Goal: Task Accomplishment & Management: Complete application form

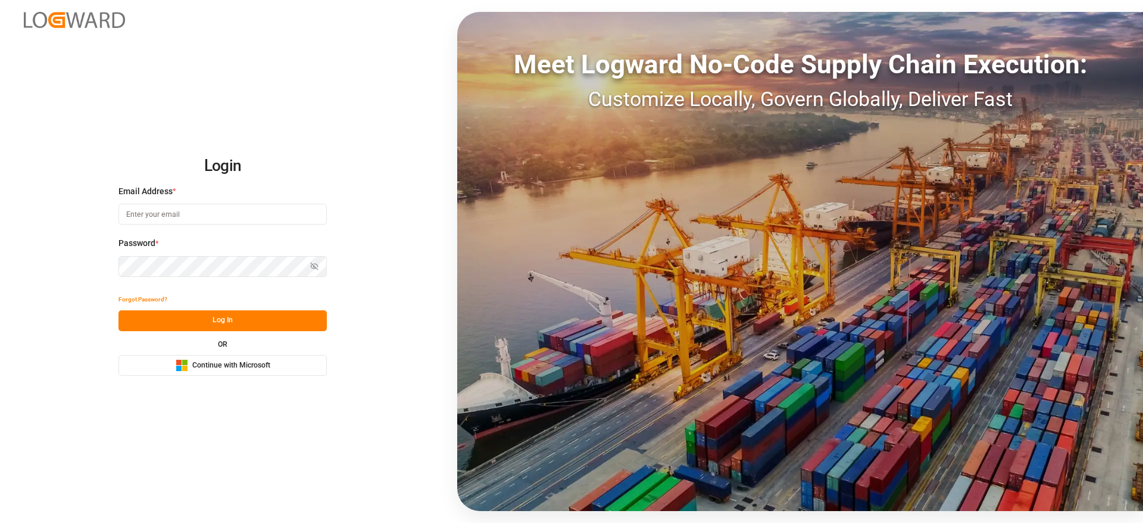
click at [251, 360] on span "Continue with Microsoft" at bounding box center [231, 365] width 78 height 11
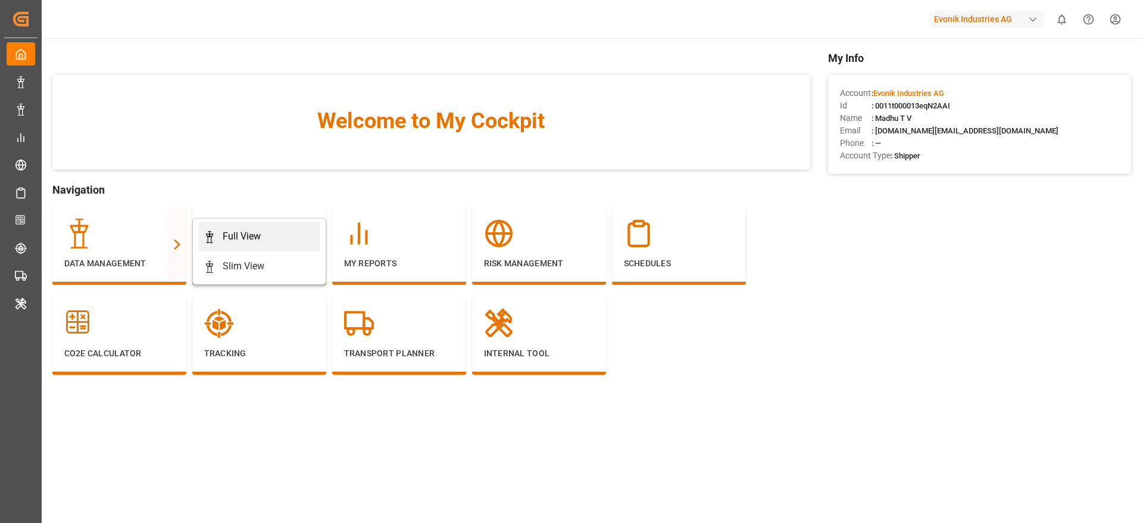
click at [264, 233] on div "Full View" at bounding box center [259, 236] width 111 height 14
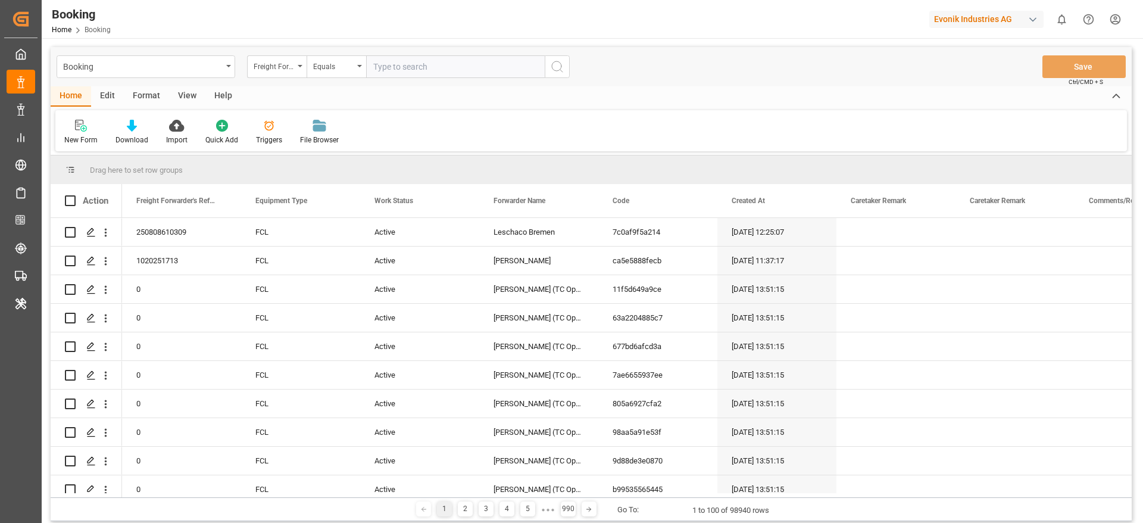
click at [147, 91] on div "Format" at bounding box center [146, 96] width 45 height 20
click at [74, 129] on div at bounding box center [81, 125] width 35 height 13
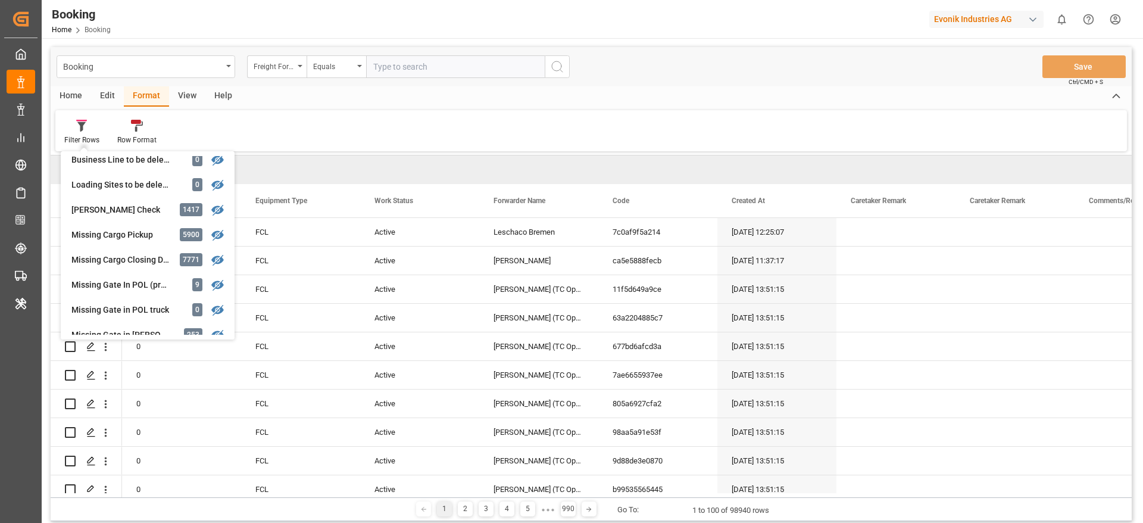
scroll to position [179, 0]
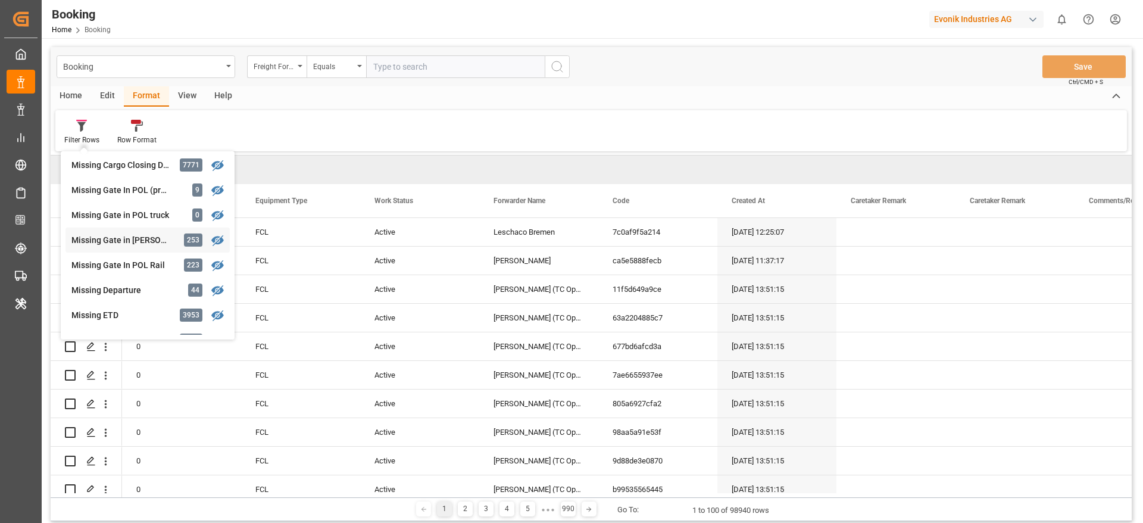
click at [115, 242] on div "Missing Gate in POL Barge" at bounding box center [123, 240] width 104 height 13
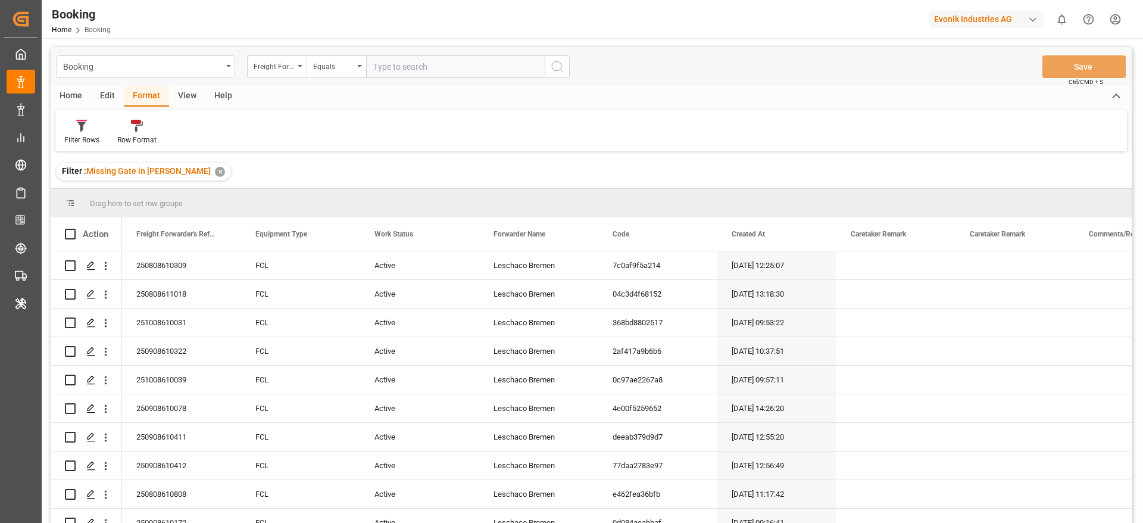
click at [180, 99] on div "View" at bounding box center [187, 96] width 36 height 20
click at [75, 133] on div "Default" at bounding box center [75, 132] width 41 height 26
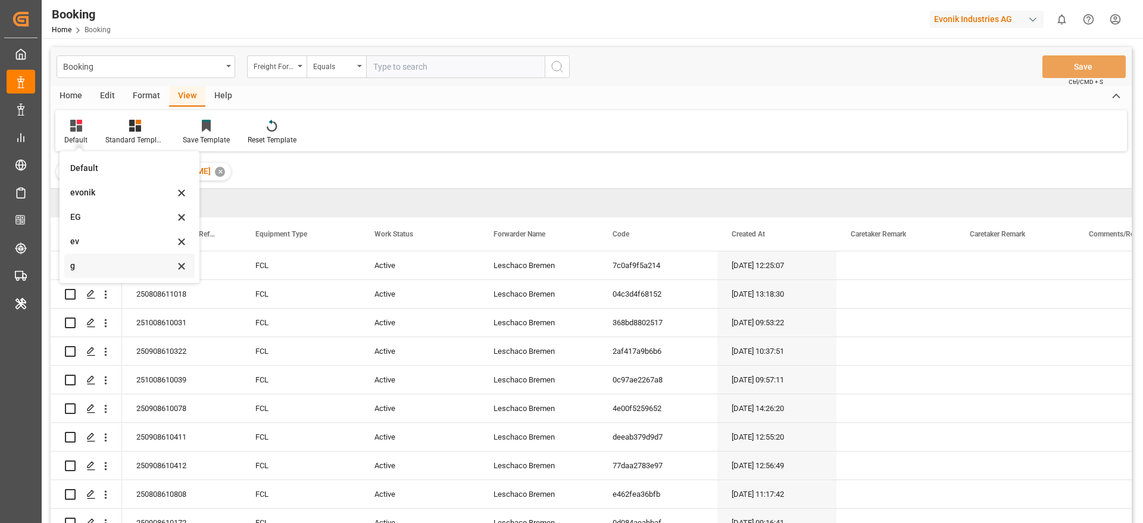
click at [92, 261] on div "g" at bounding box center [122, 266] width 104 height 13
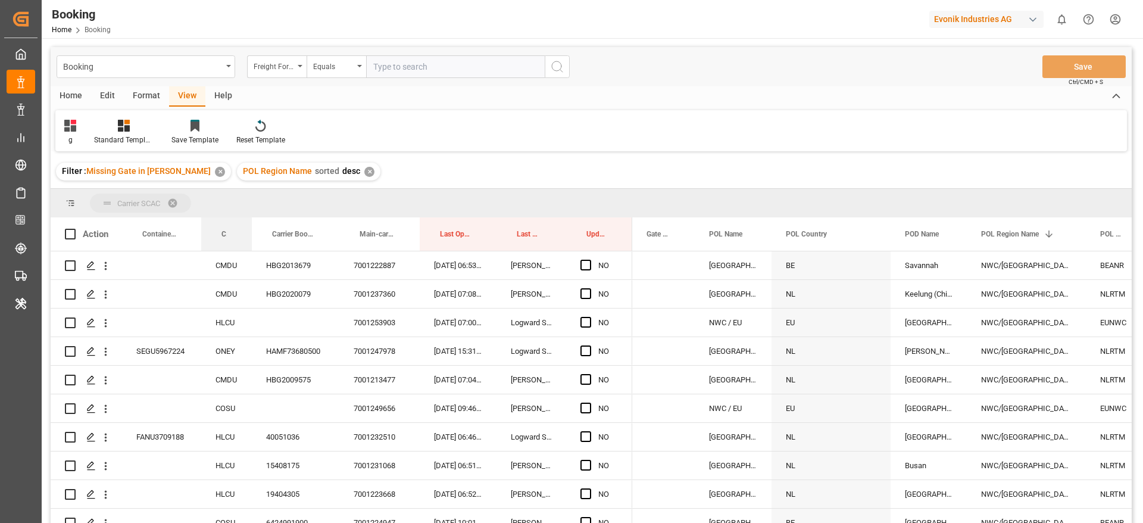
drag, startPoint x: 227, startPoint y: 238, endPoint x: 245, endPoint y: 210, distance: 32.7
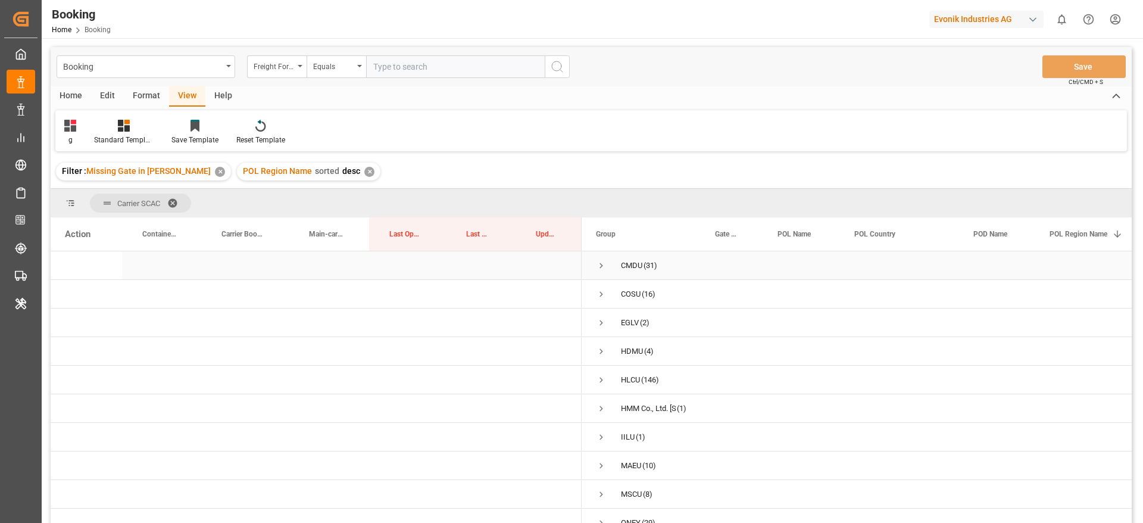
click at [600, 262] on span "Press SPACE to select this row." at bounding box center [601, 265] width 11 height 11
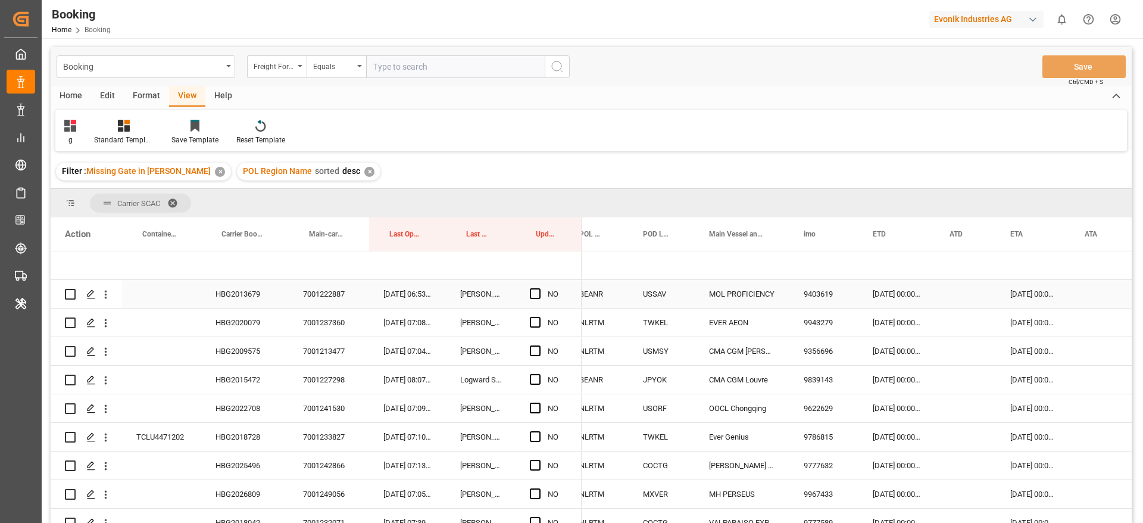
click at [248, 301] on div "HBG2013679" at bounding box center [245, 294] width 88 height 28
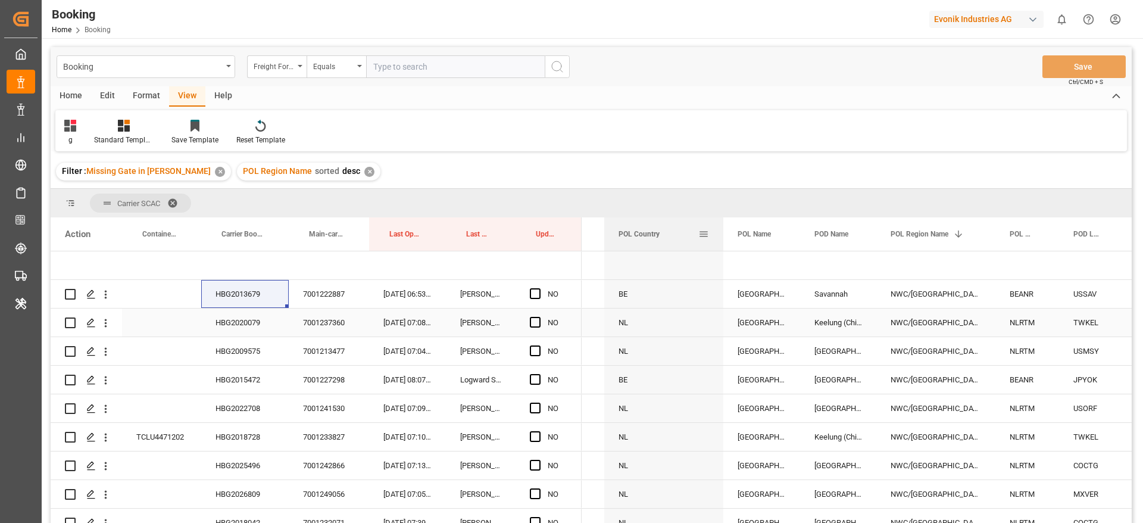
drag, startPoint x: 716, startPoint y: 233, endPoint x: 625, endPoint y: 238, distance: 90.6
click at [625, 238] on span "POL Country" at bounding box center [639, 234] width 41 height 8
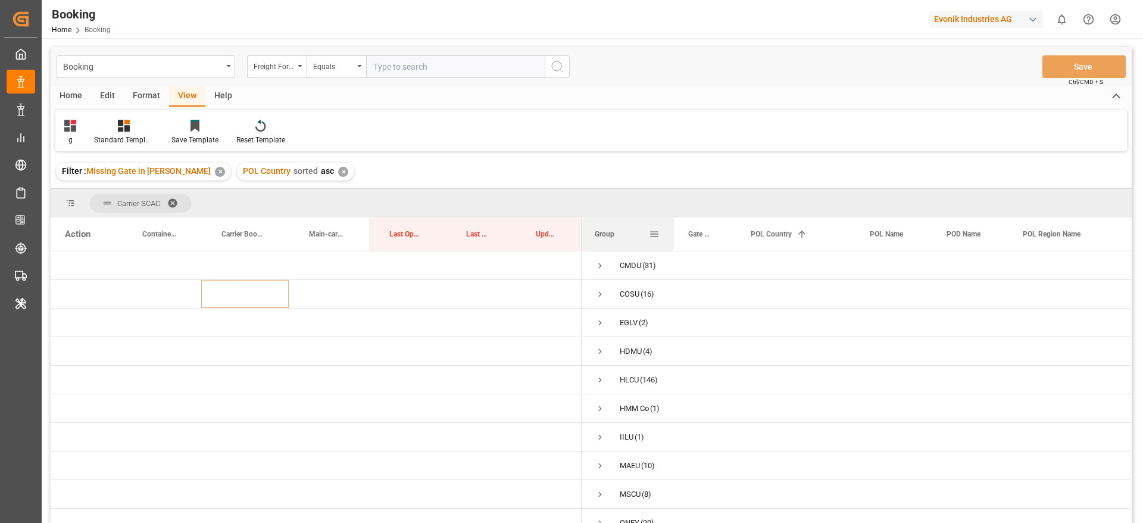
drag, startPoint x: 698, startPoint y: 232, endPoint x: 672, endPoint y: 231, distance: 25.6
click at [672, 231] on div at bounding box center [674, 233] width 5 height 33
click at [603, 261] on span "Press SPACE to select this row." at bounding box center [600, 265] width 11 height 11
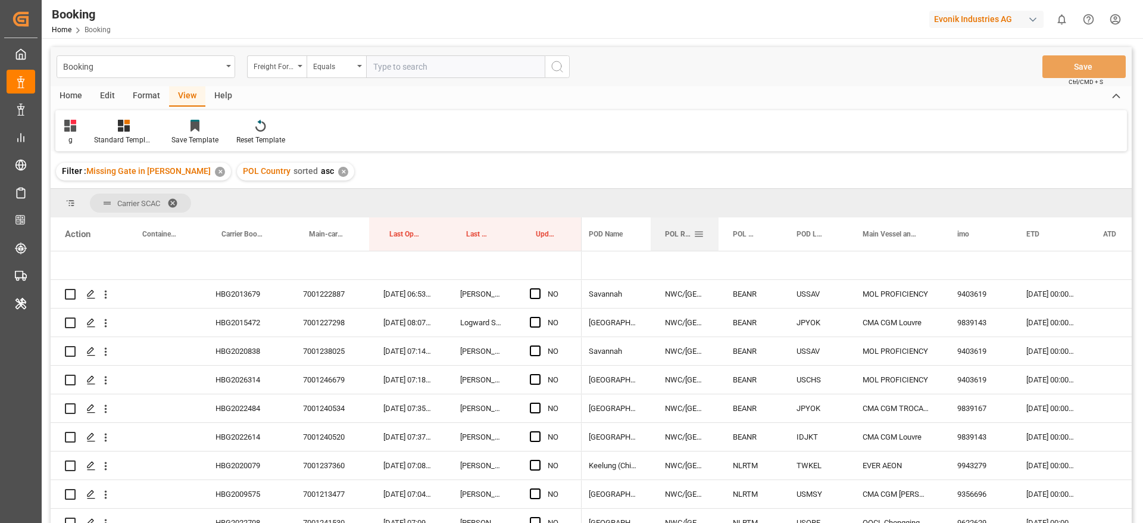
drag, startPoint x: 769, startPoint y: 231, endPoint x: 718, endPoint y: 241, distance: 52.1
click at [718, 241] on div at bounding box center [718, 233] width 5 height 33
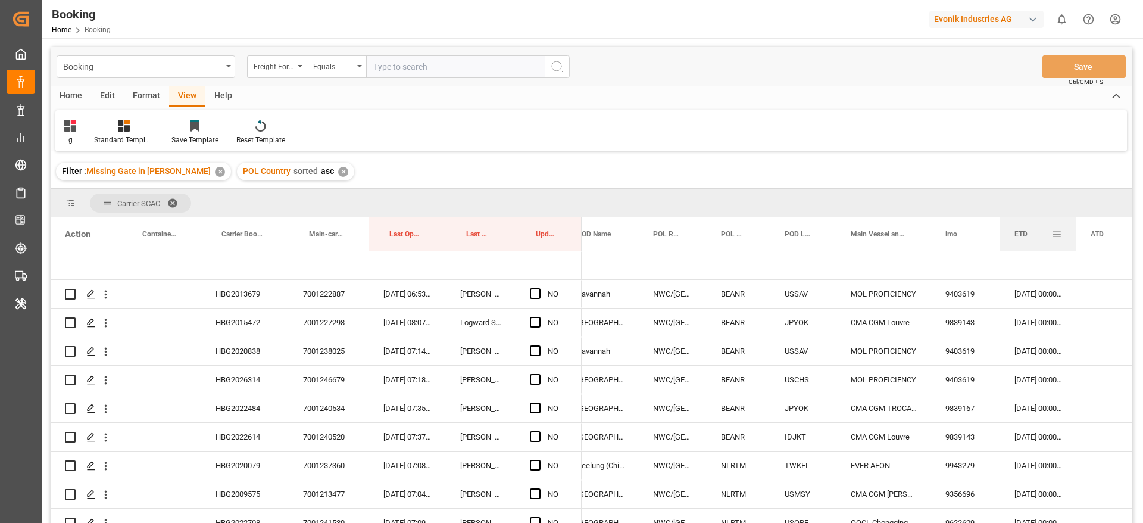
click at [1076, 232] on div at bounding box center [1076, 233] width 5 height 33
drag, startPoint x: 769, startPoint y: 229, endPoint x: 762, endPoint y: 230, distance: 7.4
click at [762, 230] on div at bounding box center [764, 233] width 5 height 33
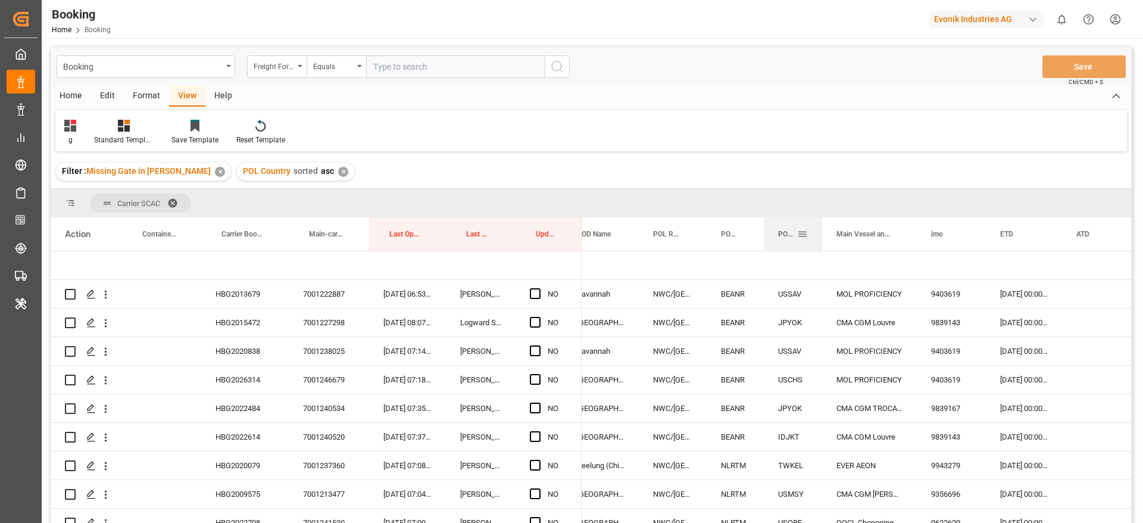
drag, startPoint x: 830, startPoint y: 231, endPoint x: 821, endPoint y: 232, distance: 8.4
click at [821, 232] on div at bounding box center [822, 233] width 5 height 33
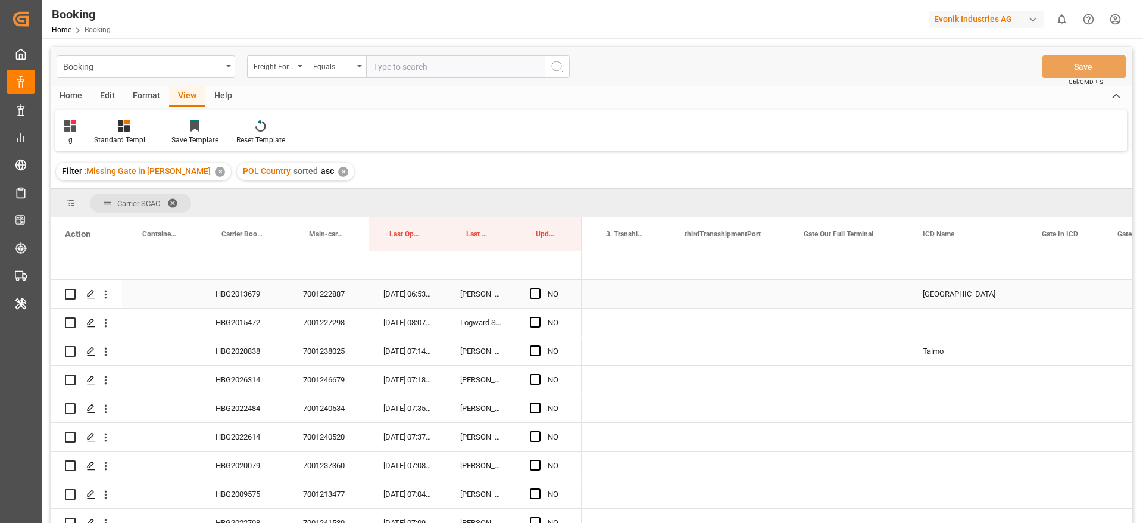
click at [535, 296] on span "Press SPACE to select this row." at bounding box center [535, 293] width 11 height 11
click at [539, 288] on input "Press SPACE to select this row." at bounding box center [539, 288] width 0 height 0
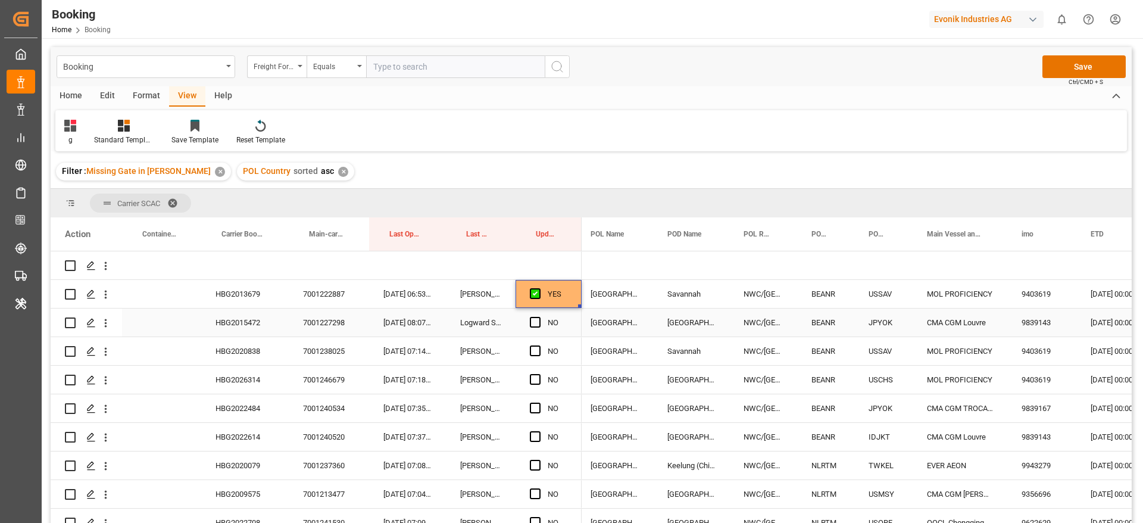
click at [228, 326] on div "HBG2015472" at bounding box center [245, 322] width 88 height 28
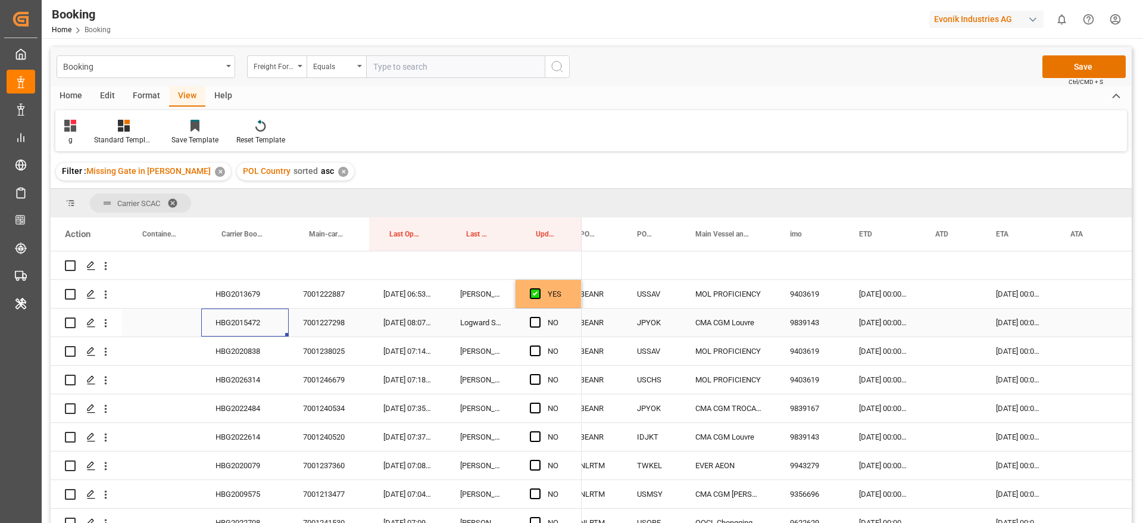
click at [878, 326] on div "07-09-2025 00:00:00" at bounding box center [883, 322] width 76 height 28
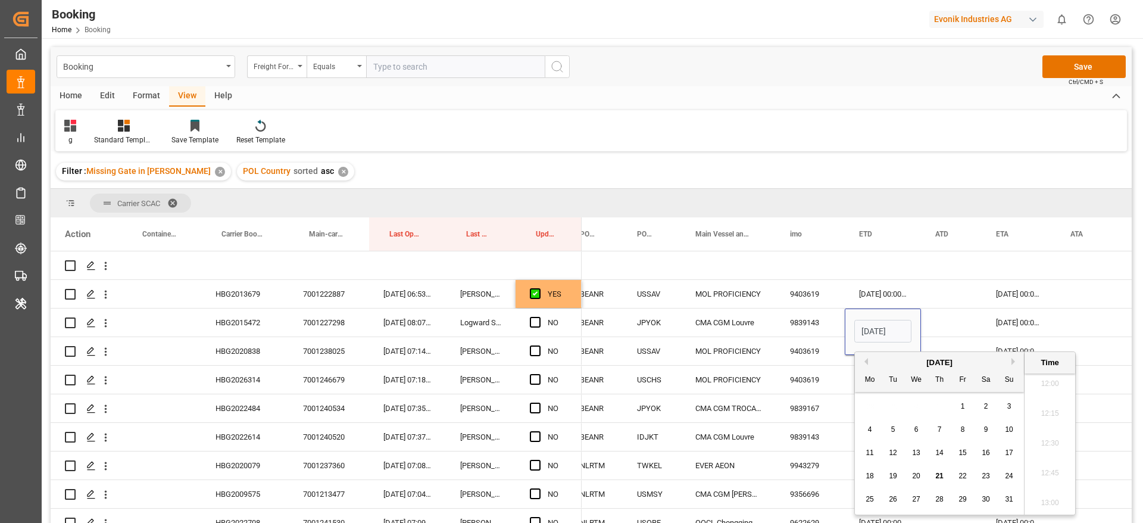
click at [1015, 360] on button "Next Month" at bounding box center [1015, 361] width 7 height 7
click at [870, 429] on span "8" at bounding box center [870, 429] width 4 height 8
type input "[DATE] 00:00"
click at [946, 313] on div "Press SPACE to select this row." at bounding box center [951, 322] width 61 height 28
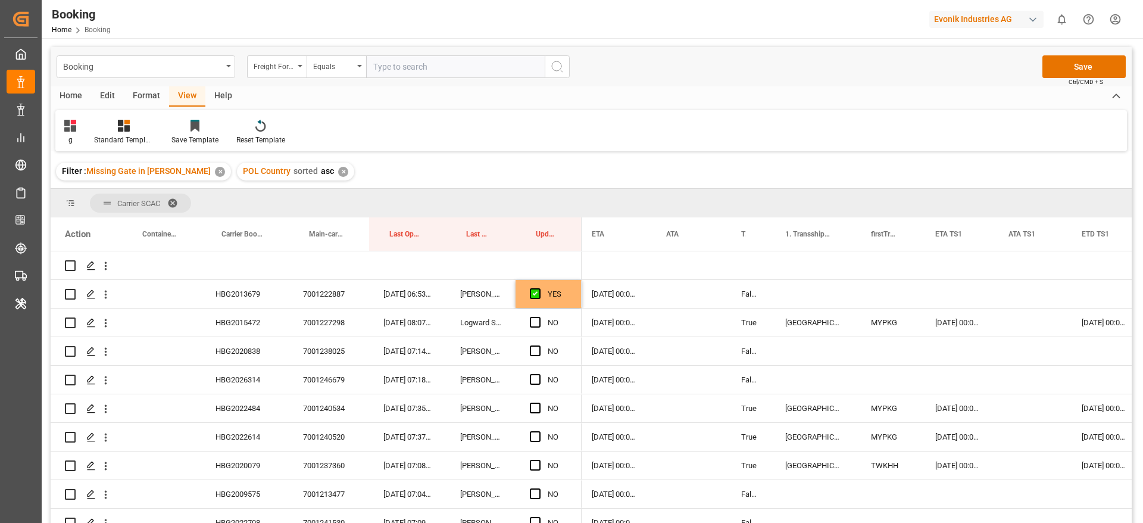
click at [945, 314] on div "07-10-2025 00:00:00" at bounding box center [957, 322] width 73 height 28
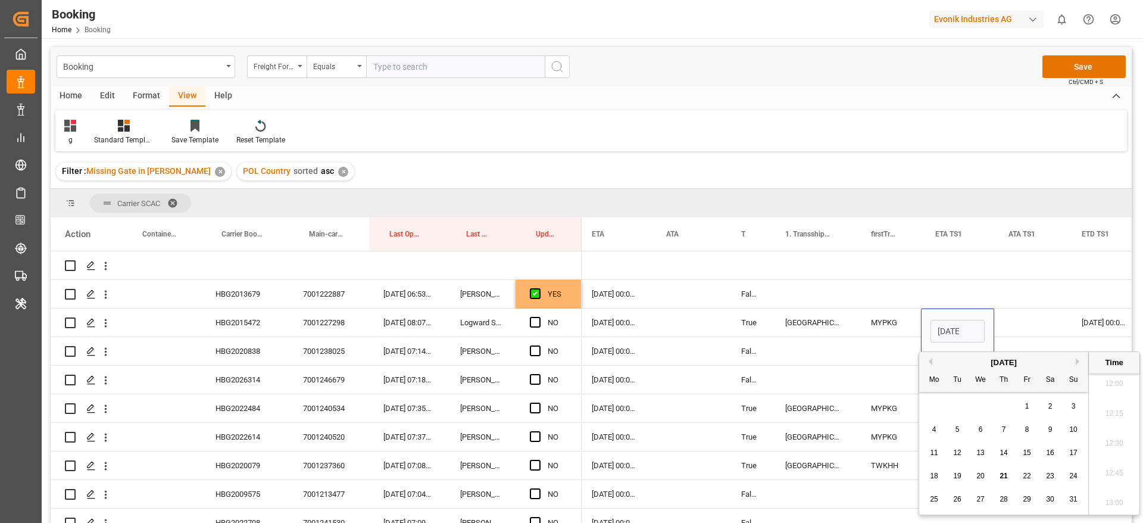
click at [1077, 359] on button "Next Month" at bounding box center [1079, 361] width 7 height 7
click at [980, 432] on span "8" at bounding box center [981, 429] width 4 height 8
type input "08-10-2025 00:00"
click at [1023, 318] on div "Press SPACE to select this row." at bounding box center [1031, 322] width 73 height 28
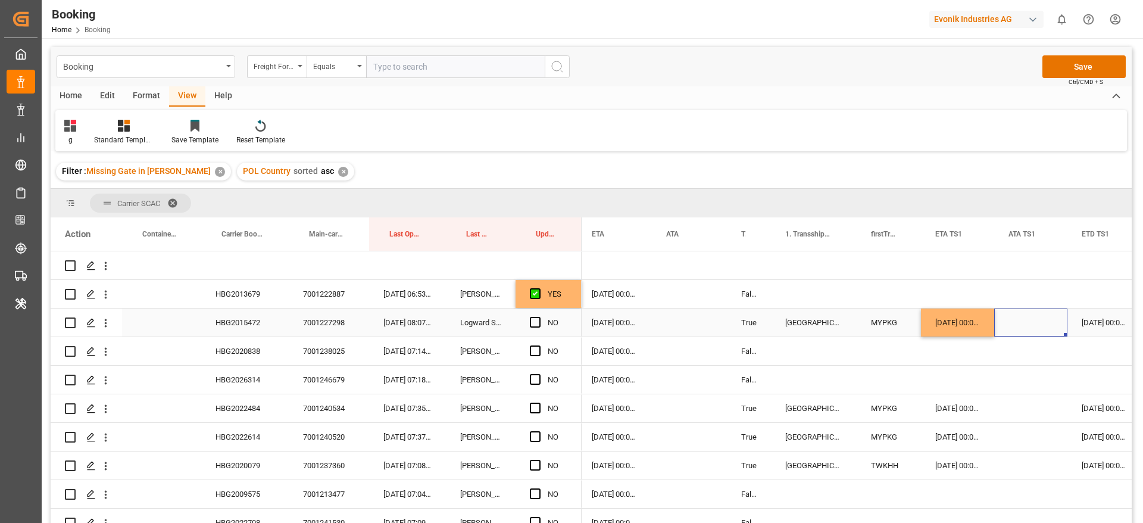
click at [956, 325] on div "08-10-2025 00:00:00" at bounding box center [957, 322] width 73 height 28
click at [1092, 322] on div "07-10-2025 00:00:00" at bounding box center [1105, 322] width 74 height 28
click at [537, 322] on span "Press SPACE to select this row." at bounding box center [535, 322] width 11 height 11
click at [539, 317] on input "Press SPACE to select this row." at bounding box center [539, 317] width 0 height 0
click at [243, 350] on div "HBG2020838" at bounding box center [245, 351] width 88 height 28
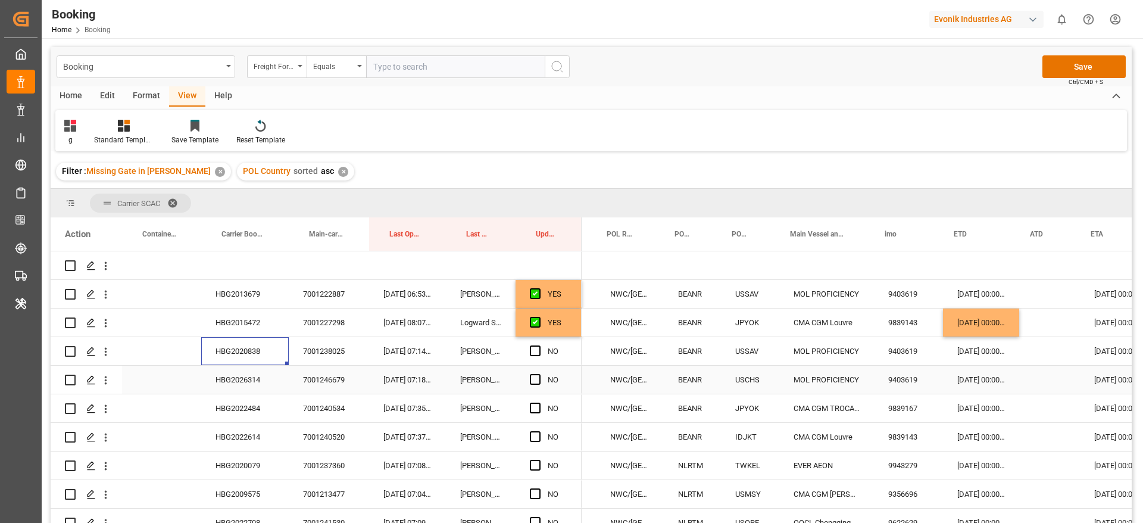
scroll to position [0, 423]
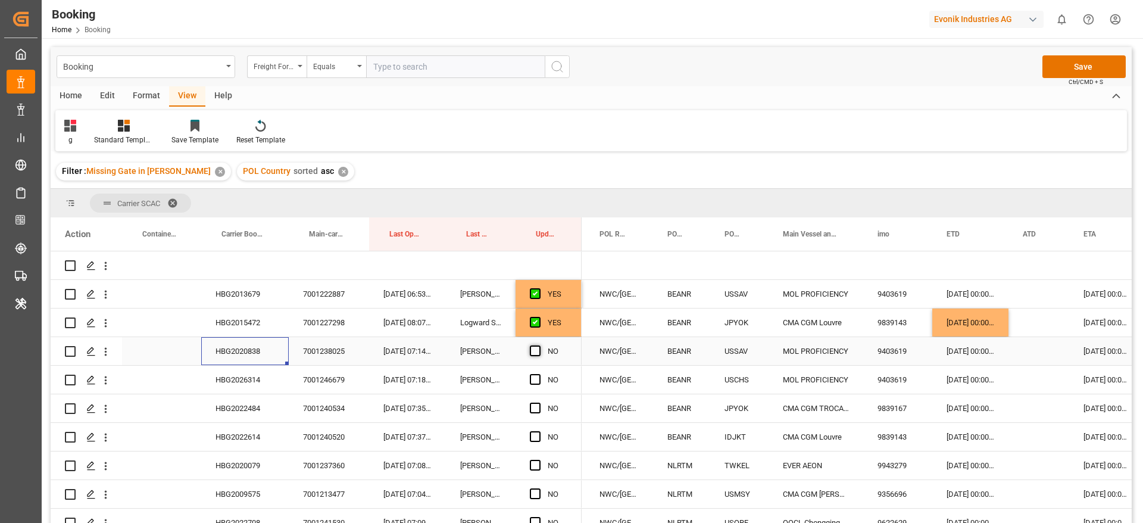
click at [532, 351] on span "Press SPACE to select this row." at bounding box center [535, 350] width 11 height 11
click at [539, 345] on input "Press SPACE to select this row." at bounding box center [539, 345] width 0 height 0
click at [249, 373] on div "HBG2026314" at bounding box center [245, 380] width 88 height 28
click at [242, 378] on div "HBG2026314" at bounding box center [245, 380] width 88 height 28
click at [532, 381] on span "Press SPACE to select this row." at bounding box center [535, 379] width 11 height 11
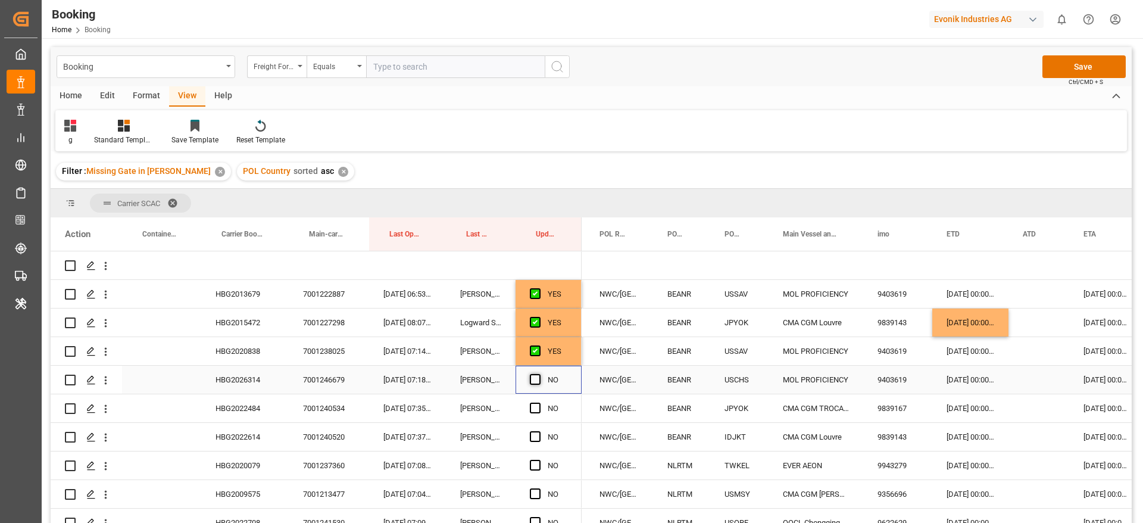
click at [539, 374] on input "Press SPACE to select this row." at bounding box center [539, 374] width 0 height 0
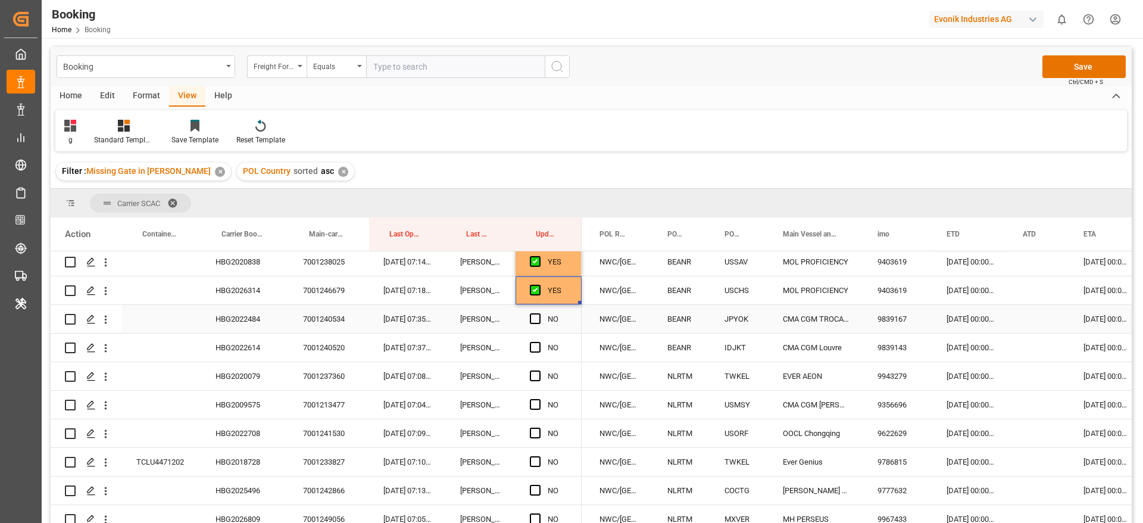
click at [239, 312] on div "HBG2022484" at bounding box center [245, 319] width 88 height 28
click at [963, 325] on div "12-09-2025 00:00:00" at bounding box center [971, 319] width 76 height 28
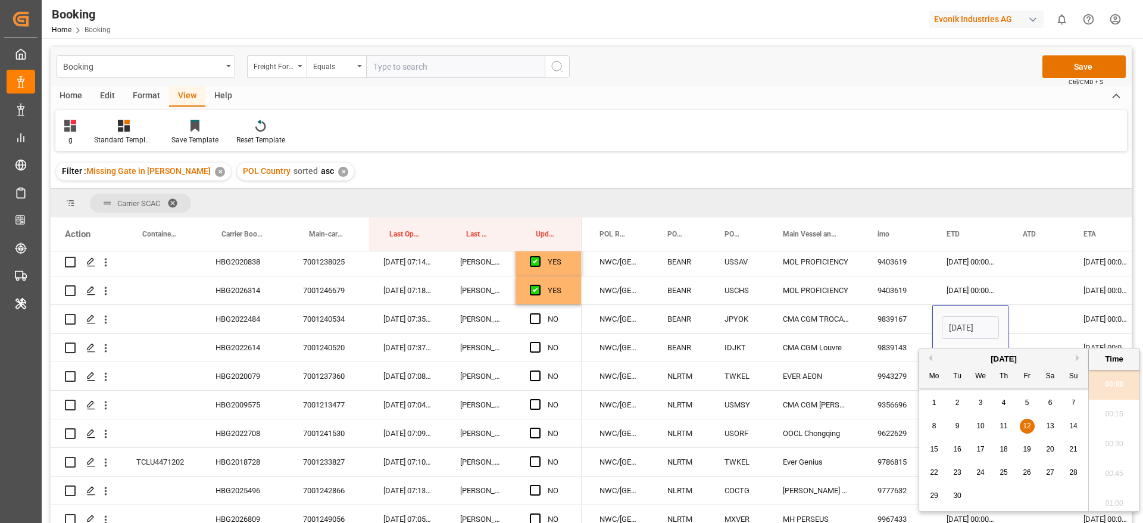
click at [1048, 423] on span "13" at bounding box center [1050, 426] width 8 height 8
type input "13-09-2025 00:00"
click at [1037, 310] on div "Press SPACE to select this row." at bounding box center [1039, 319] width 61 height 28
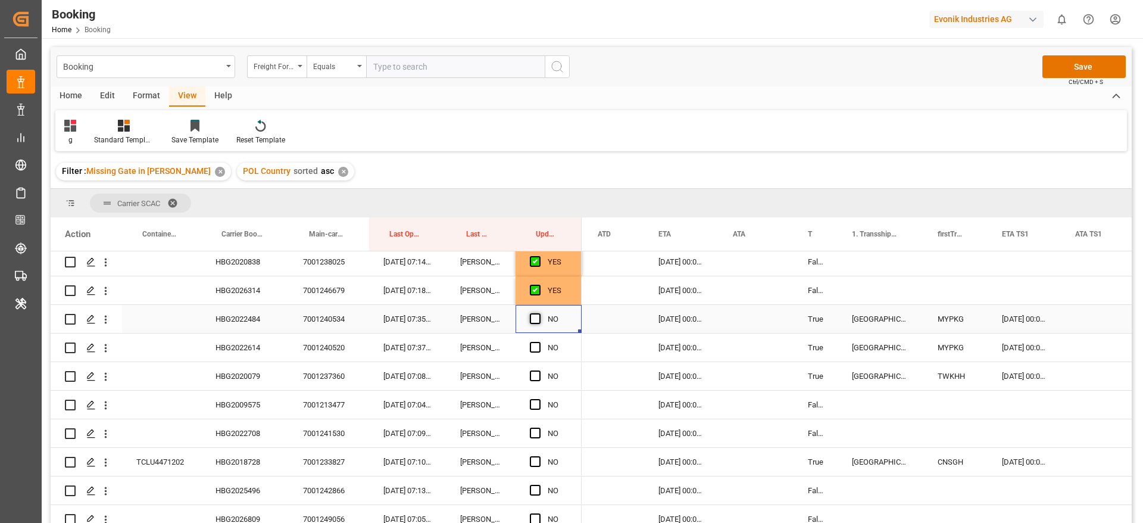
click at [537, 316] on span "Press SPACE to select this row." at bounding box center [535, 318] width 11 height 11
click at [539, 313] on input "Press SPACE to select this row." at bounding box center [539, 313] width 0 height 0
click at [238, 345] on div "HBG2022614" at bounding box center [245, 348] width 88 height 28
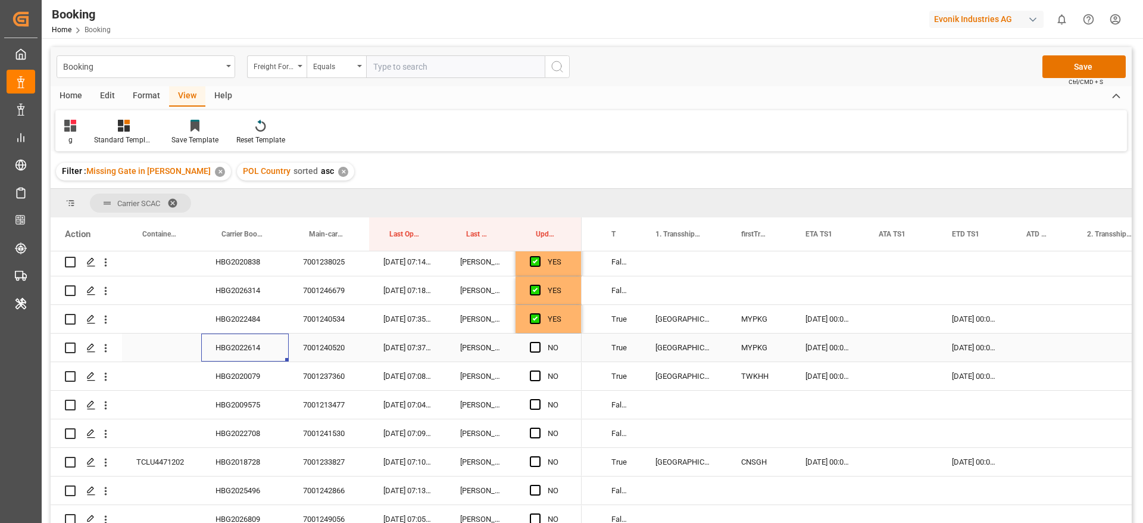
scroll to position [0, 1046]
click at [960, 350] on div "08-10-2025 00:00:00" at bounding box center [975, 348] width 74 height 28
click at [800, 348] on div "07-10-2025 00:00:00" at bounding box center [827, 348] width 73 height 28
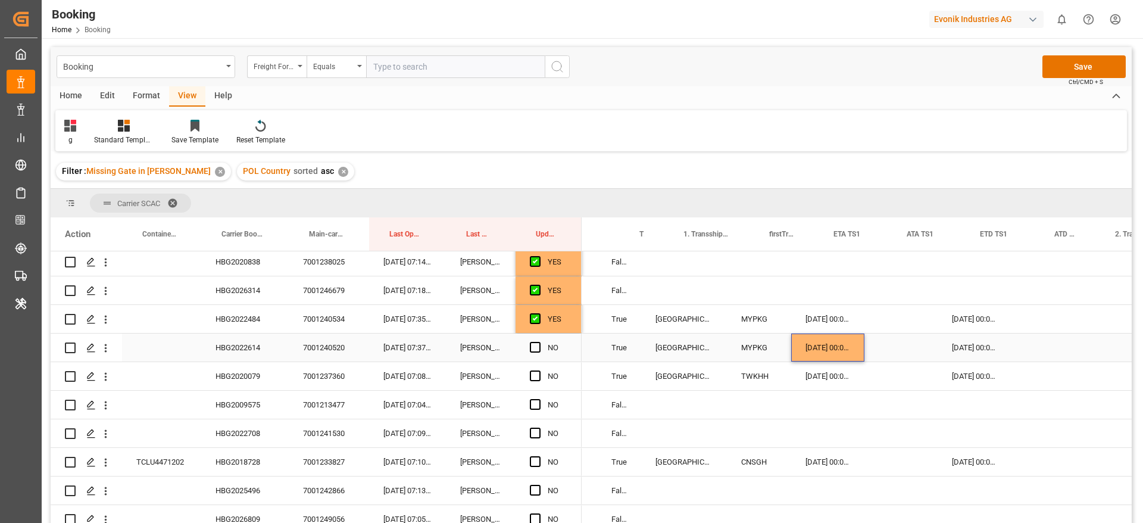
scroll to position [0, 967]
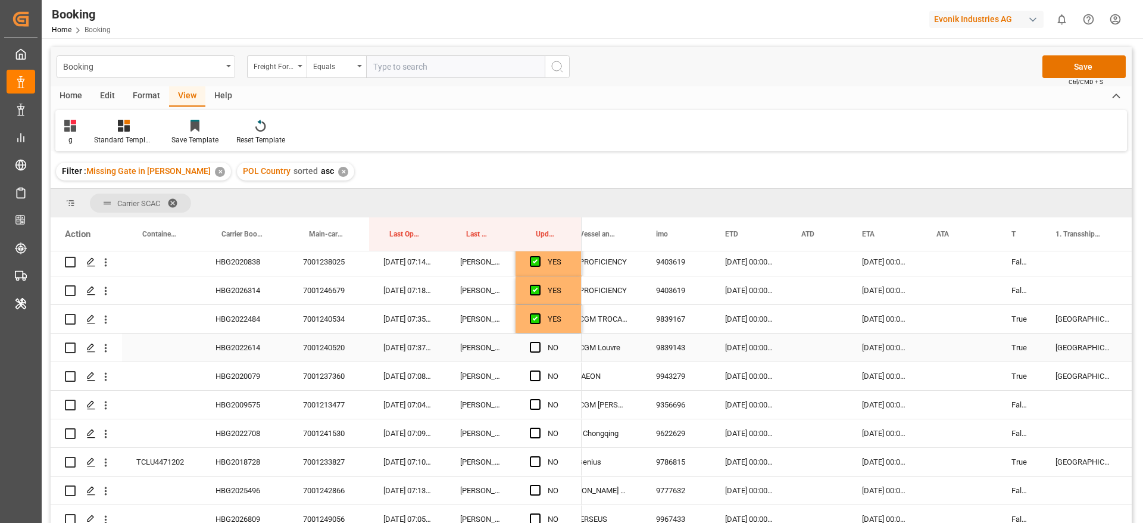
click at [745, 347] on div "07-09-2025 00:00:00" at bounding box center [749, 348] width 76 height 28
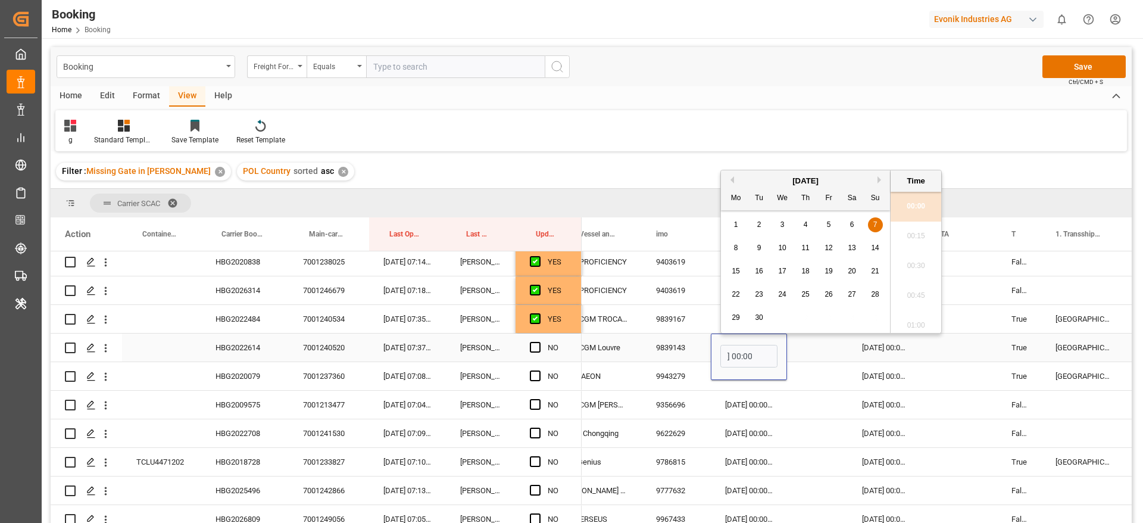
click at [820, 349] on div "Press SPACE to select this row." at bounding box center [817, 348] width 61 height 28
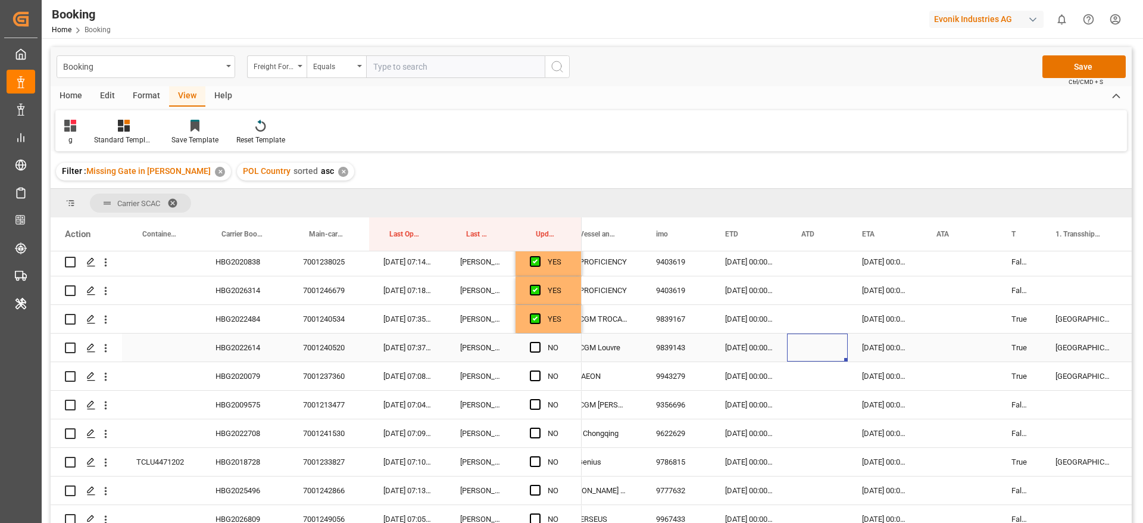
click at [744, 350] on div "07-09-2025 00:00:00" at bounding box center [749, 348] width 76 height 28
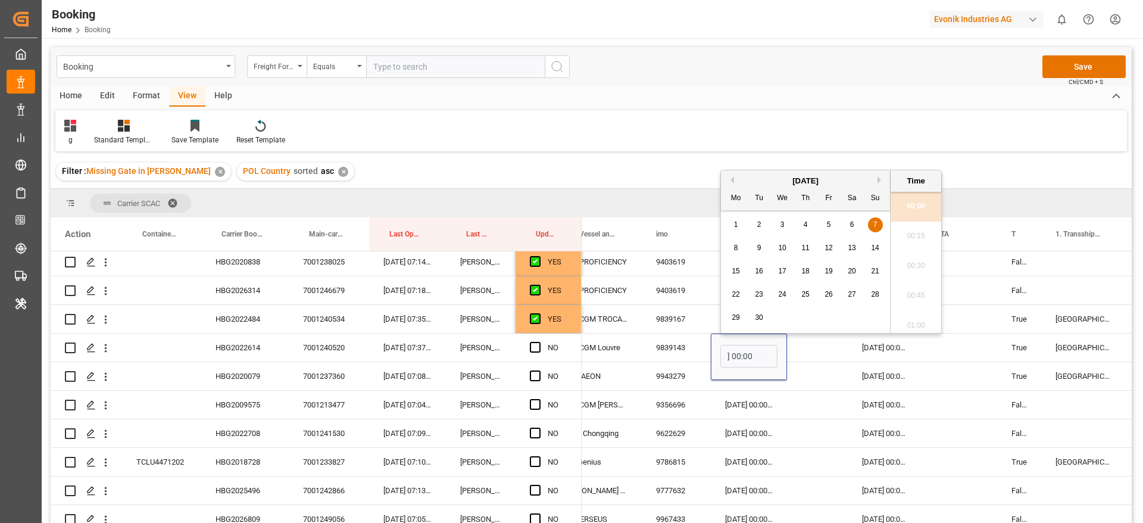
click at [735, 247] on span "8" at bounding box center [736, 248] width 4 height 8
type input "08-09-2025 00:00"
click at [537, 345] on span "Press SPACE to select this row." at bounding box center [535, 347] width 11 height 11
click at [539, 342] on input "Press SPACE to select this row." at bounding box center [539, 342] width 0 height 0
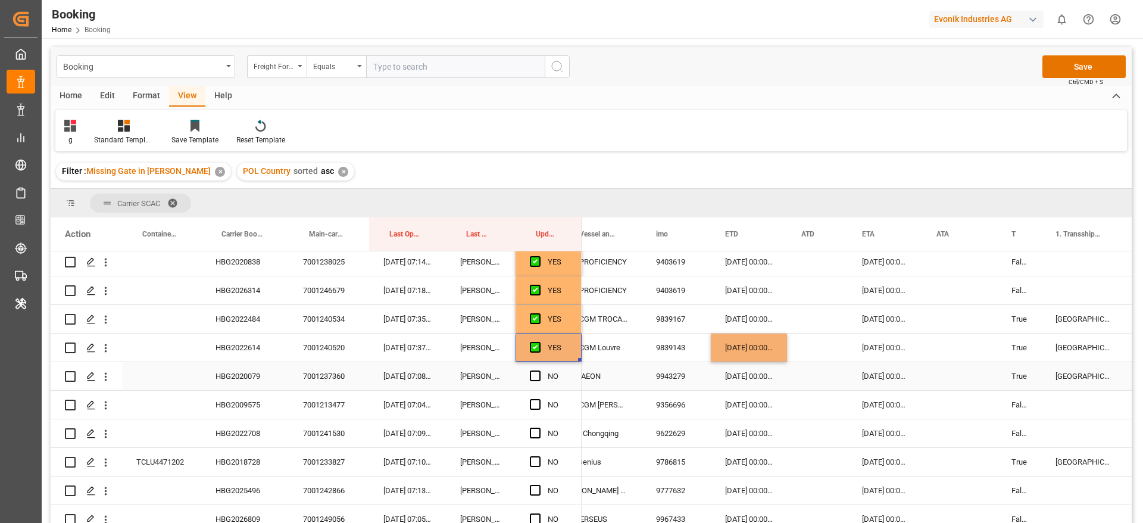
click at [232, 372] on div "HBG2020079" at bounding box center [245, 376] width 88 height 28
click at [105, 376] on icon "open menu" at bounding box center [106, 377] width 2 height 8
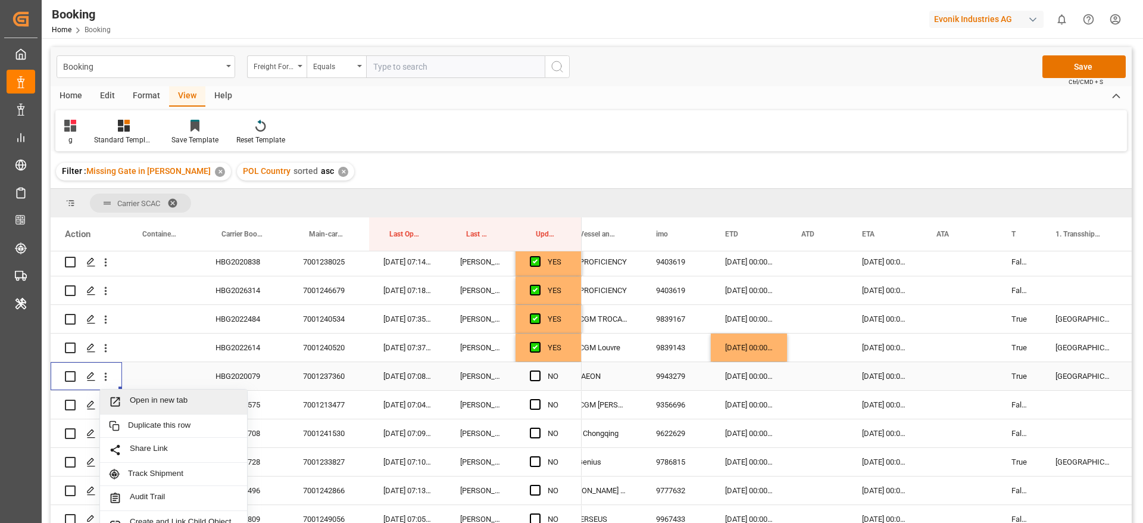
click at [182, 389] on div "Open in new tab" at bounding box center [173, 401] width 147 height 25
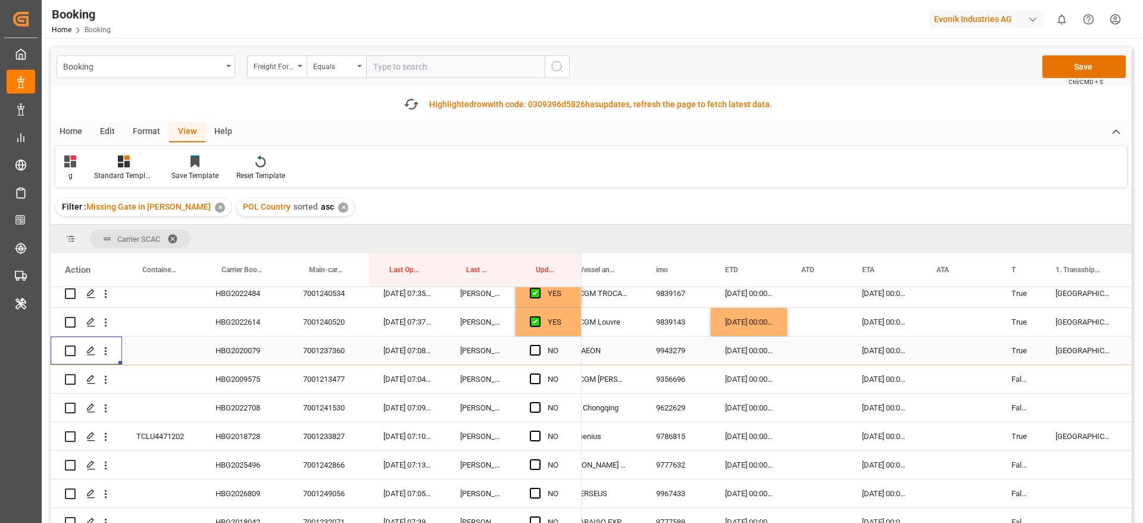
scroll to position [179, 0]
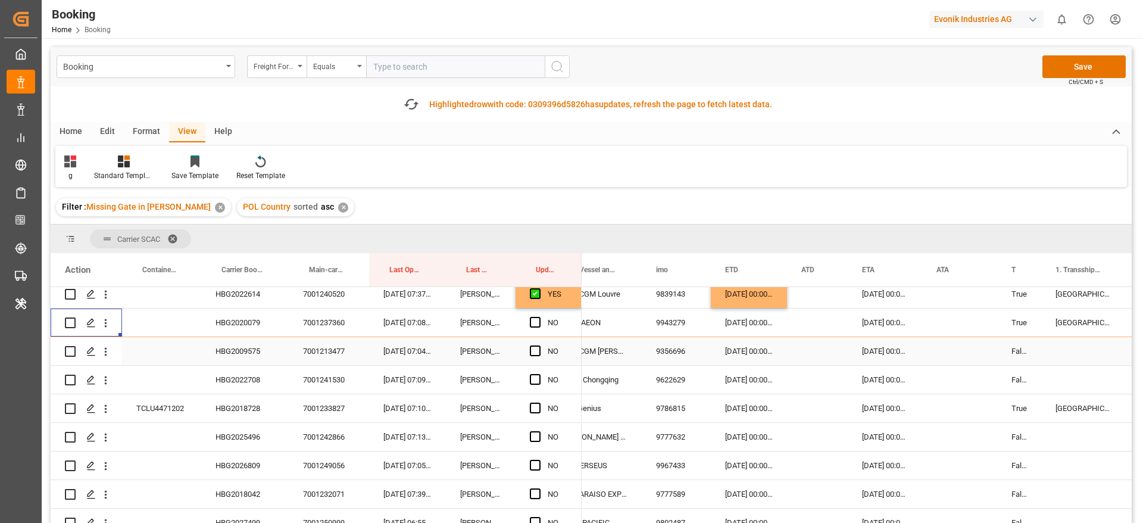
click at [252, 348] on div "HBG2009575" at bounding box center [245, 351] width 88 height 28
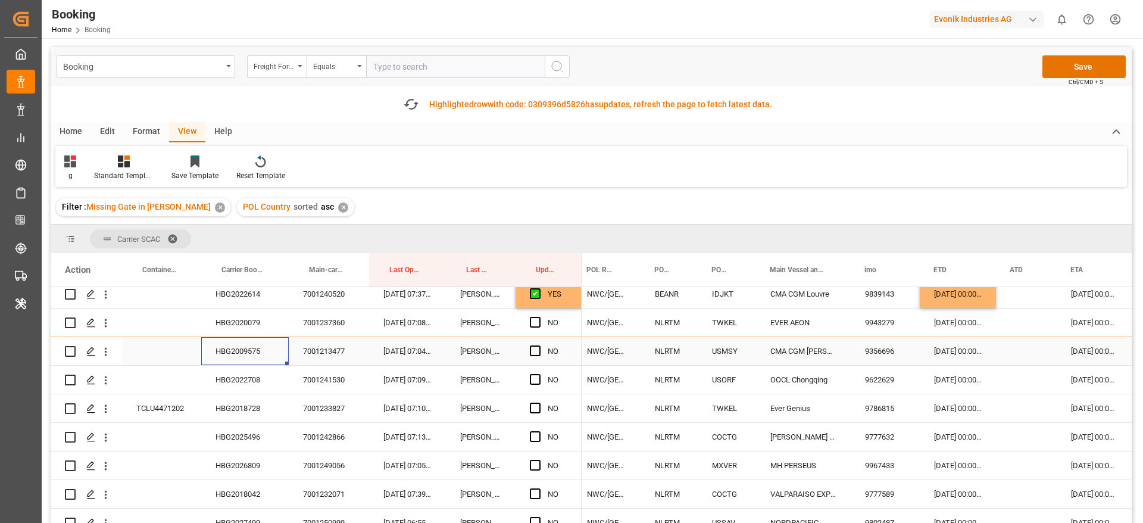
scroll to position [0, 438]
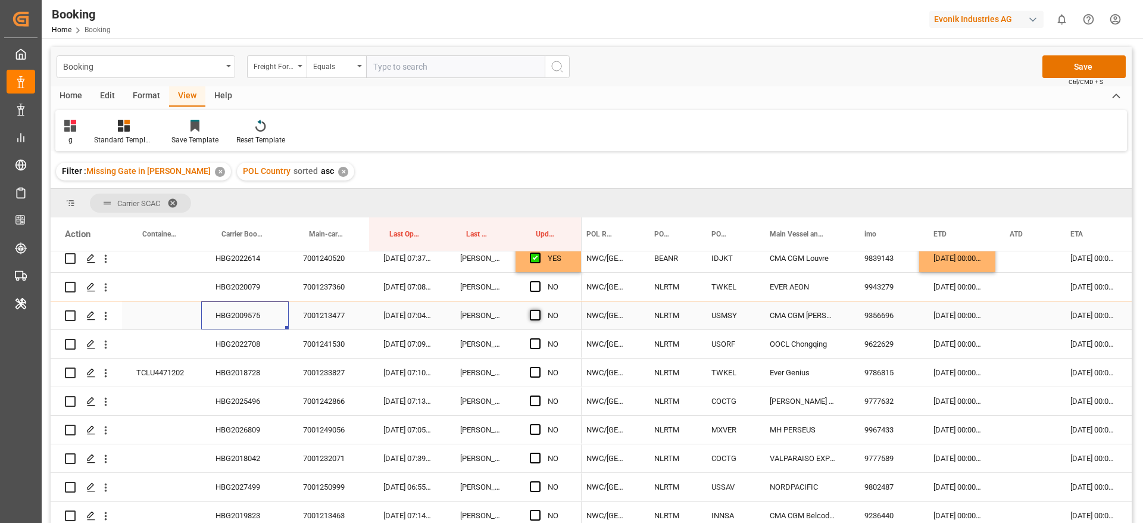
click at [540, 315] on span "Press SPACE to select this row." at bounding box center [535, 315] width 11 height 11
click at [539, 310] on input "Press SPACE to select this row." at bounding box center [539, 310] width 0 height 0
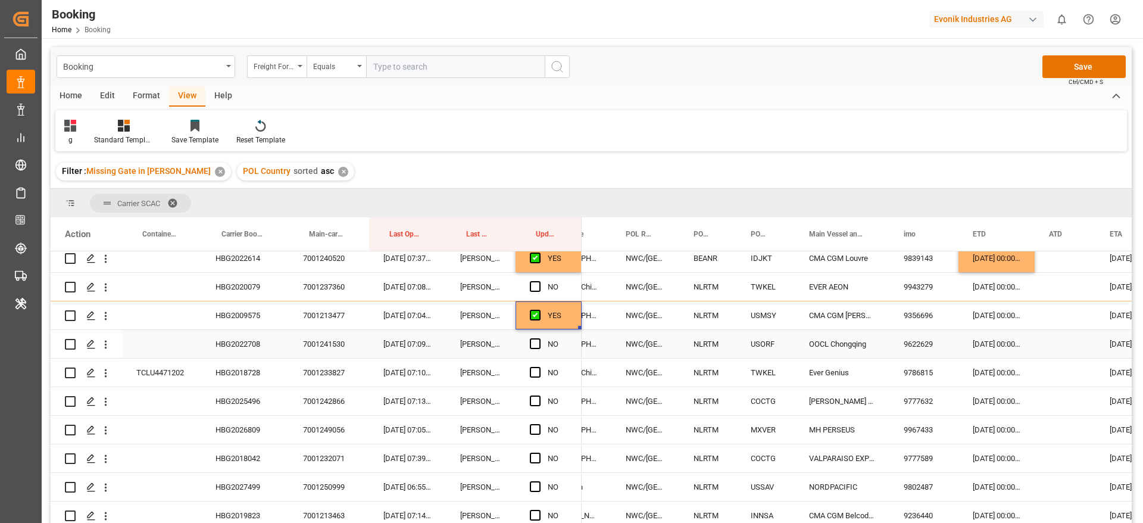
scroll to position [0, 344]
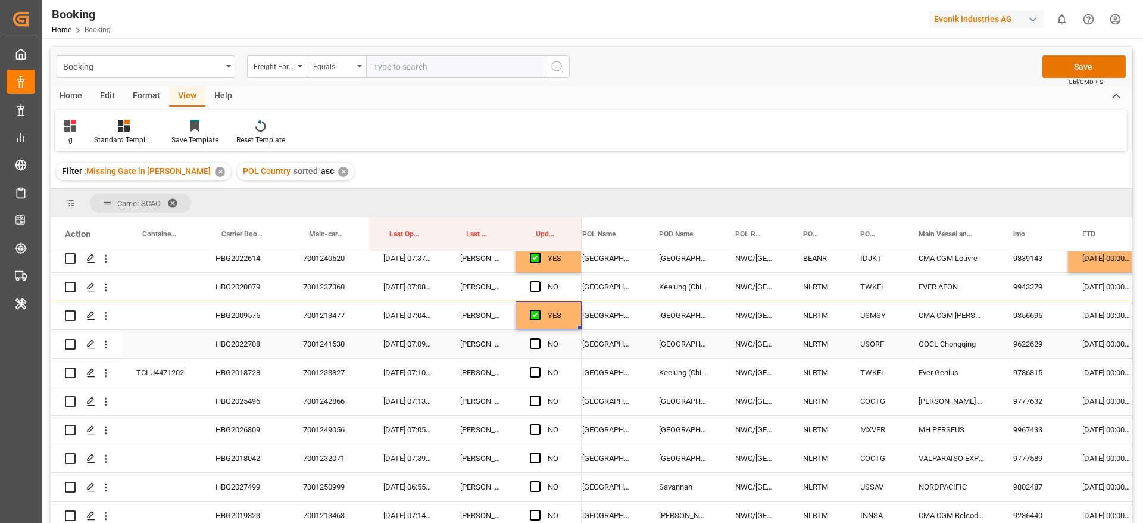
click at [230, 338] on div "HBG2022708" at bounding box center [245, 344] width 88 height 28
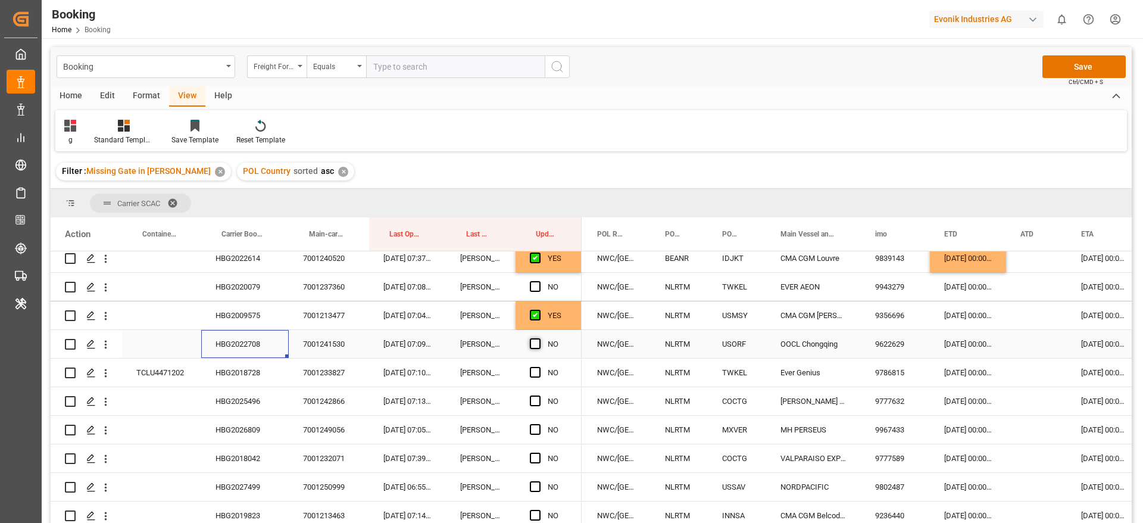
click at [534, 345] on span "Press SPACE to select this row." at bounding box center [535, 343] width 11 height 11
click at [539, 338] on input "Press SPACE to select this row." at bounding box center [539, 338] width 0 height 0
click at [226, 375] on div "HBG2018728" at bounding box center [245, 373] width 88 height 28
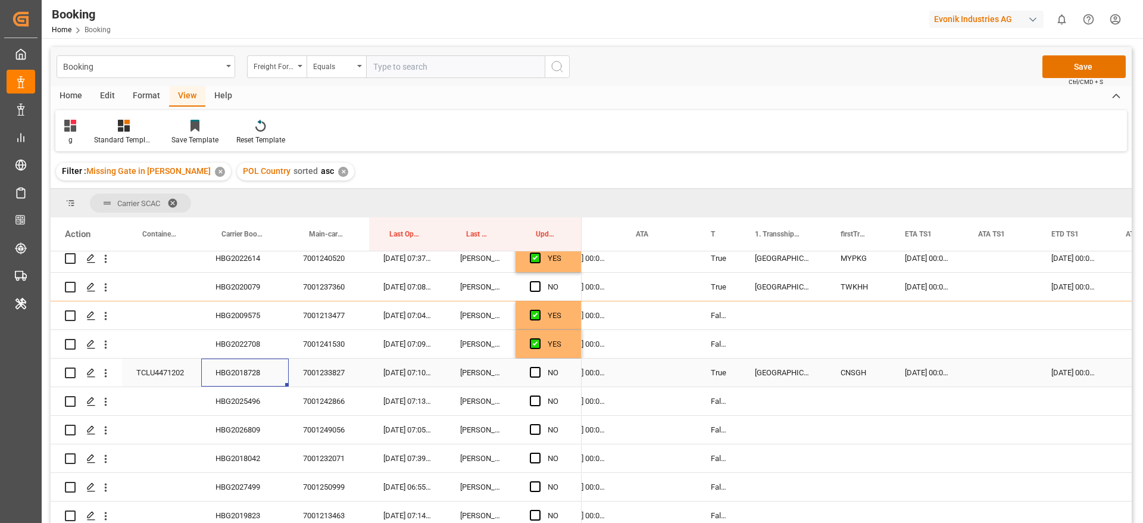
click at [928, 364] on div "14-10-2025 00:00:00" at bounding box center [927, 373] width 73 height 28
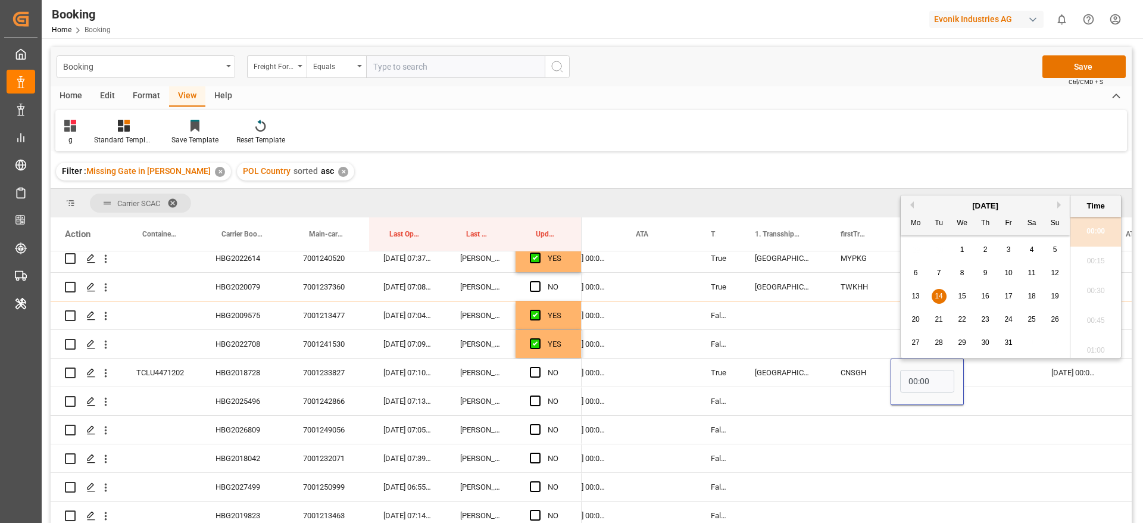
click at [1011, 294] on span "17" at bounding box center [1009, 296] width 8 height 8
type input "17-10-2025 00:00"
click at [995, 367] on div "Press SPACE to select this row." at bounding box center [1000, 373] width 73 height 28
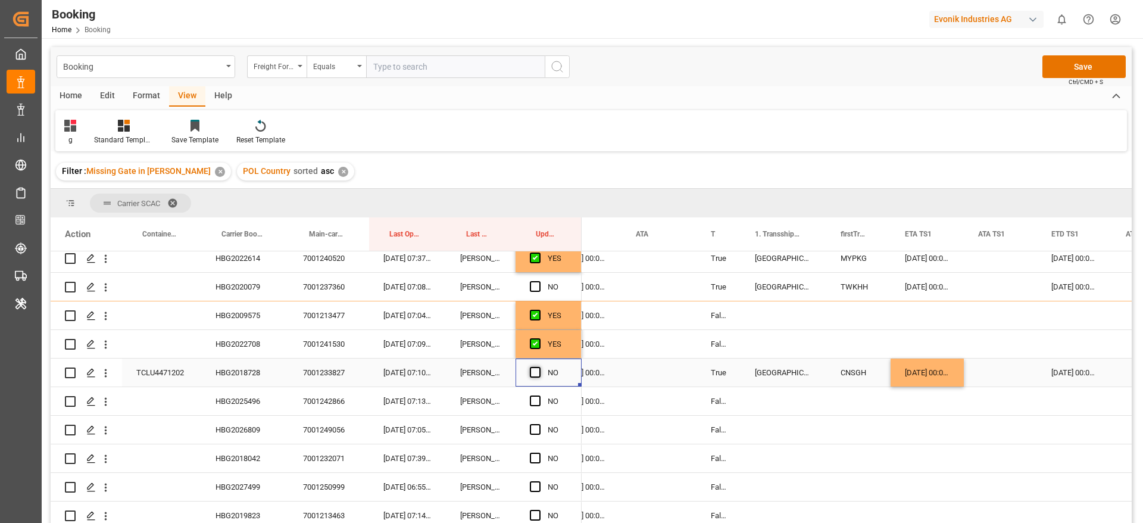
click at [534, 369] on span "Press SPACE to select this row." at bounding box center [535, 372] width 11 height 11
click at [539, 367] on input "Press SPACE to select this row." at bounding box center [539, 367] width 0 height 0
click at [106, 375] on icon "open menu" at bounding box center [106, 373] width 2 height 8
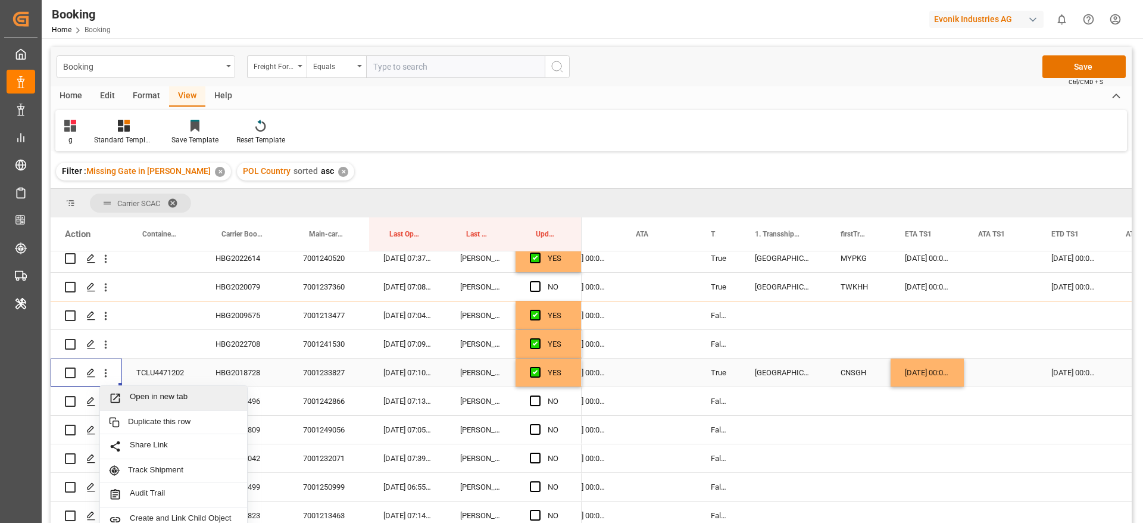
click at [169, 398] on span "Open in new tab" at bounding box center [184, 398] width 108 height 13
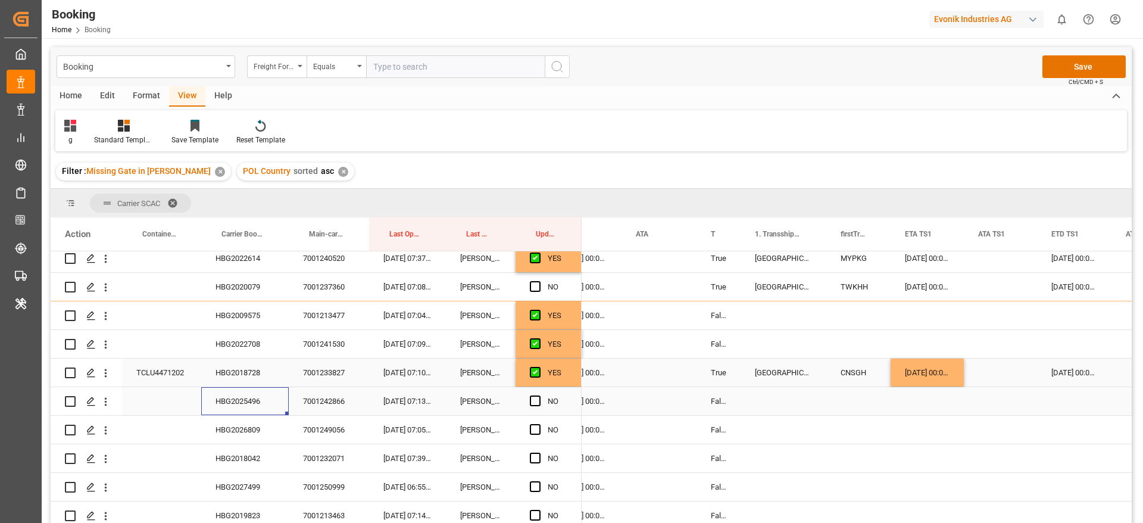
click at [244, 405] on div "HBG2025496" at bounding box center [245, 401] width 88 height 28
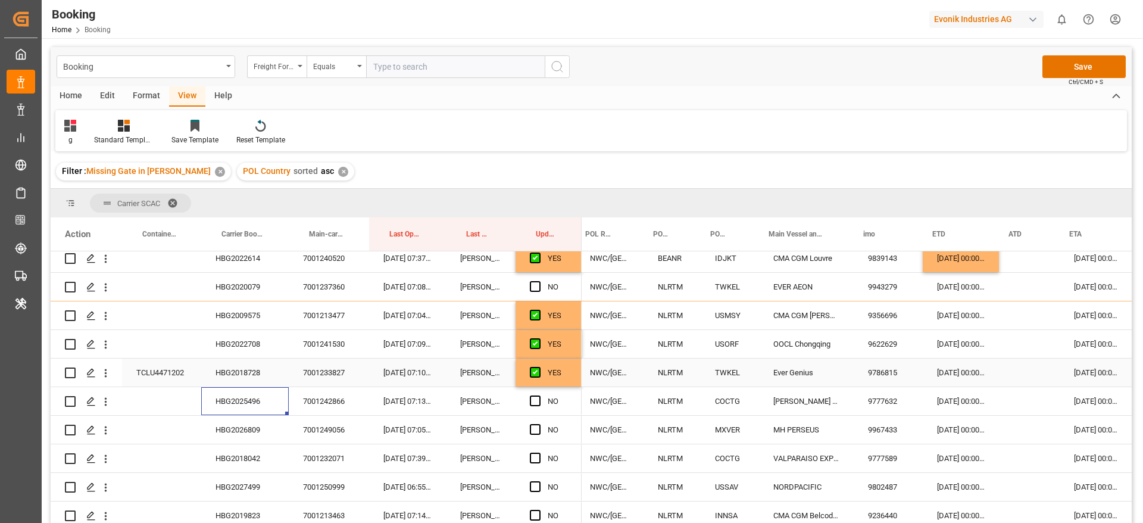
scroll to position [0, 443]
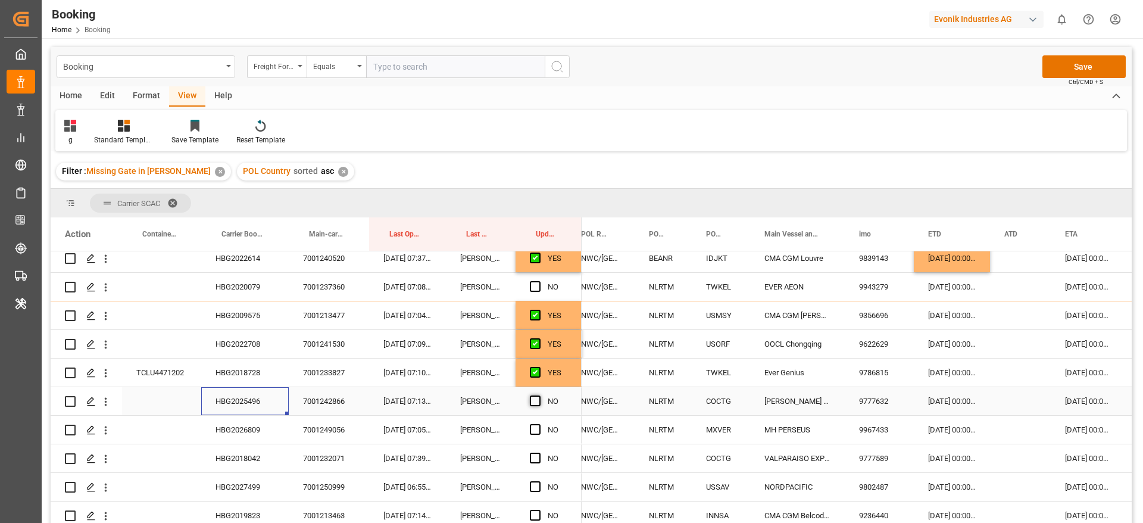
click at [534, 403] on span "Press SPACE to select this row." at bounding box center [535, 400] width 11 height 11
click at [539, 395] on input "Press SPACE to select this row." at bounding box center [539, 395] width 0 height 0
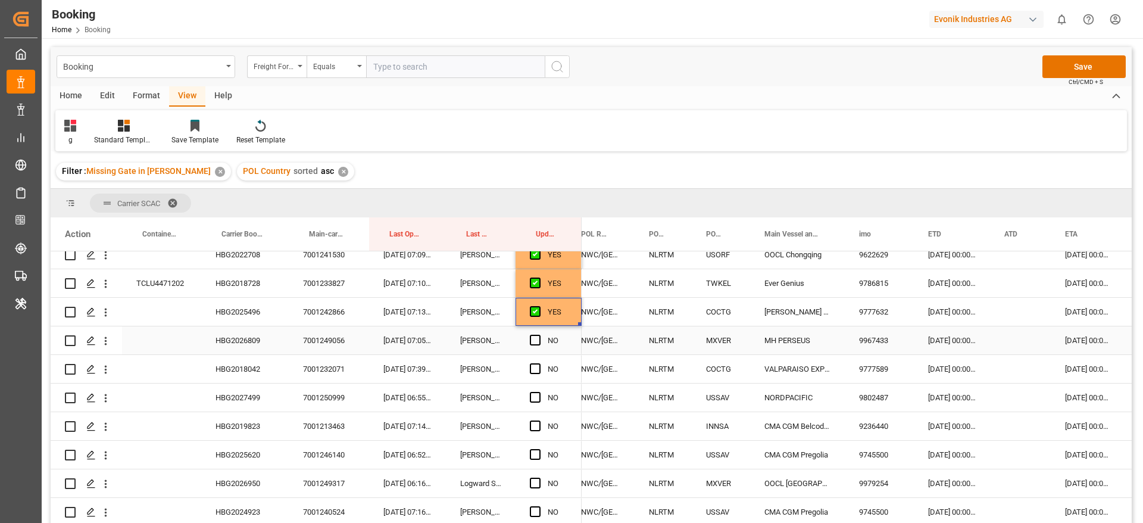
click at [261, 342] on div "HBG2026809" at bounding box center [245, 340] width 88 height 28
click at [953, 343] on div "10-09-2025 00:00:00" at bounding box center [952, 340] width 76 height 28
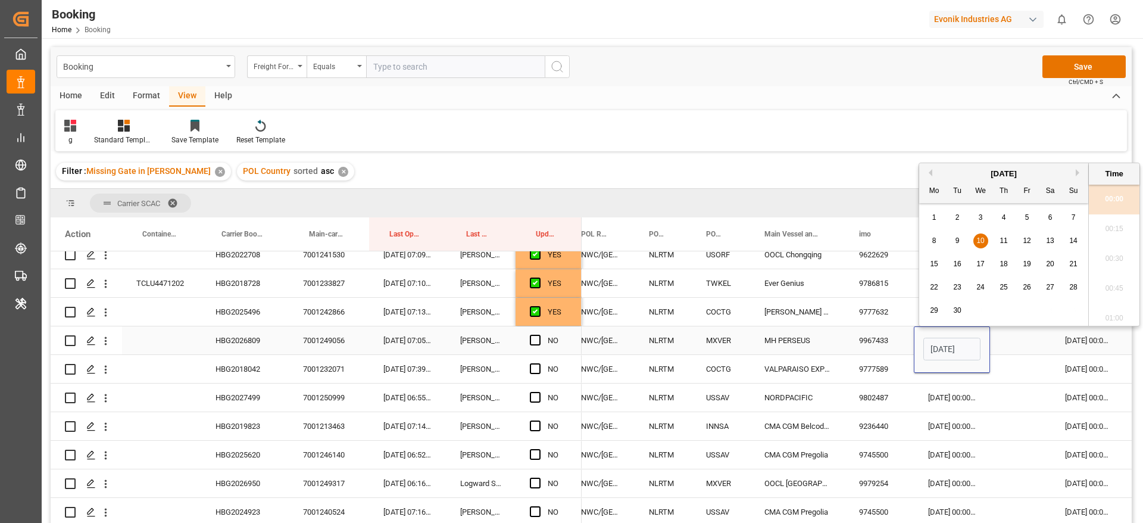
scroll to position [0, 40]
click at [1031, 236] on span "12" at bounding box center [1027, 240] width 8 height 8
type input "12-09-2025 00:00"
click at [536, 335] on span "Press SPACE to select this row." at bounding box center [535, 340] width 11 height 11
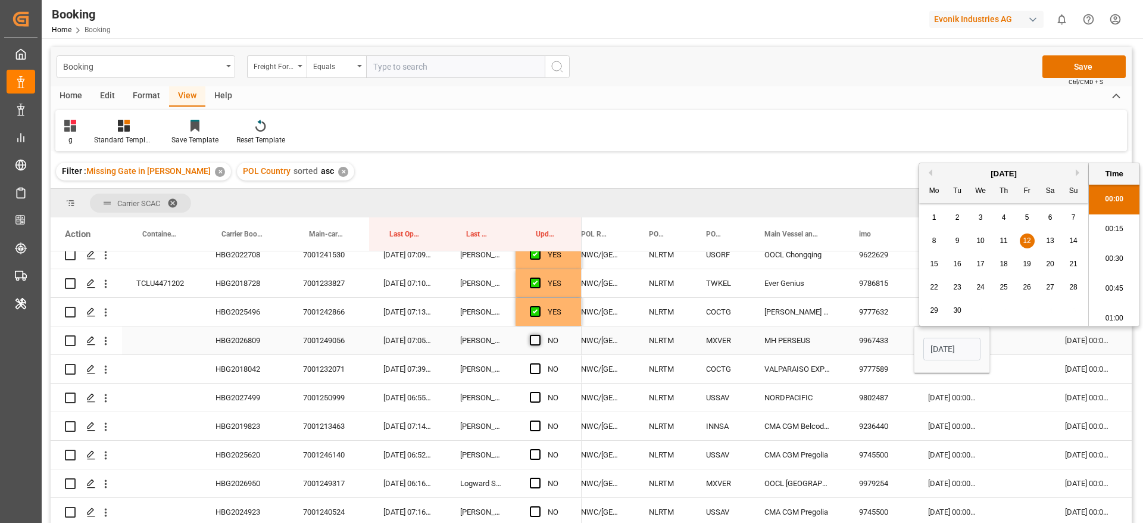
click at [539, 335] on input "Press SPACE to select this row." at bounding box center [539, 335] width 0 height 0
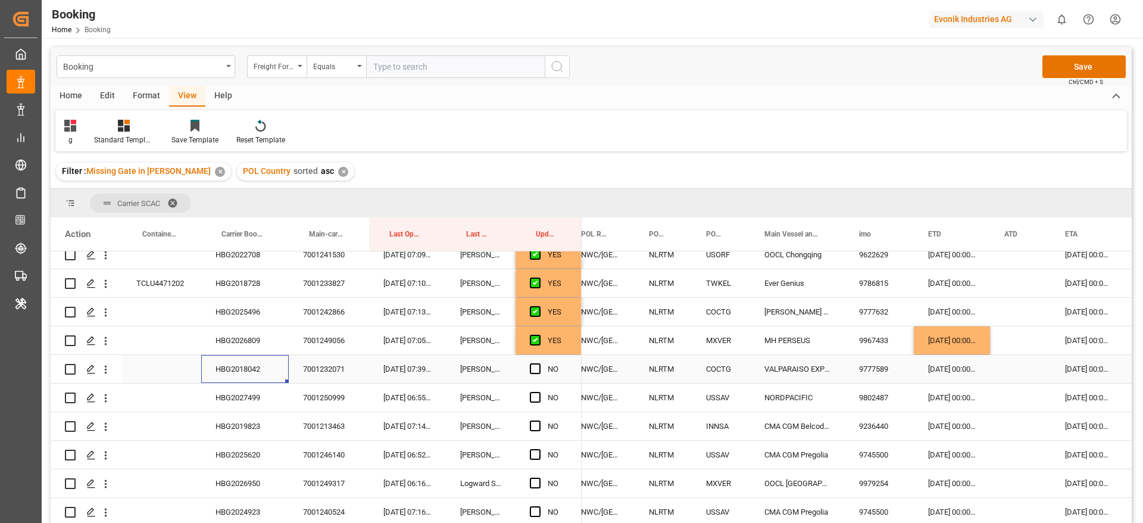
click at [239, 379] on div "HBG2018042" at bounding box center [245, 369] width 88 height 28
click at [534, 368] on span "Press SPACE to select this row." at bounding box center [535, 368] width 11 height 11
click at [539, 363] on input "Press SPACE to select this row." at bounding box center [539, 363] width 0 height 0
click at [231, 399] on div "HBG2027499" at bounding box center [245, 398] width 88 height 28
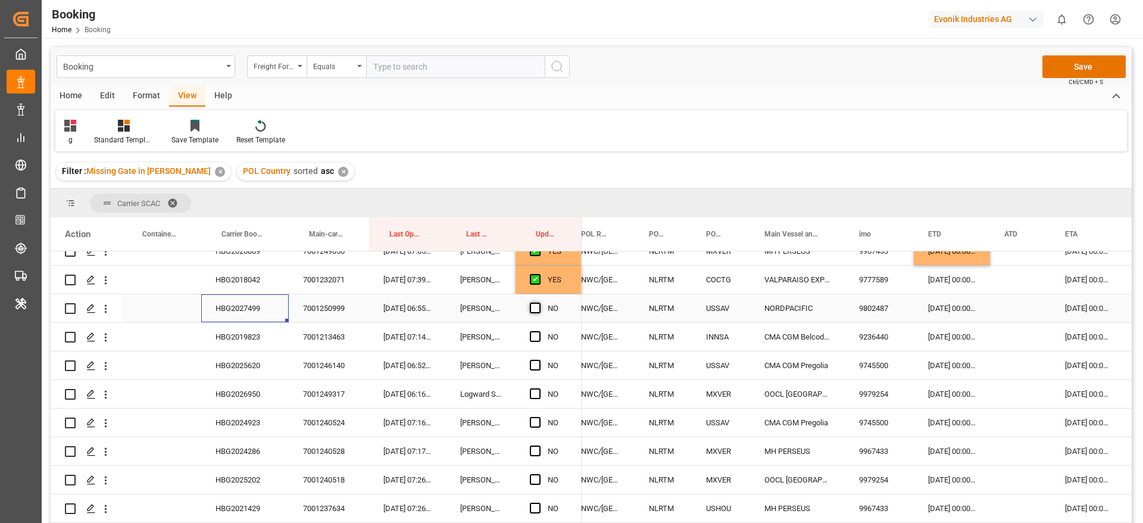
click at [534, 305] on span "Press SPACE to select this row." at bounding box center [535, 308] width 11 height 11
click at [539, 303] on input "Press SPACE to select this row." at bounding box center [539, 303] width 0 height 0
click at [1065, 308] on div "25-09-2025 00:00:00" at bounding box center [1088, 308] width 74 height 28
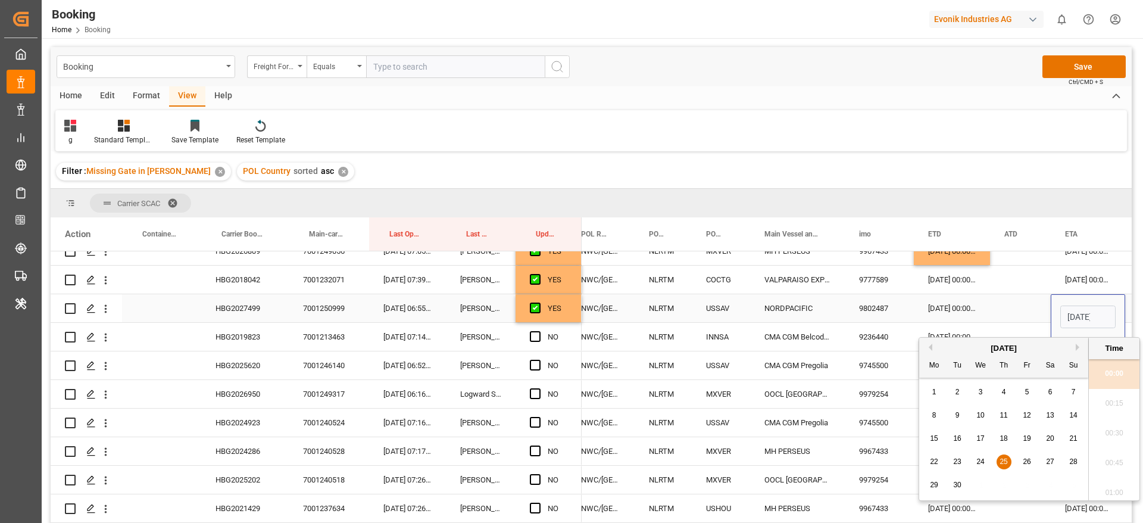
scroll to position [0, 42]
click at [1028, 463] on span "26" at bounding box center [1027, 461] width 8 height 8
type input "26-09-2025 00:00"
click at [1016, 298] on div "Press SPACE to select this row." at bounding box center [1020, 308] width 61 height 28
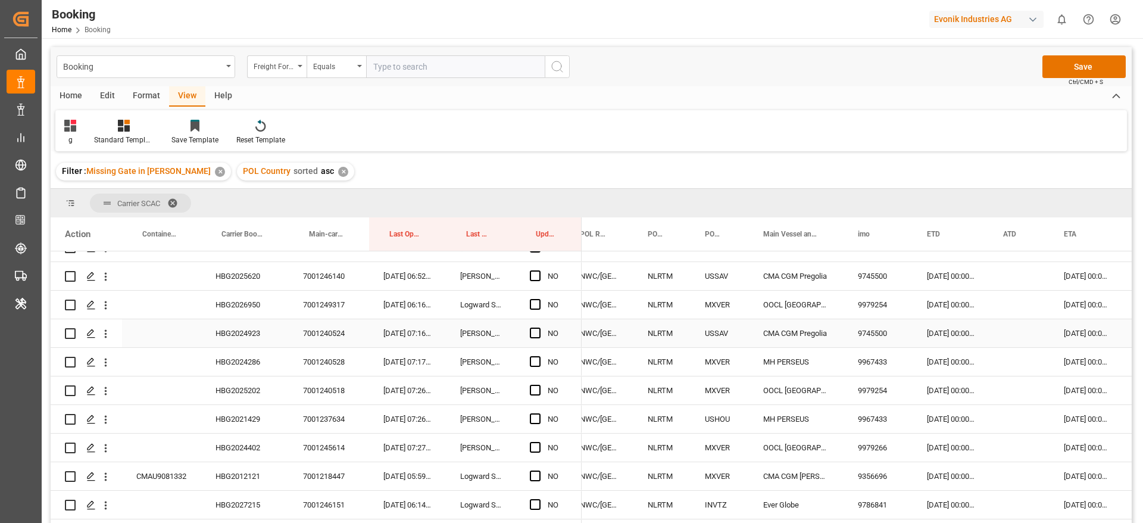
scroll to position [357, 0]
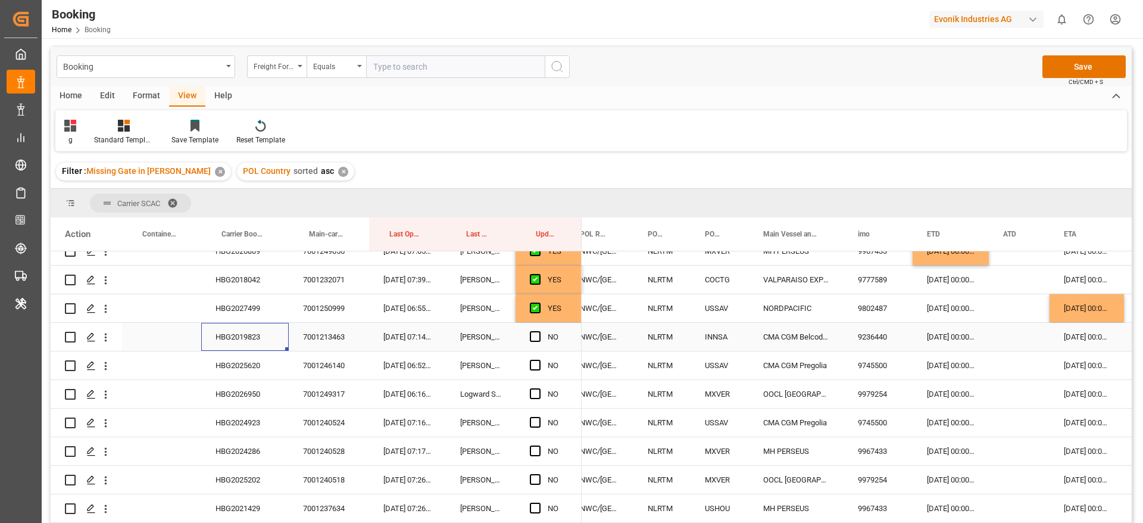
click at [226, 335] on div "HBG2019823" at bounding box center [245, 337] width 88 height 28
click at [534, 335] on span "Press SPACE to select this row." at bounding box center [535, 336] width 11 height 11
click at [539, 331] on input "Press SPACE to select this row." at bounding box center [539, 331] width 0 height 0
click at [242, 367] on div "HBG2025620" at bounding box center [245, 365] width 88 height 28
click at [535, 362] on span "Press SPACE to select this row." at bounding box center [535, 365] width 11 height 11
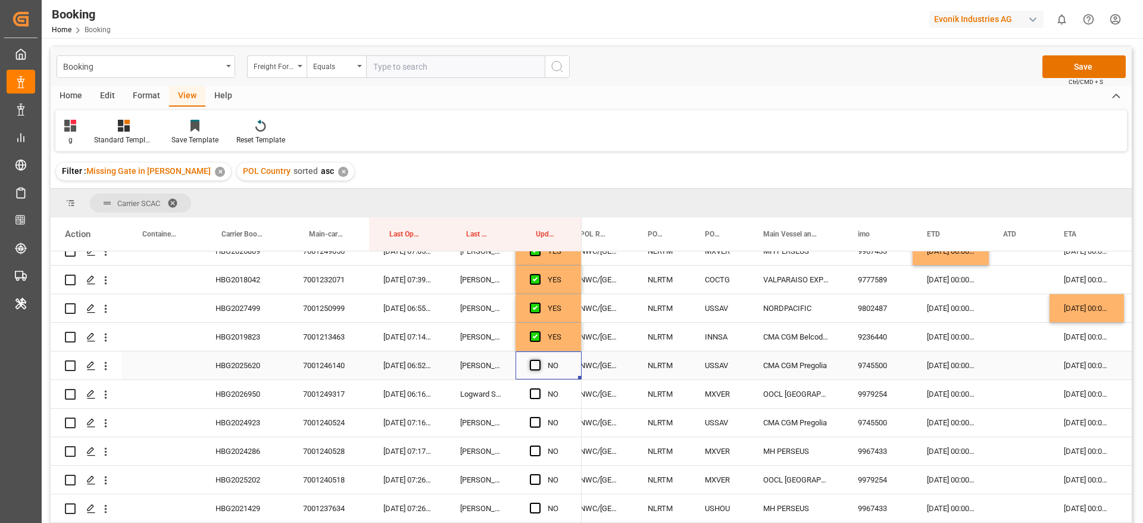
click at [539, 360] on input "Press SPACE to select this row." at bounding box center [539, 360] width 0 height 0
click at [216, 389] on div "HBG2026950" at bounding box center [245, 394] width 88 height 28
click at [534, 396] on span "Press SPACE to select this row." at bounding box center [535, 393] width 11 height 11
click at [539, 388] on input "Press SPACE to select this row." at bounding box center [539, 388] width 0 height 0
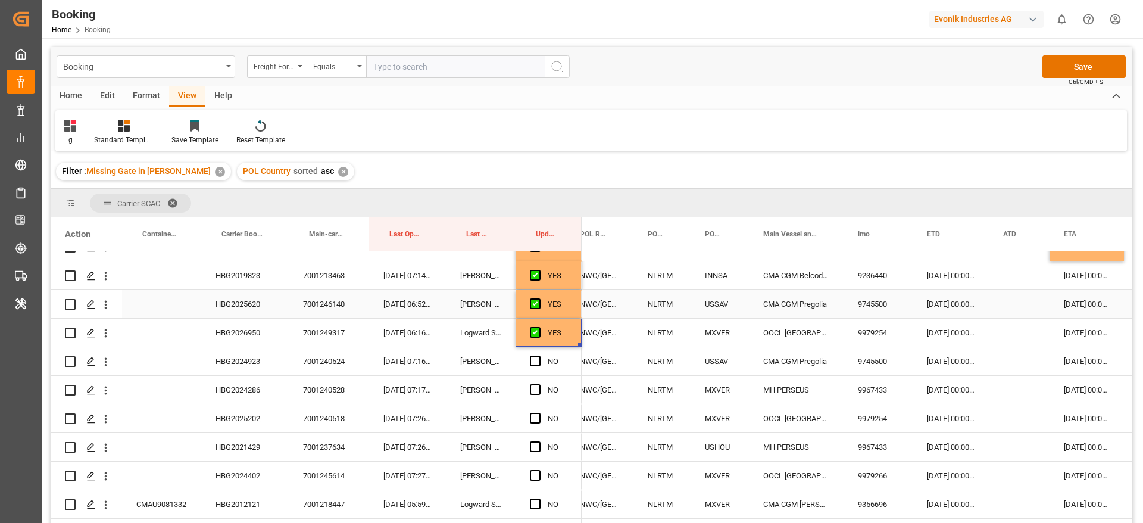
scroll to position [447, 0]
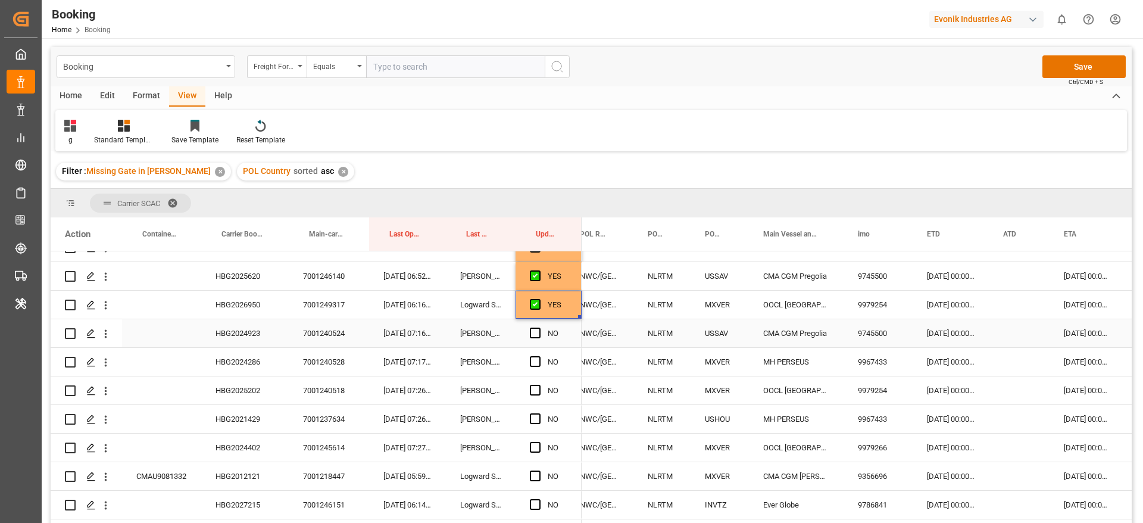
click at [252, 330] on div "HBG2024923" at bounding box center [245, 333] width 88 height 28
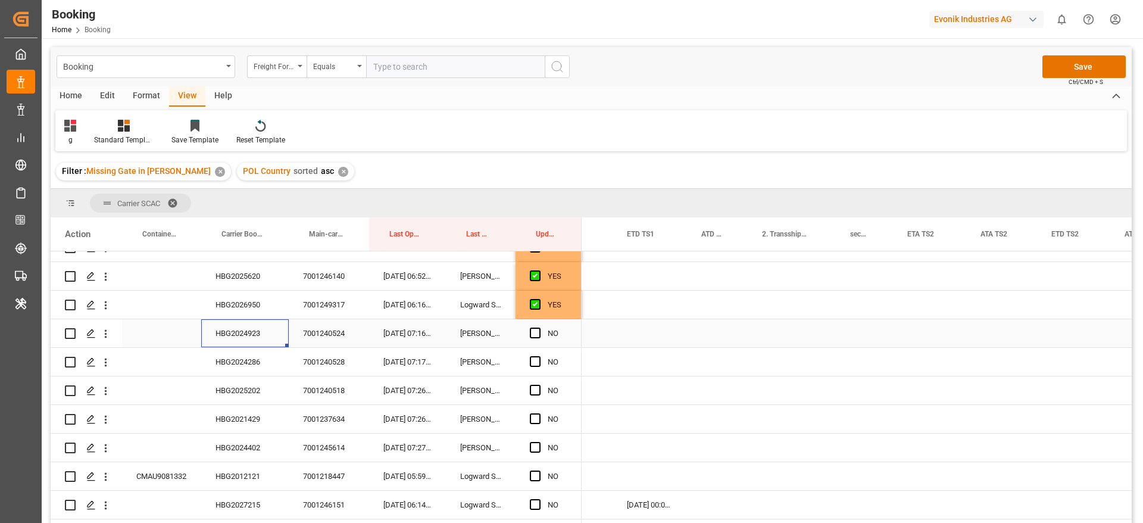
scroll to position [0, 1266]
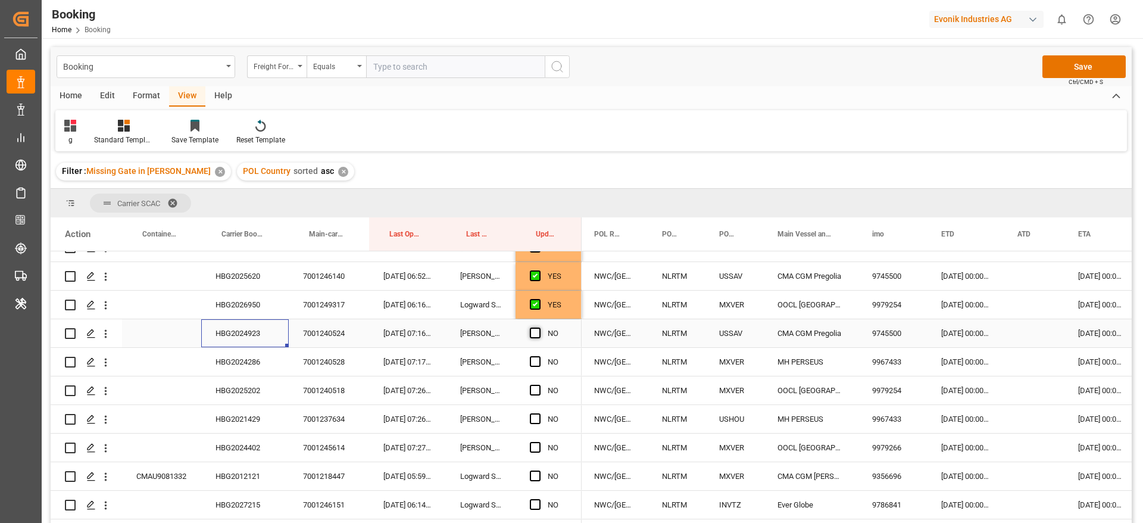
click at [538, 333] on span "Press SPACE to select this row." at bounding box center [535, 333] width 11 height 11
click at [539, 328] on input "Press SPACE to select this row." at bounding box center [539, 328] width 0 height 0
click at [246, 361] on div "HBG2024286" at bounding box center [245, 362] width 88 height 28
click at [960, 366] on div "10-09-2025 00:00:00" at bounding box center [965, 362] width 76 height 28
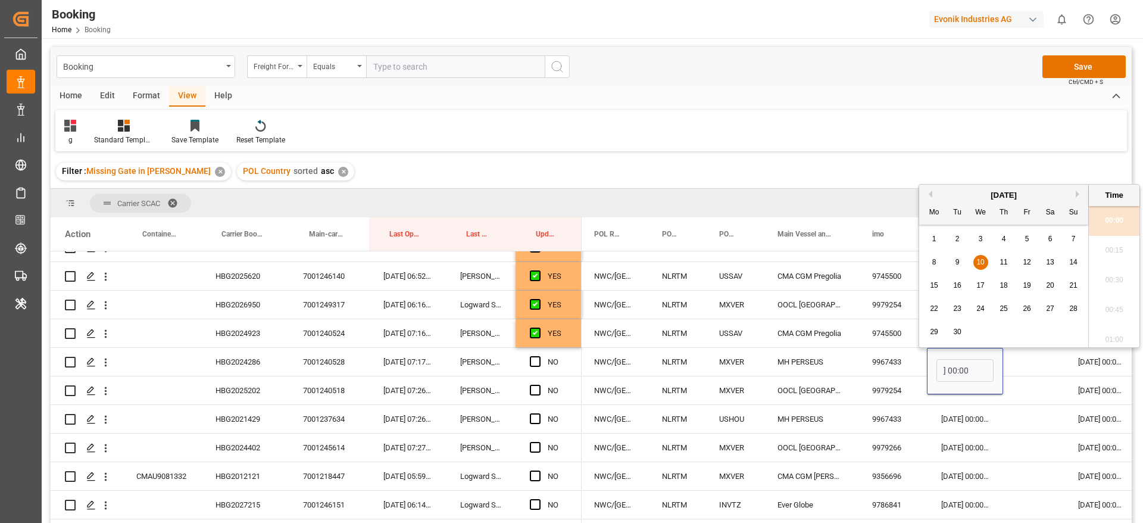
drag, startPoint x: 1025, startPoint y: 264, endPoint x: 1024, endPoint y: 283, distance: 19.7
click at [1025, 263] on span "12" at bounding box center [1027, 262] width 8 height 8
type input "12-09-2025 00:00"
click at [1030, 363] on div "Press SPACE to select this row." at bounding box center [1034, 362] width 61 height 28
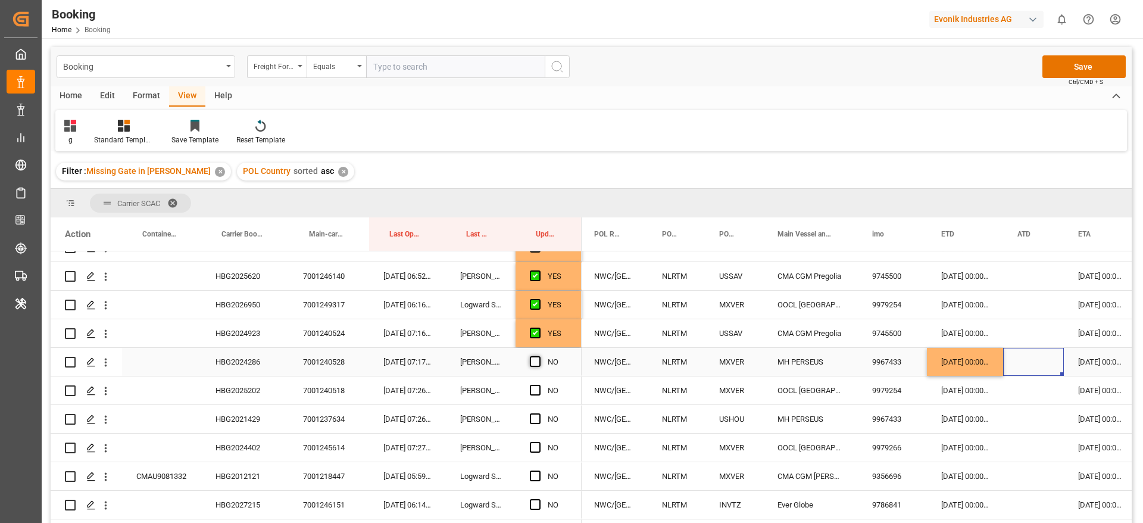
click at [536, 360] on span "Press SPACE to select this row." at bounding box center [535, 361] width 11 height 11
click at [539, 356] on input "Press SPACE to select this row." at bounding box center [539, 356] width 0 height 0
click at [230, 395] on div "HBG2025202" at bounding box center [245, 390] width 88 height 28
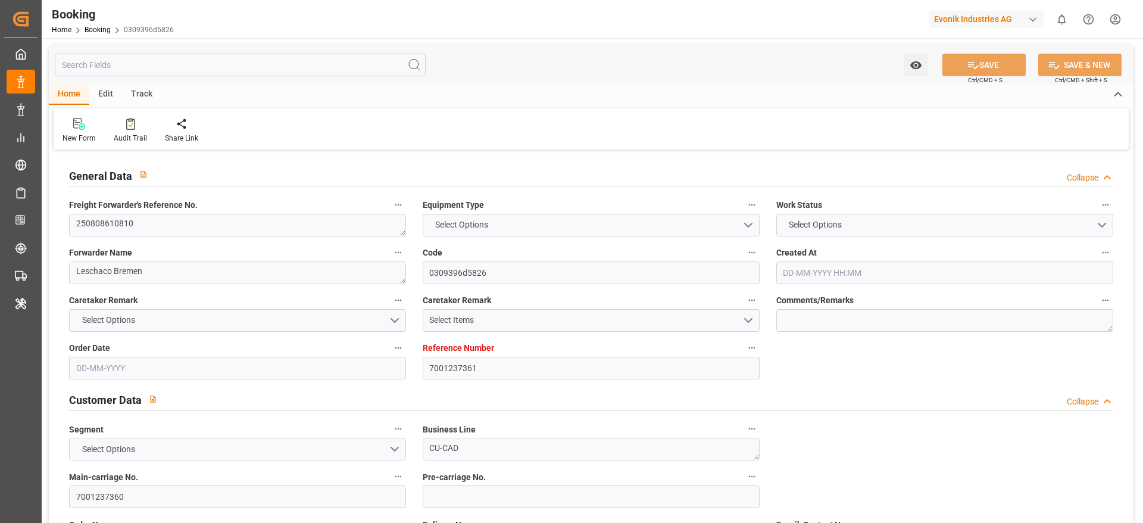
type input "7001237361"
type input "9943279"
type input "CMACGM"
type input "CMA CGM Group"
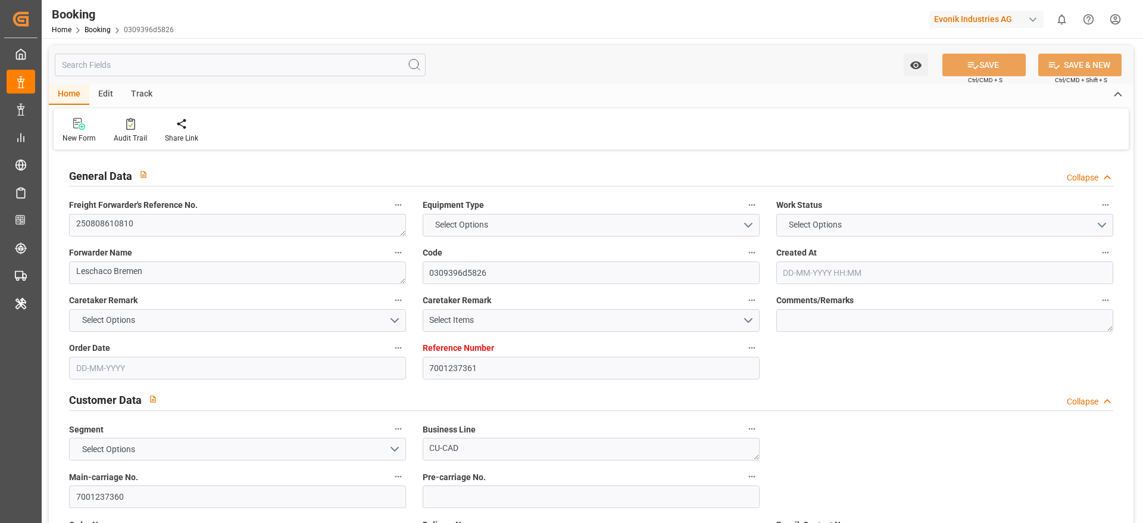
type input "NLRTM"
type input "TWKEL"
type input "TWKHH"
type input "31-07-2025 11:48"
type input "31-07-2025"
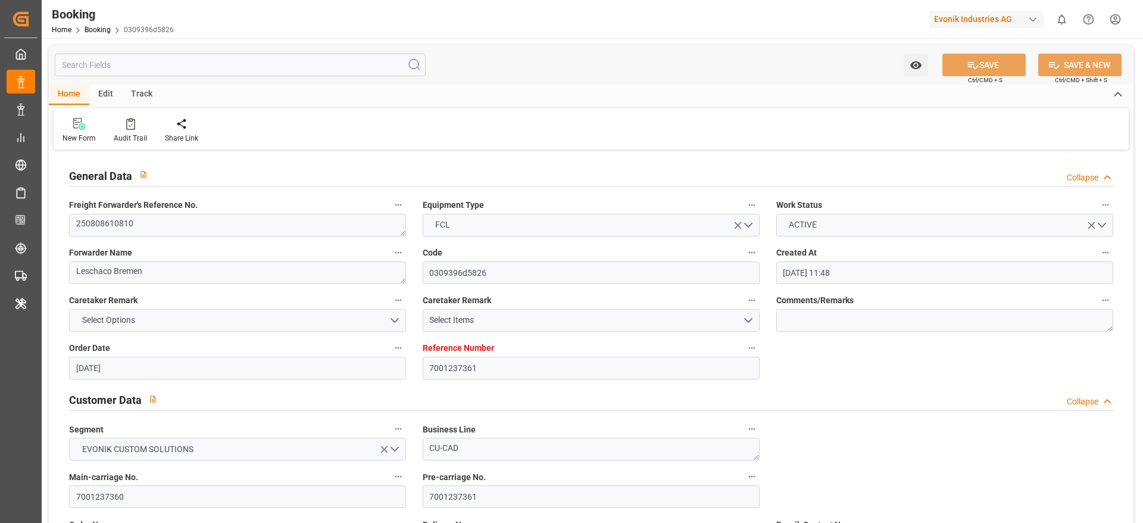
type input "30-10-2025"
type input "22-08-2025"
type input "[DATE]"
type input "01-08-2025"
type input "08-09-2025 00:00"
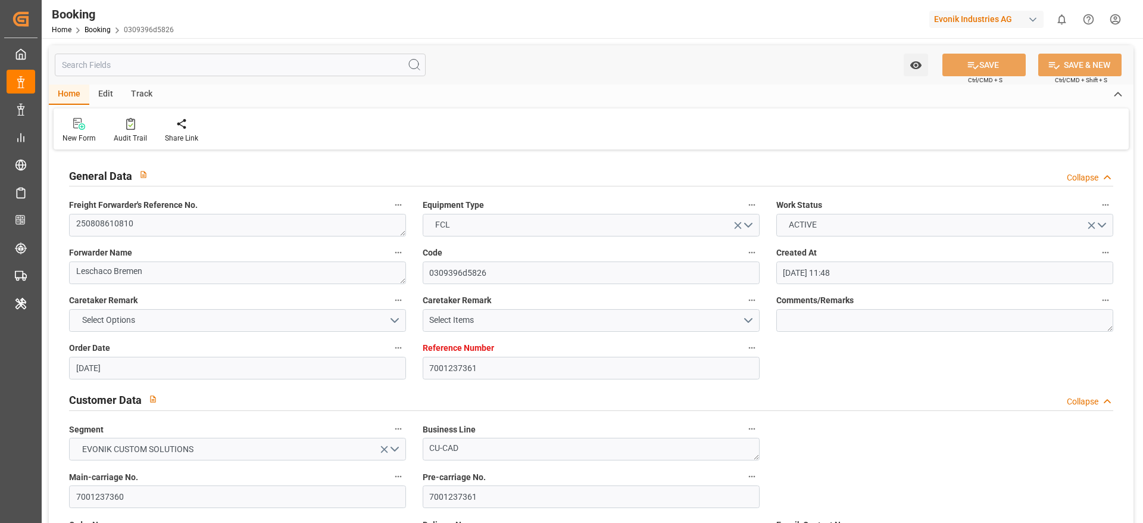
type input "06-09-2025 00:00"
type input "25-10-2025 00:00"
type input "18-10-2025 00:00"
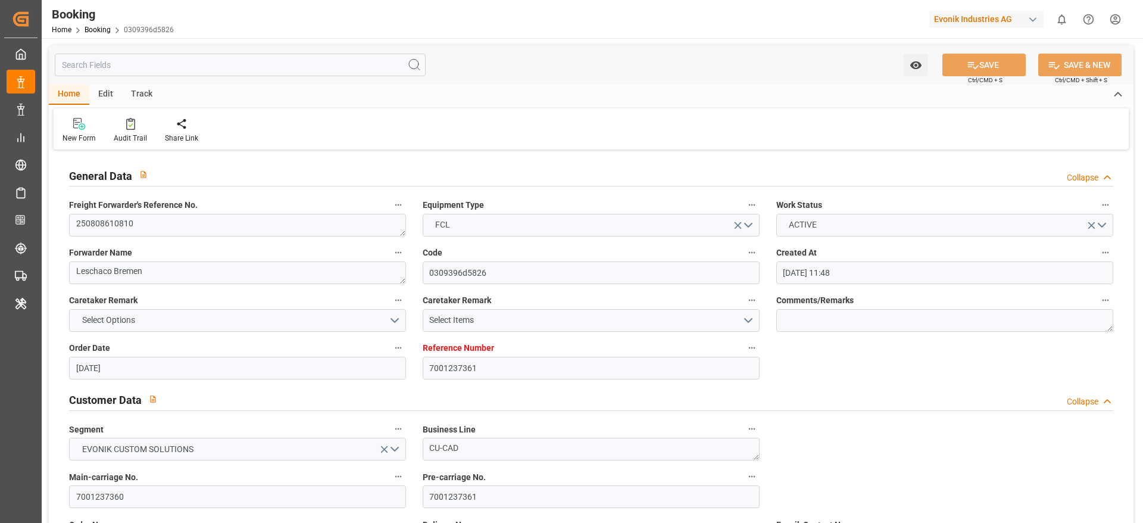
type input "23-10-2025 00:00"
type input "11-08-2025"
type input "20-08-2025 07:08"
click at [160, 220] on textarea "250808610810" at bounding box center [237, 225] width 337 height 23
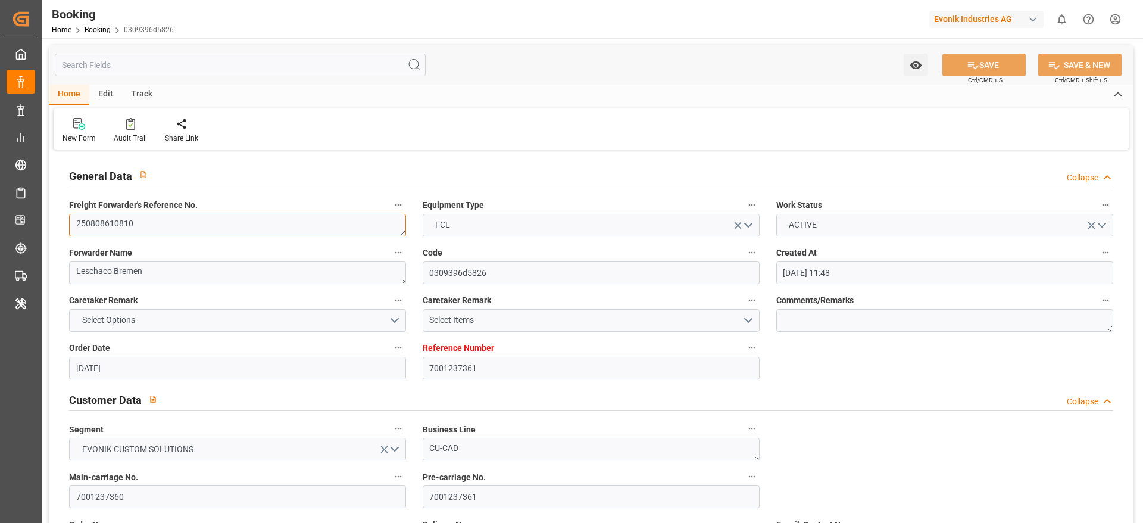
click at [160, 220] on textarea "250808610810" at bounding box center [237, 225] width 337 height 23
click at [138, 510] on div "Main-carriage No. 7001237360" at bounding box center [238, 489] width 354 height 48
click at [152, 488] on input "7001237360" at bounding box center [237, 496] width 337 height 23
click at [192, 222] on textarea "250808610810" at bounding box center [237, 225] width 337 height 23
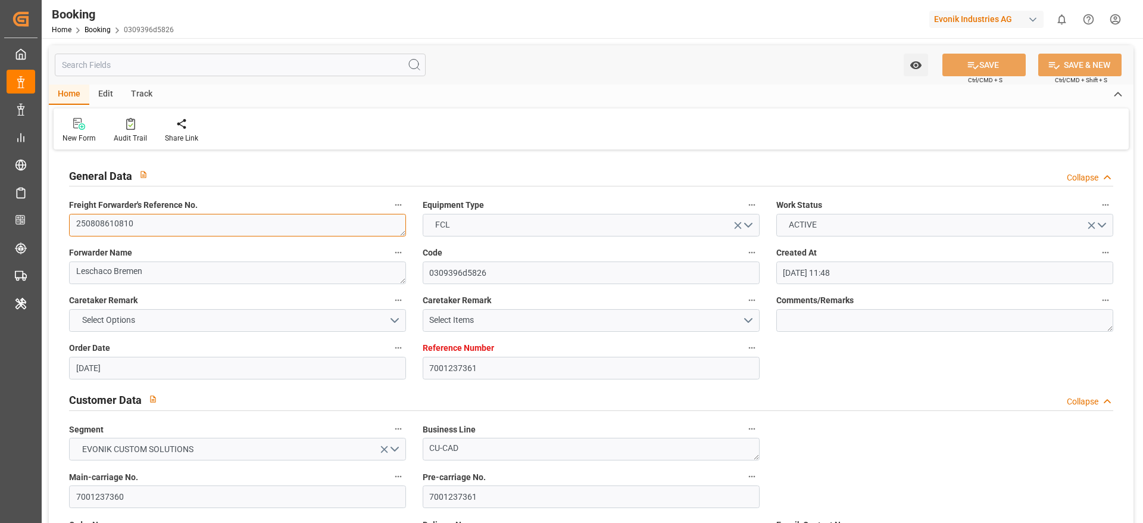
click at [192, 222] on textarea "250808610810" at bounding box center [237, 225] width 337 height 23
click at [130, 497] on input "7001237360" at bounding box center [237, 496] width 337 height 23
click at [167, 213] on div "Freight Forwarder's Reference No. 250808610810" at bounding box center [238, 217] width 354 height 48
click at [167, 213] on label "Freight Forwarder's Reference No." at bounding box center [237, 205] width 337 height 17
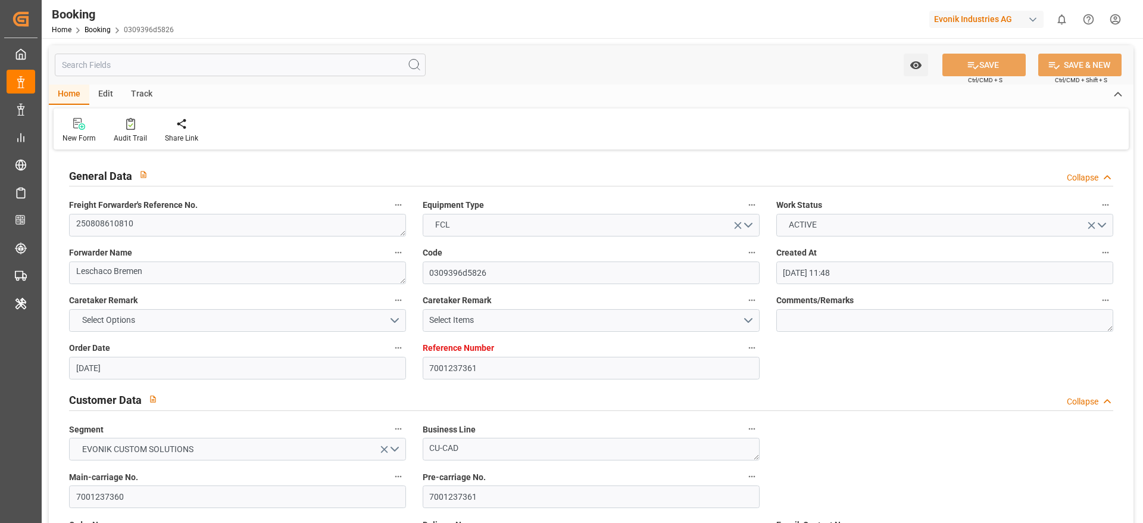
click at [391, 213] on button "Freight Forwarder's Reference No." at bounding box center [398, 204] width 15 height 15
click at [145, 226] on div at bounding box center [571, 261] width 1143 height 523
click at [154, 223] on textarea "250808610810" at bounding box center [237, 225] width 337 height 23
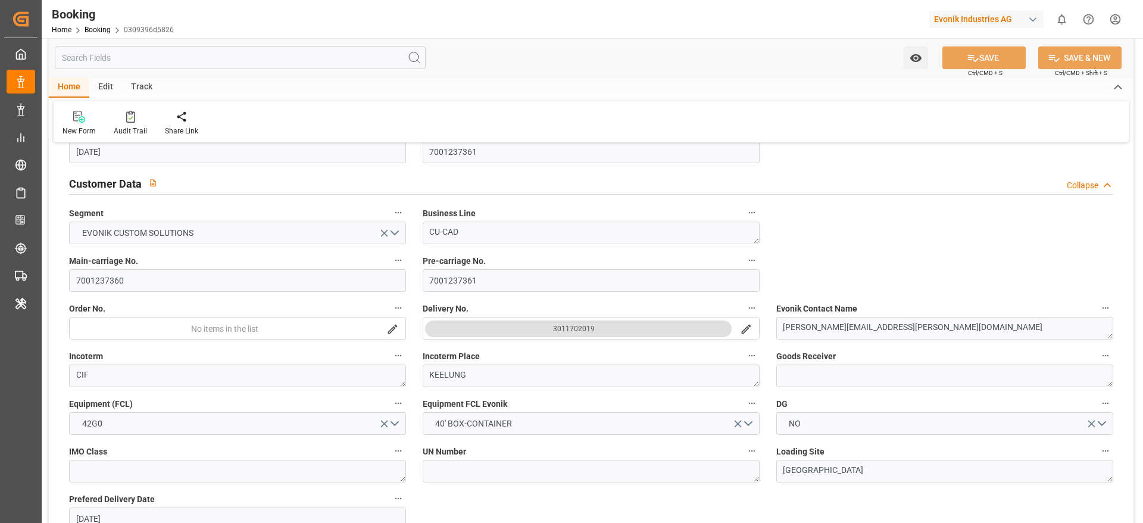
scroll to position [268, 0]
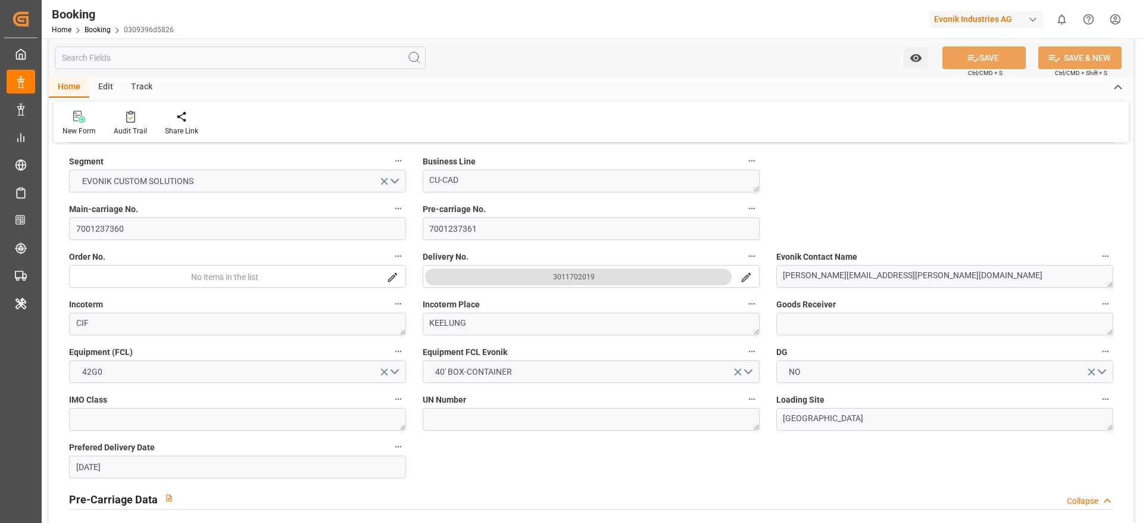
click at [545, 279] on button "3011702019" at bounding box center [578, 277] width 307 height 17
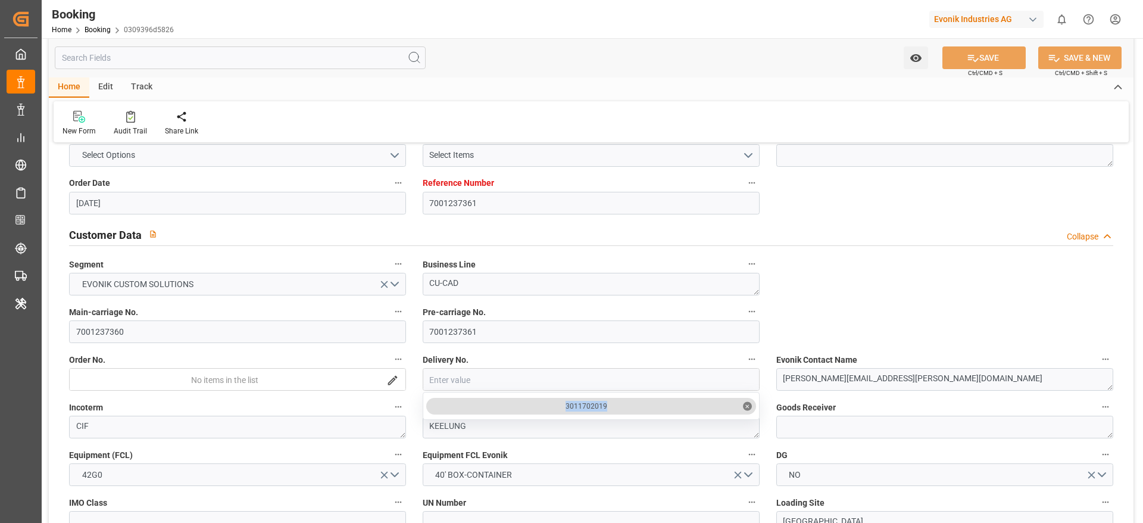
scroll to position [179, 0]
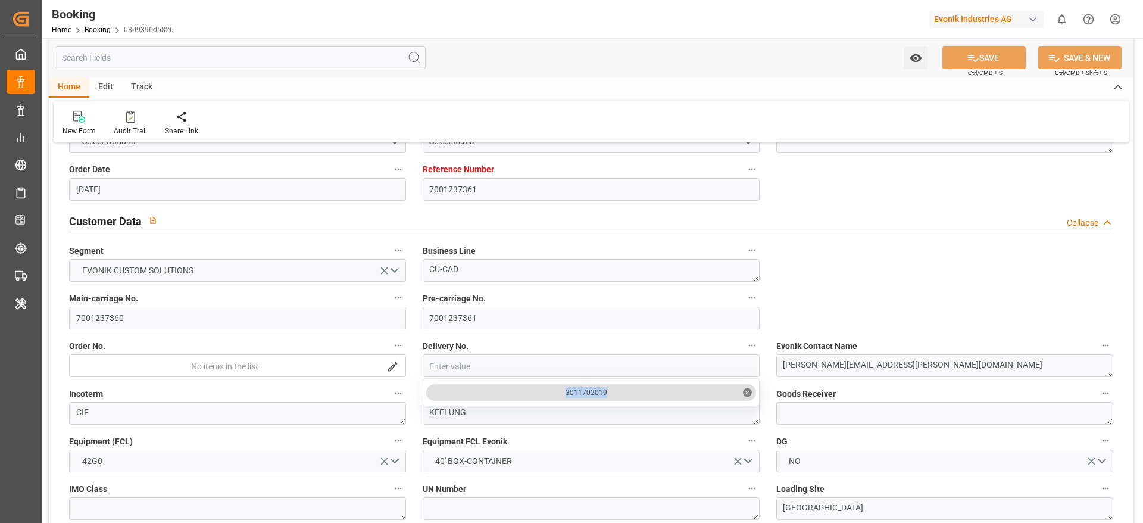
click at [547, 389] on div "3011702019 ✕" at bounding box center [591, 392] width 330 height 17
drag, startPoint x: 554, startPoint y: 394, endPoint x: 647, endPoint y: 396, distance: 92.9
click at [647, 396] on div "3011702019 ✕" at bounding box center [591, 392] width 330 height 17
copy div "3011702019"
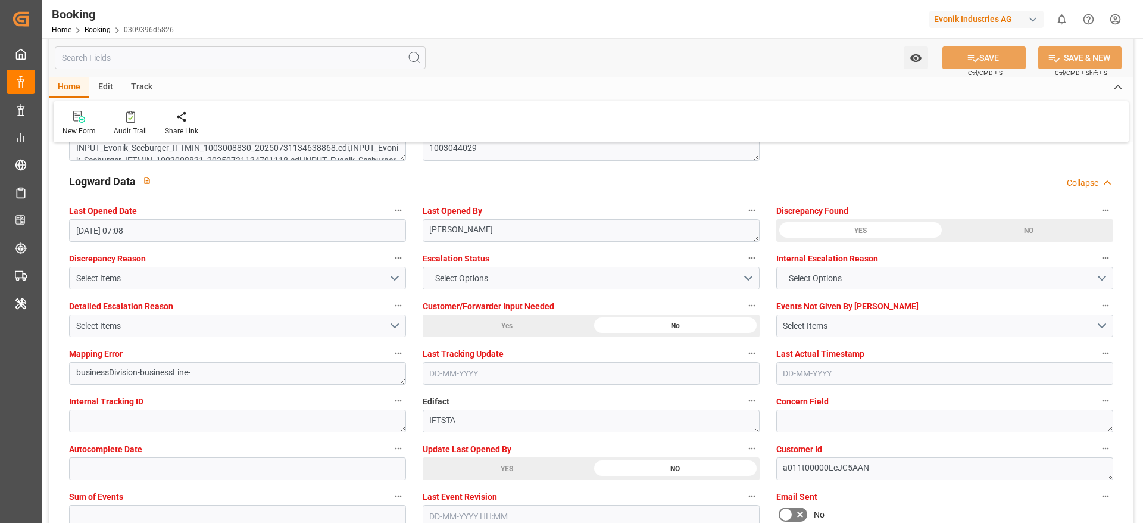
scroll to position [2144, 0]
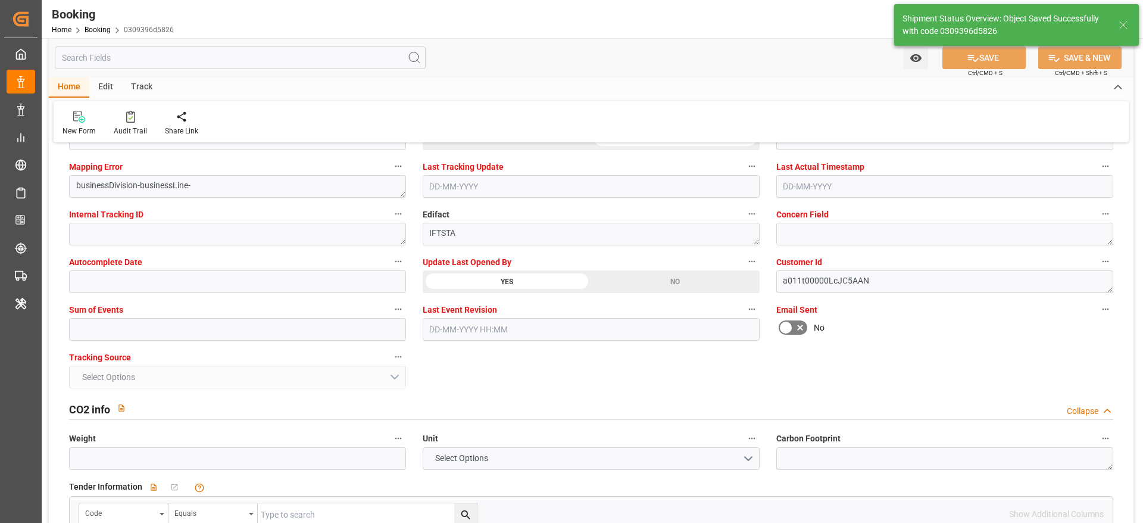
type textarea "Madhu T V"
type input "21-08-2025 07:16"
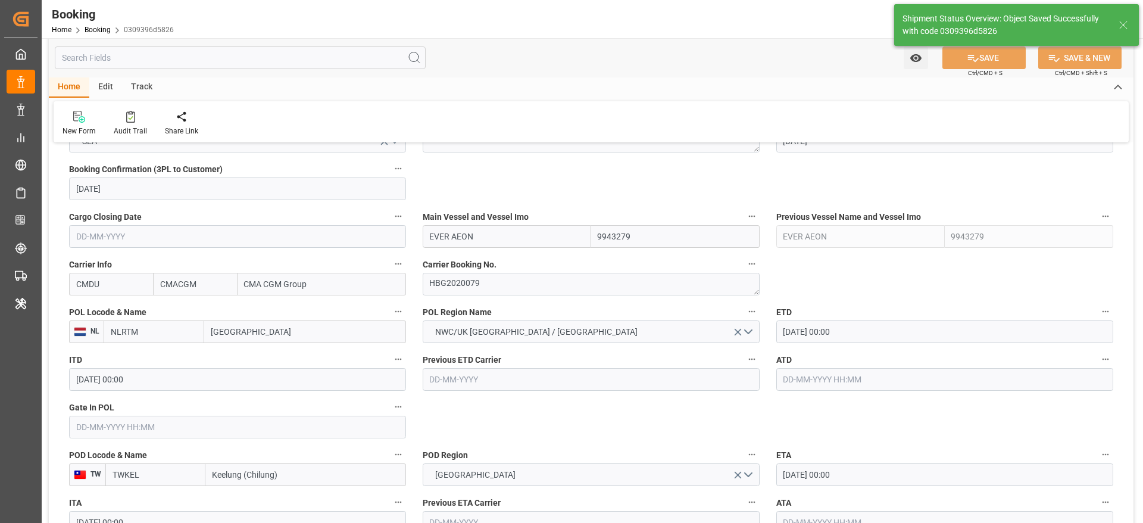
scroll to position [625, 0]
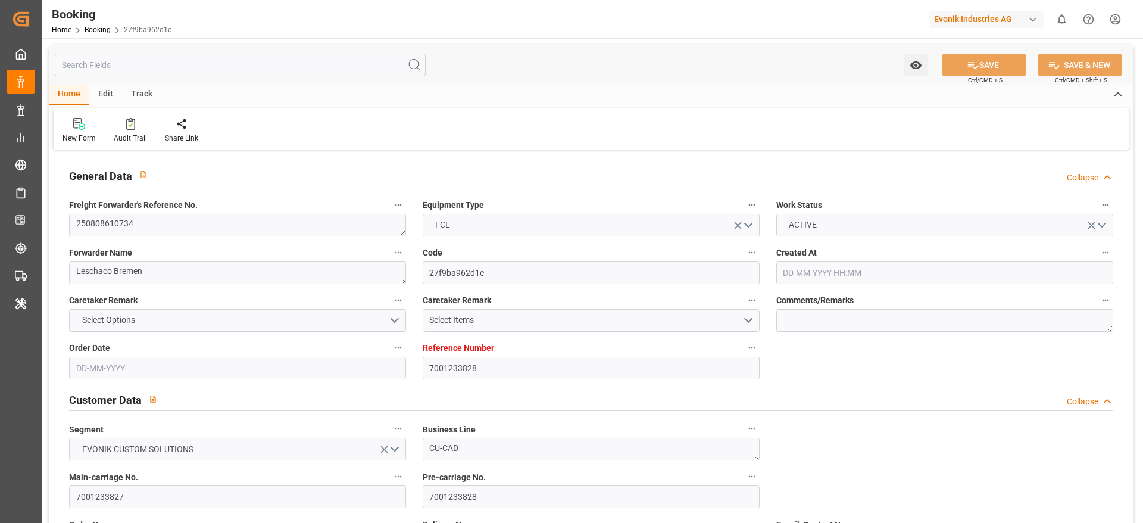
type input "7001233828"
type input "9786815"
type input "CMACGM"
type input "CMA CGM Group"
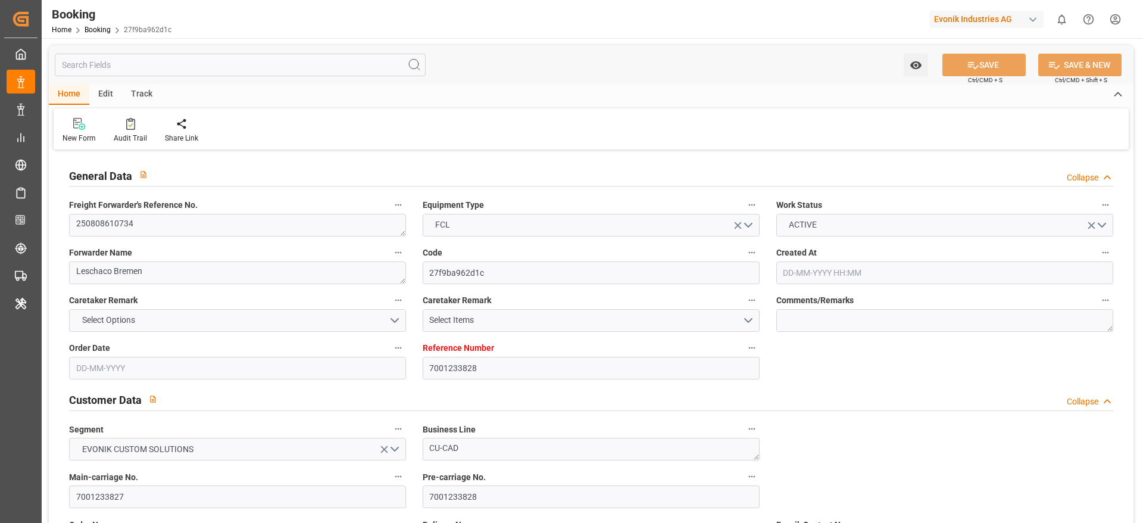
type input "NLRTM"
type input "TWKEL"
type input "CNSGH"
type input "0"
type input "28-07-2025 10:08"
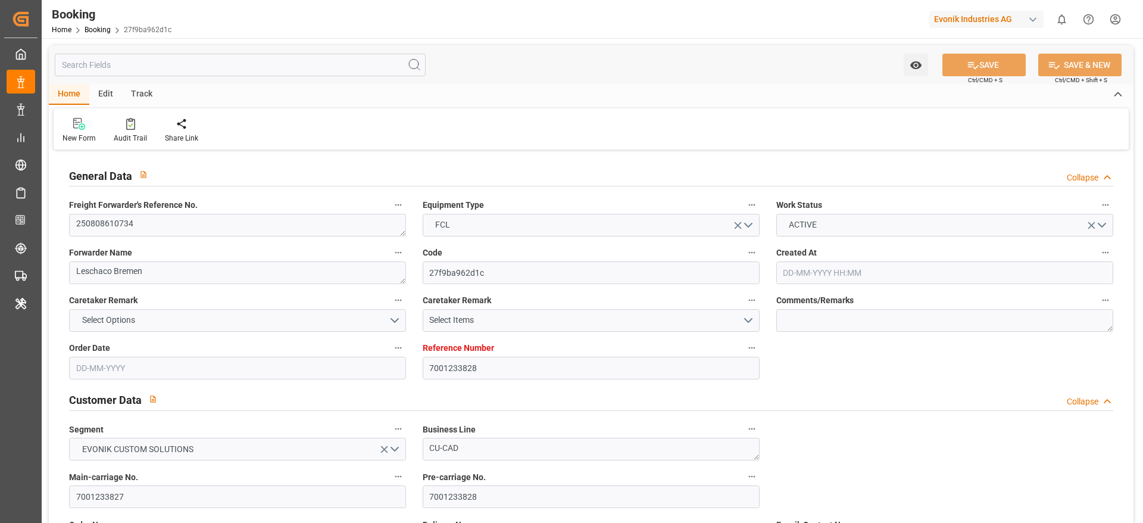
type input "28-07-2025"
type input "24-10-2025"
type input "14-08-2025"
type input "29-07-2025"
type input "15-08-2025"
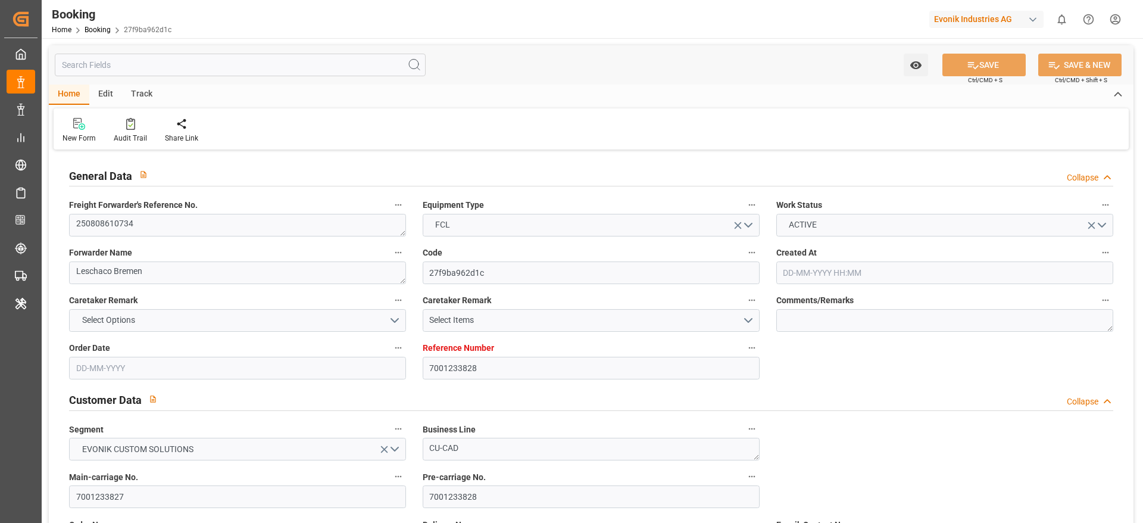
type input "31-08-2025 00:00"
type input "21-08-2025 00:00"
type input "31-10-2025 00:00"
type input "[DATE] 00:00"
type input "14-10-2025 00:00"
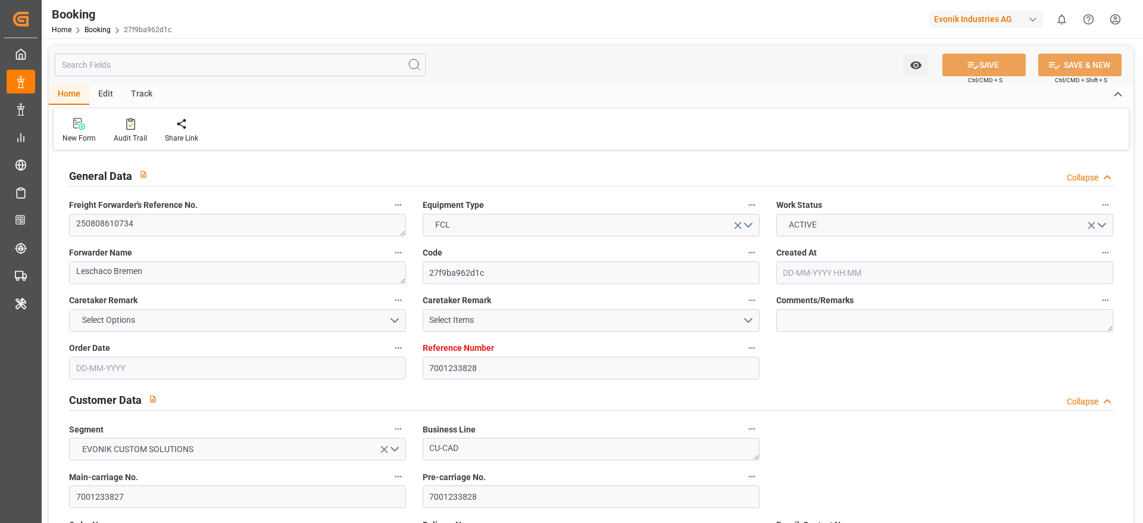
type input "14-10-2025 00:00"
type input "30-10-2025 00:00"
type input "22-10-2025 00:00"
type input "15-08-2025"
type input "20-08-2025 07:10"
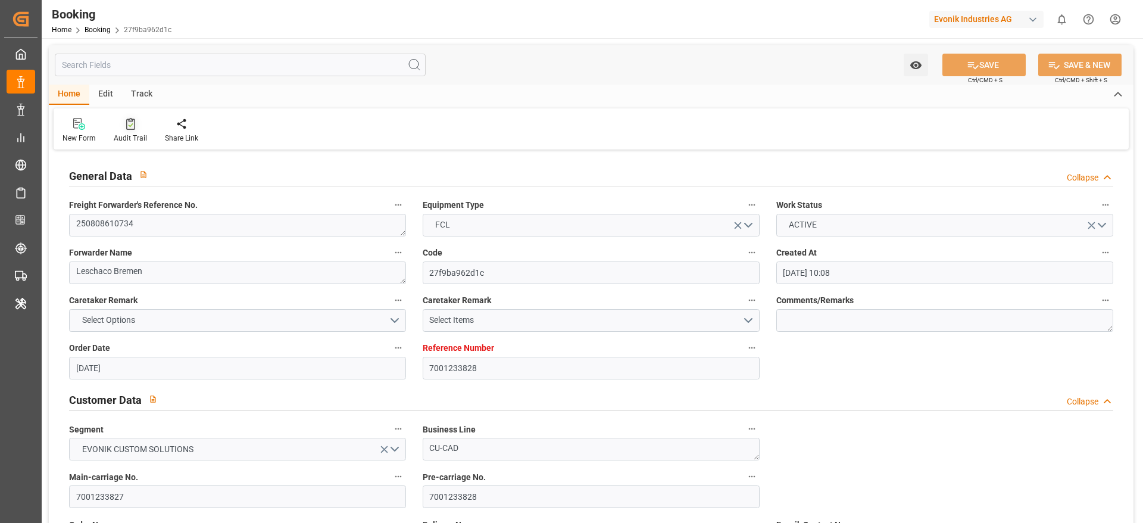
click at [135, 130] on div "Audit Trail" at bounding box center [130, 130] width 51 height 26
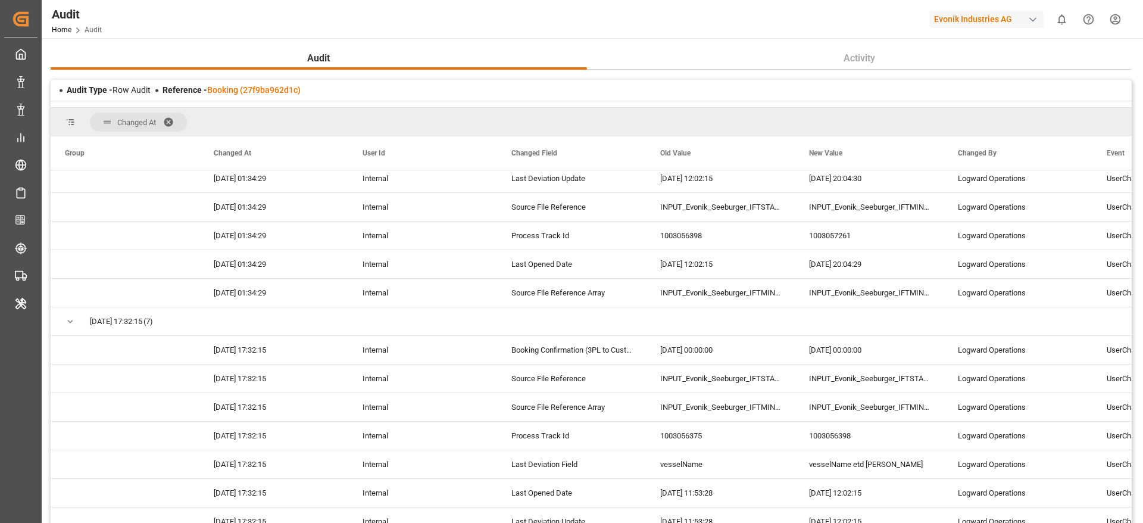
scroll to position [3128, 0]
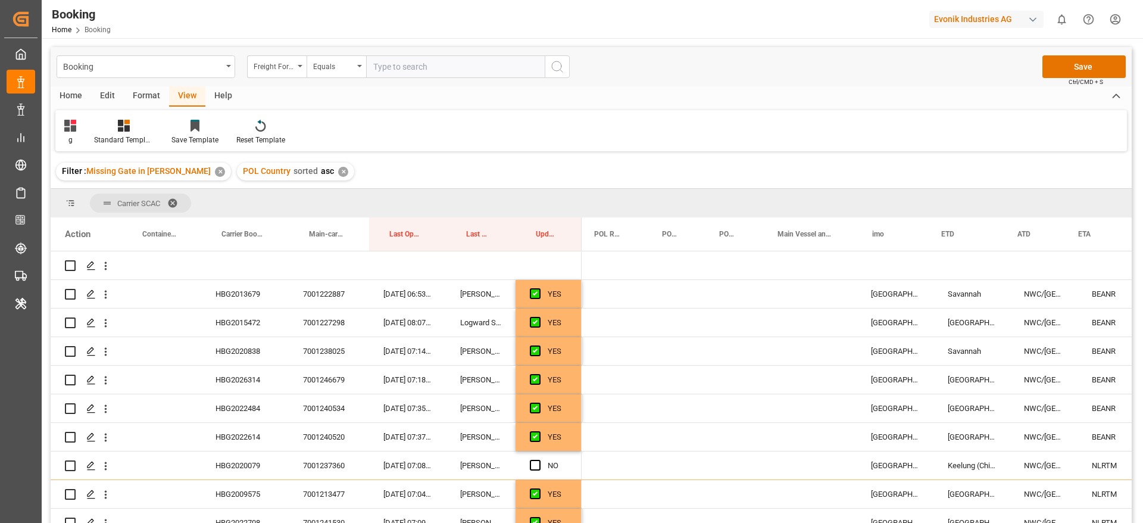
scroll to position [0, 430]
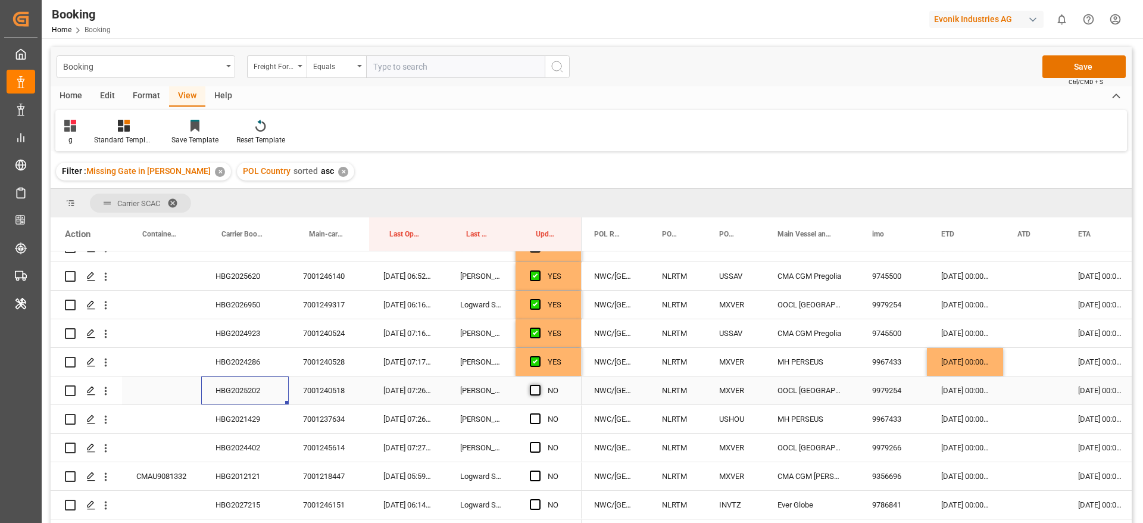
click at [537, 388] on span "Press SPACE to select this row." at bounding box center [535, 390] width 11 height 11
click at [539, 385] on input "Press SPACE to select this row." at bounding box center [539, 385] width 0 height 0
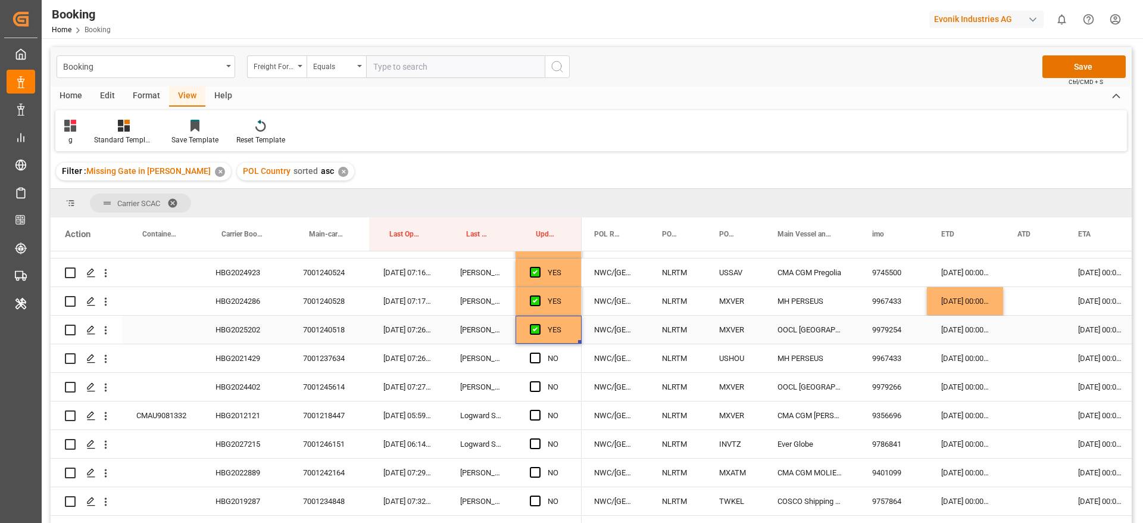
scroll to position [536, 0]
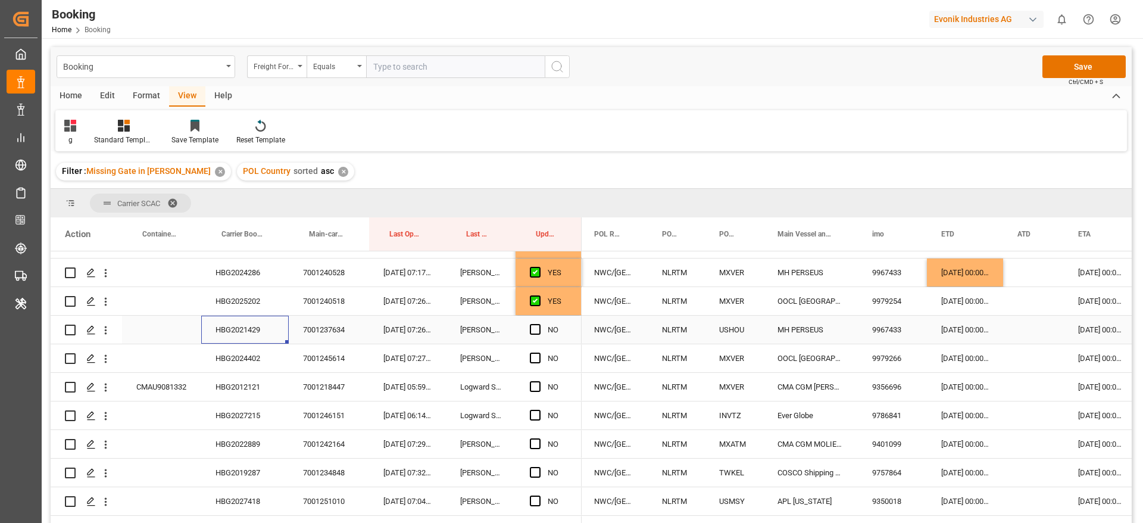
click at [218, 328] on div "HBG2021429" at bounding box center [245, 330] width 88 height 28
click at [952, 324] on div "10-09-2025 00:00:00" at bounding box center [965, 330] width 76 height 28
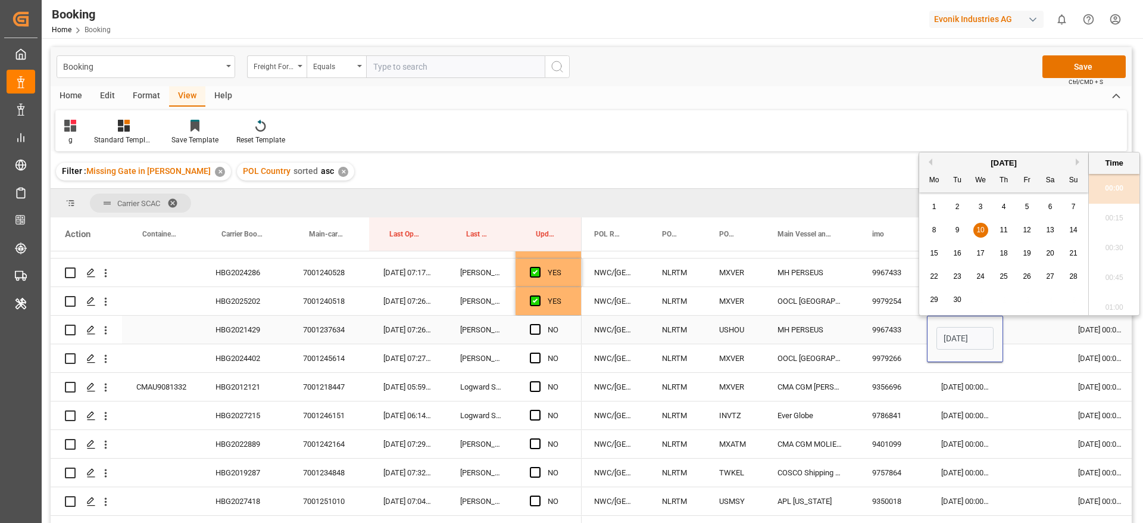
scroll to position [0, 40]
click at [1034, 232] on div "12" at bounding box center [1027, 230] width 15 height 14
type input "12-09-2025 00:00"
click at [536, 328] on span "Press SPACE to select this row." at bounding box center [535, 329] width 11 height 11
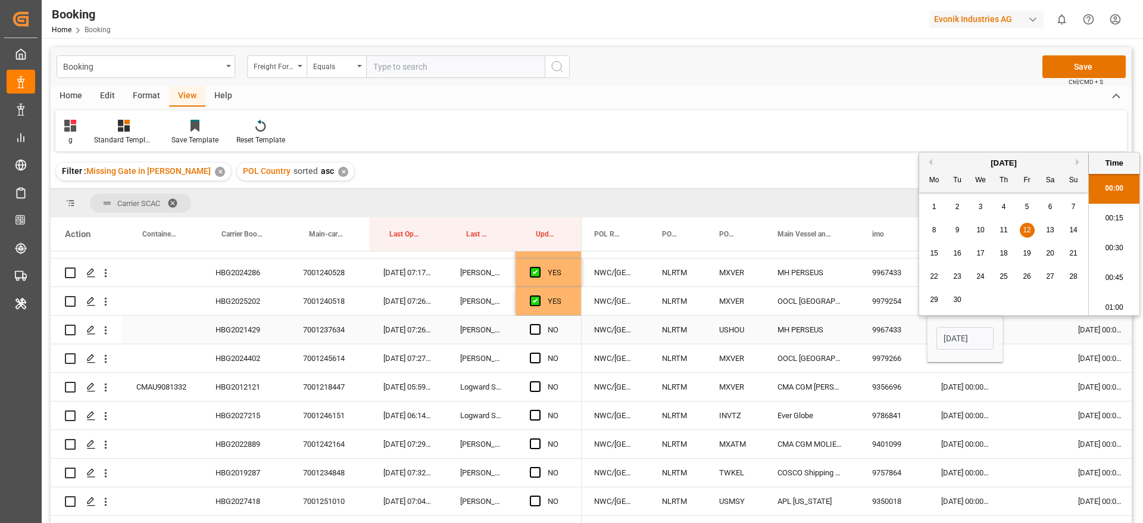
click at [539, 324] on input "Press SPACE to select this row." at bounding box center [539, 324] width 0 height 0
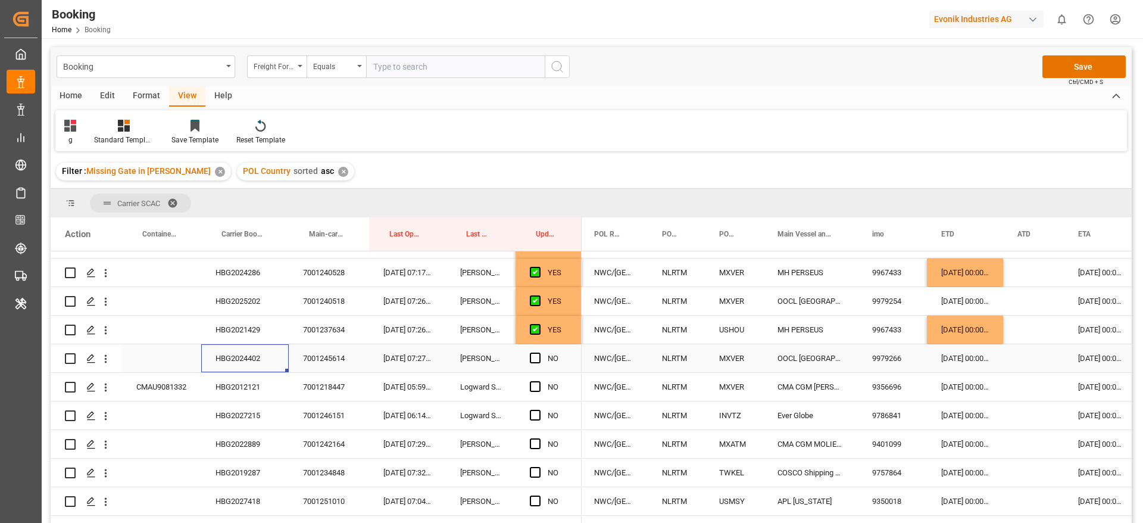
click at [252, 363] on div "HBG2024402" at bounding box center [245, 358] width 88 height 28
click at [540, 356] on span "Press SPACE to select this row." at bounding box center [535, 358] width 11 height 11
click at [539, 353] on input "Press SPACE to select this row." at bounding box center [539, 353] width 0 height 0
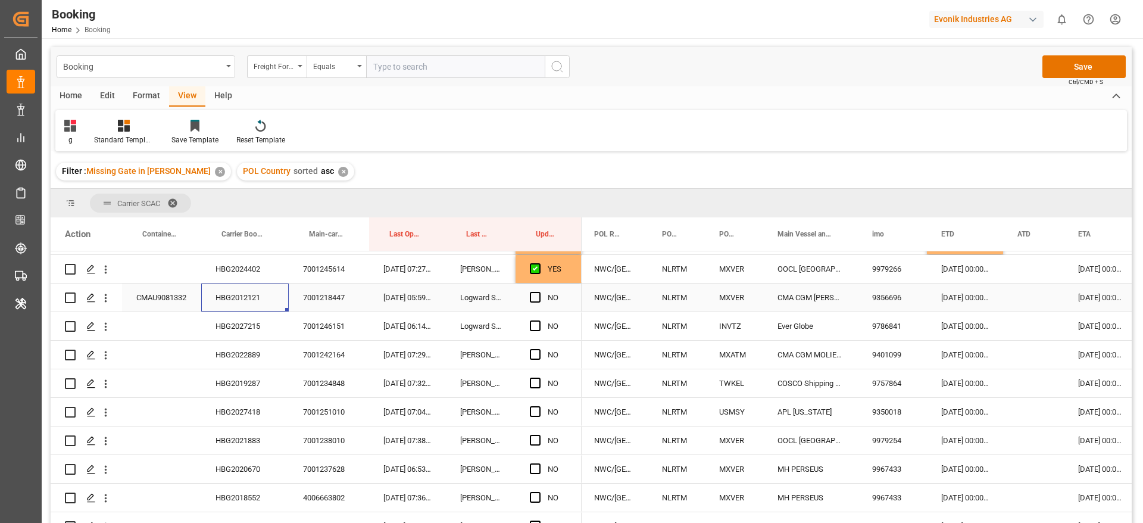
click at [238, 283] on div "HBG2012121" at bounding box center [245, 297] width 88 height 28
click at [1099, 304] on div "16-09-2025 00:00:00" at bounding box center [1101, 297] width 74 height 28
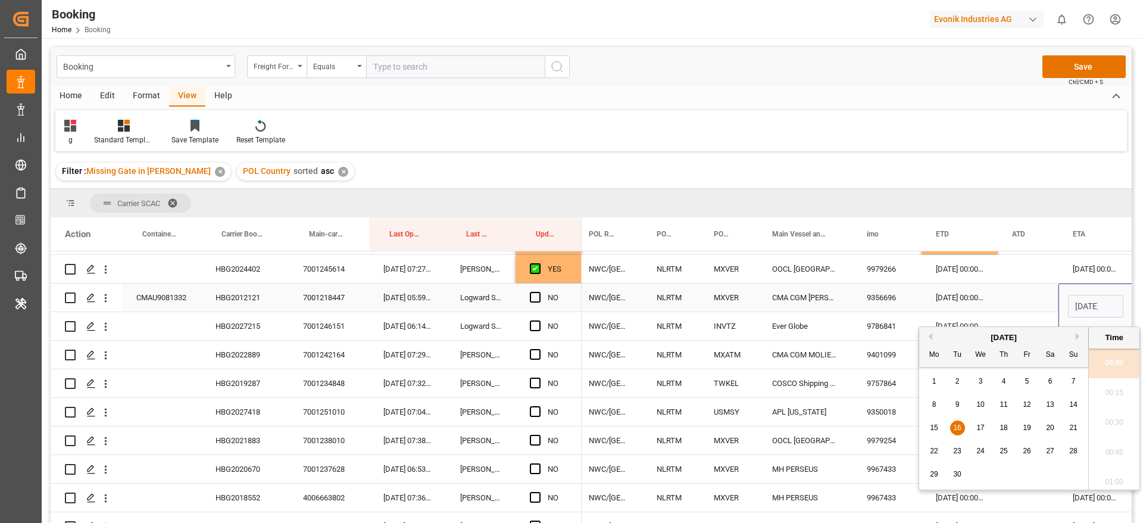
scroll to position [0, 42]
click at [984, 424] on span "17" at bounding box center [981, 427] width 8 height 8
type input "17-09-2025 00:00"
click at [529, 300] on div "NO" at bounding box center [549, 297] width 66 height 28
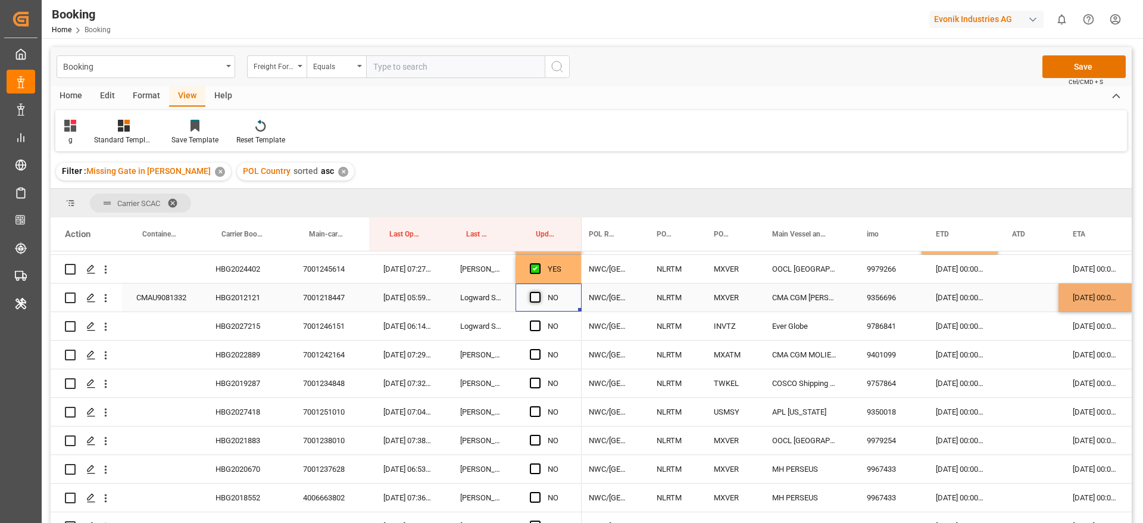
click at [533, 299] on span "Press SPACE to select this row." at bounding box center [535, 297] width 11 height 11
click at [539, 292] on input "Press SPACE to select this row." at bounding box center [539, 292] width 0 height 0
click at [103, 300] on icon "open menu" at bounding box center [105, 298] width 13 height 13
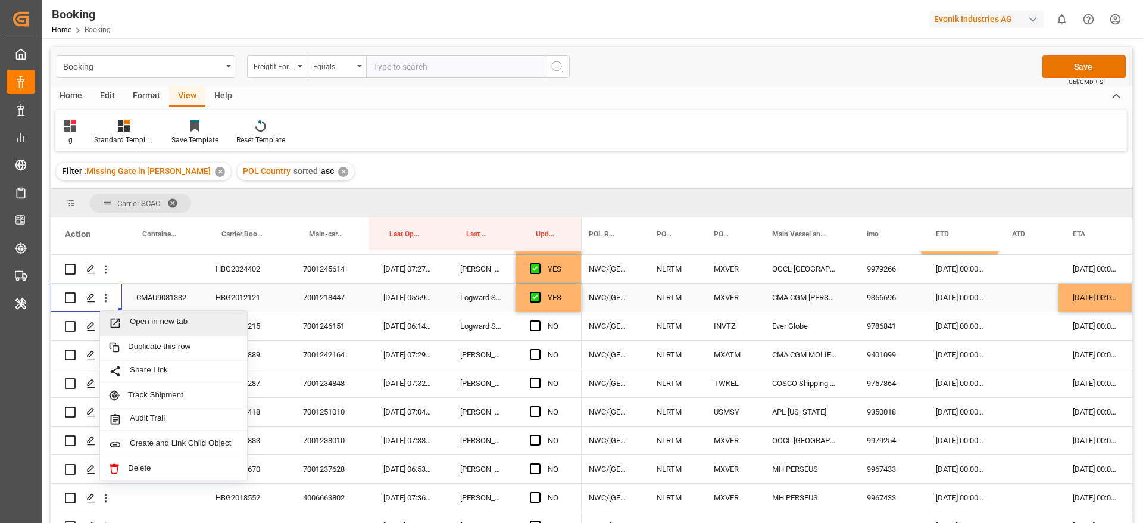
click at [164, 323] on span "Open in new tab" at bounding box center [184, 323] width 108 height 13
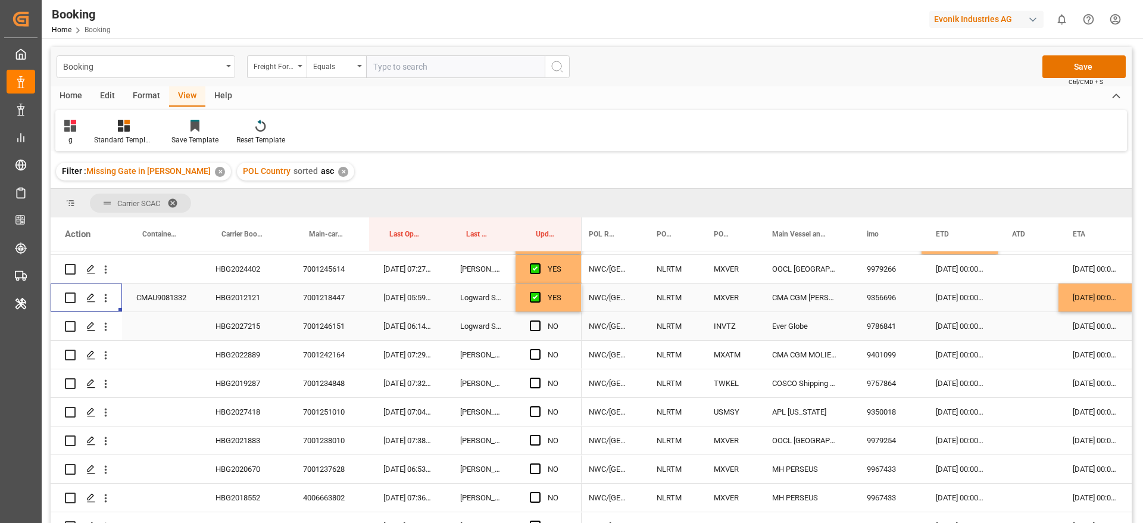
click at [225, 326] on div "HBG2027215" at bounding box center [245, 326] width 88 height 28
click at [946, 325] on div "03-09-2025 00:00:00" at bounding box center [960, 326] width 76 height 28
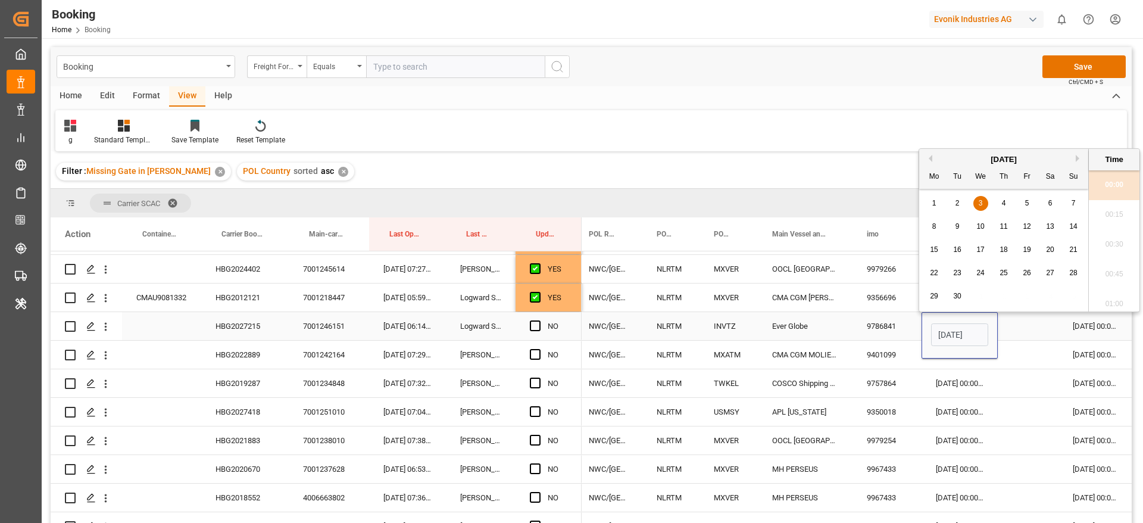
scroll to position [0, 40]
click at [1006, 205] on span "4" at bounding box center [1004, 203] width 4 height 8
type input "04-09-2025 00:00"
click at [1019, 316] on div "Press SPACE to select this row." at bounding box center [1028, 326] width 61 height 28
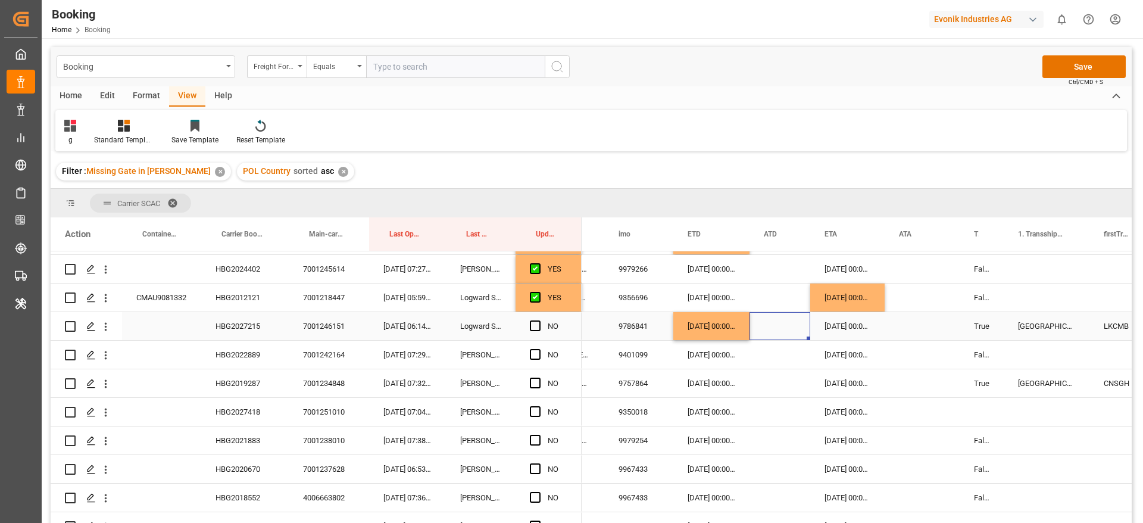
scroll to position [0, 683]
click at [843, 327] on div "09-10-2025 00:00:00" at bounding box center [849, 326] width 74 height 28
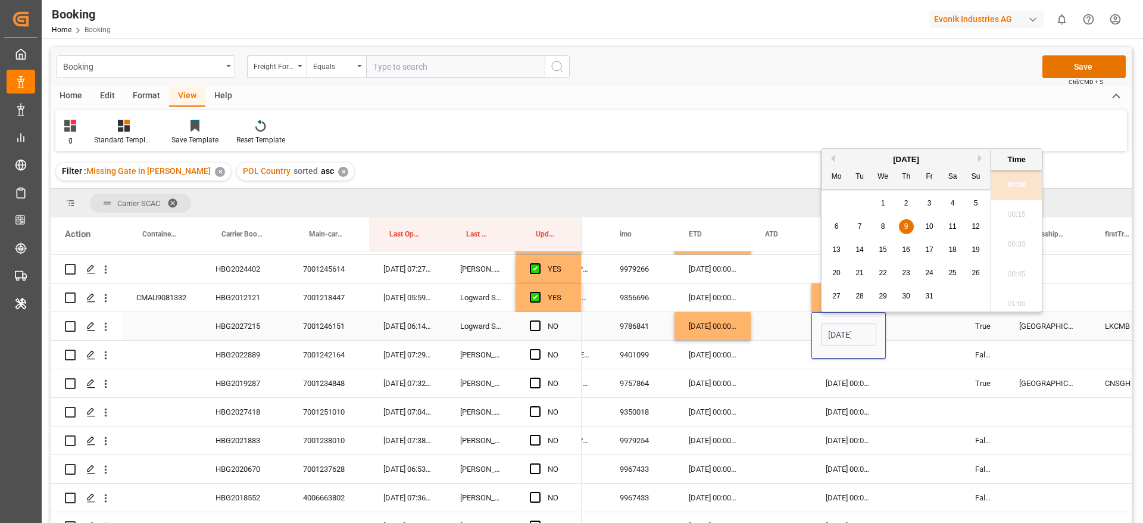
scroll to position [0, 42]
click at [861, 229] on span "7" at bounding box center [860, 226] width 4 height 8
type input "07-10-2025 00:00"
click at [914, 325] on div "Press SPACE to select this row." at bounding box center [923, 326] width 75 height 28
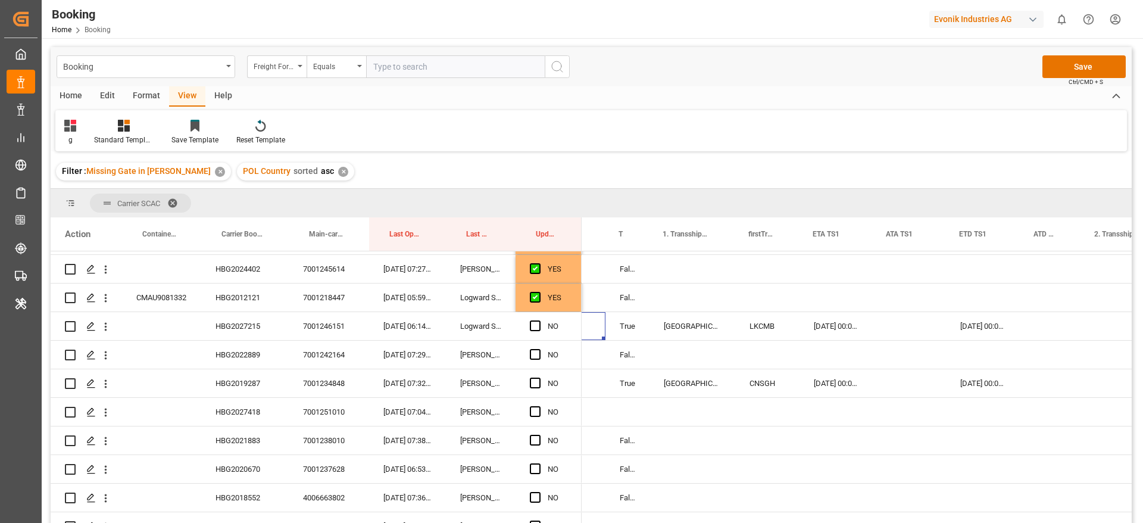
scroll to position [0, 1039]
click at [970, 320] on div "04-10-2025 00:00:00" at bounding box center [982, 326] width 74 height 28
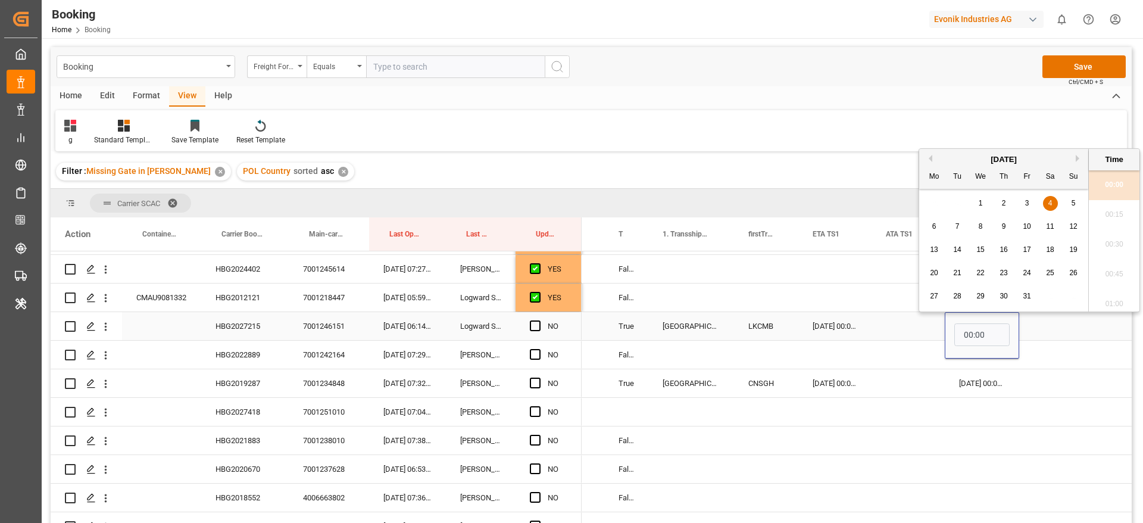
scroll to position [0, 0]
click at [1005, 203] on span "2" at bounding box center [1004, 203] width 4 height 8
type input "02-10-2025 00:00"
click at [908, 319] on div "Press SPACE to select this row." at bounding box center [908, 326] width 73 height 28
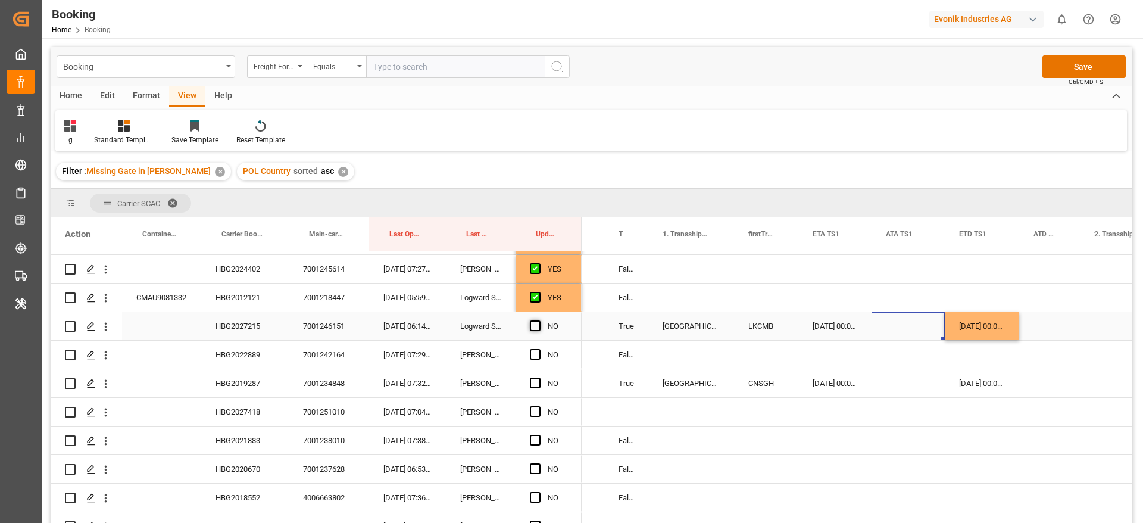
click at [534, 326] on span "Press SPACE to select this row." at bounding box center [535, 325] width 11 height 11
click at [539, 320] on input "Press SPACE to select this row." at bounding box center [539, 320] width 0 height 0
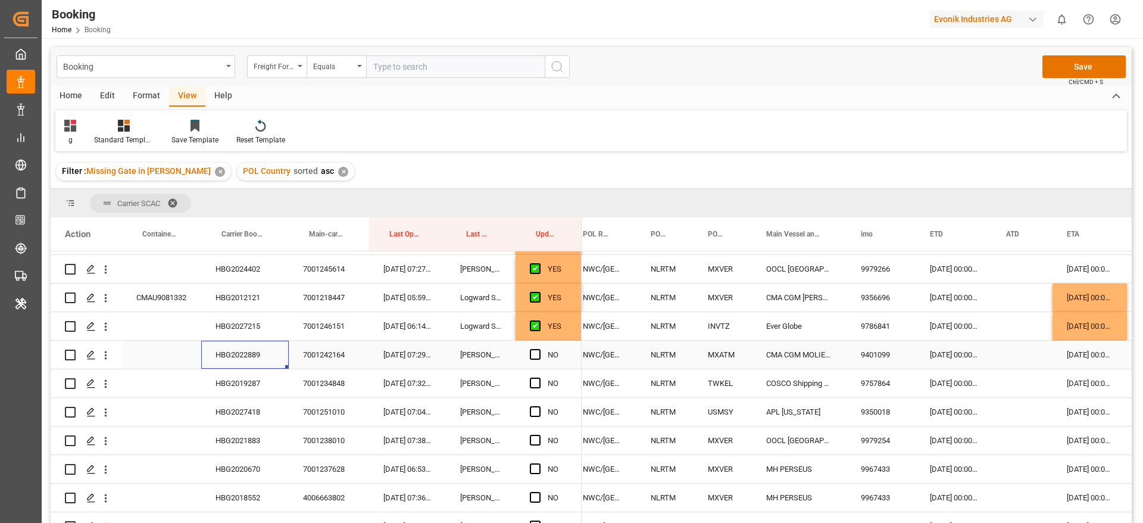
click at [255, 359] on div "HBG2022889" at bounding box center [245, 355] width 88 height 28
click at [534, 354] on span "Press SPACE to select this row." at bounding box center [535, 354] width 11 height 11
click at [539, 349] on input "Press SPACE to select this row." at bounding box center [539, 349] width 0 height 0
click at [229, 391] on div "HBG2019287" at bounding box center [245, 383] width 88 height 28
click at [105, 388] on icon "open menu" at bounding box center [105, 384] width 13 height 13
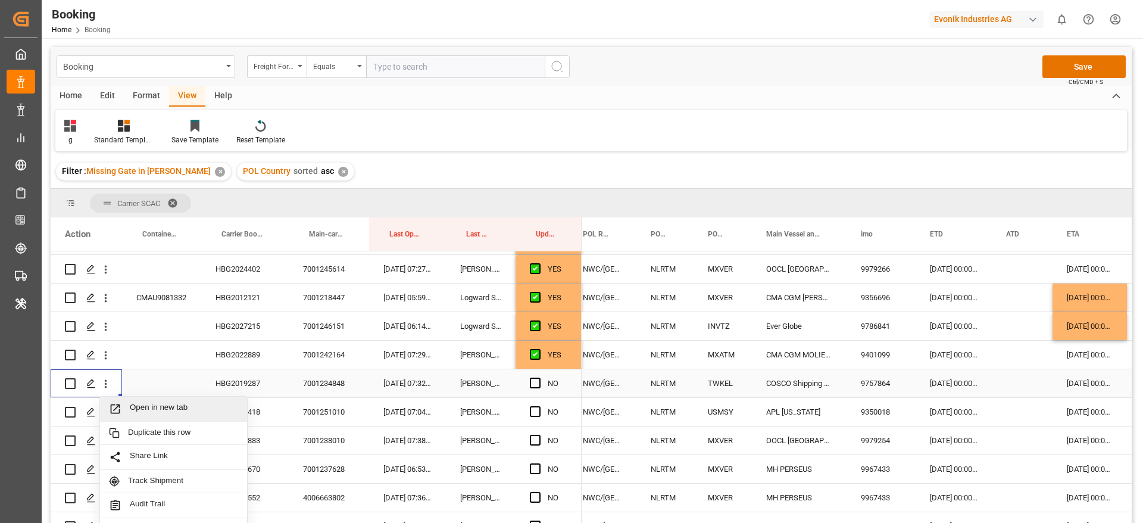
click at [166, 412] on span "Open in new tab" at bounding box center [184, 409] width 108 height 13
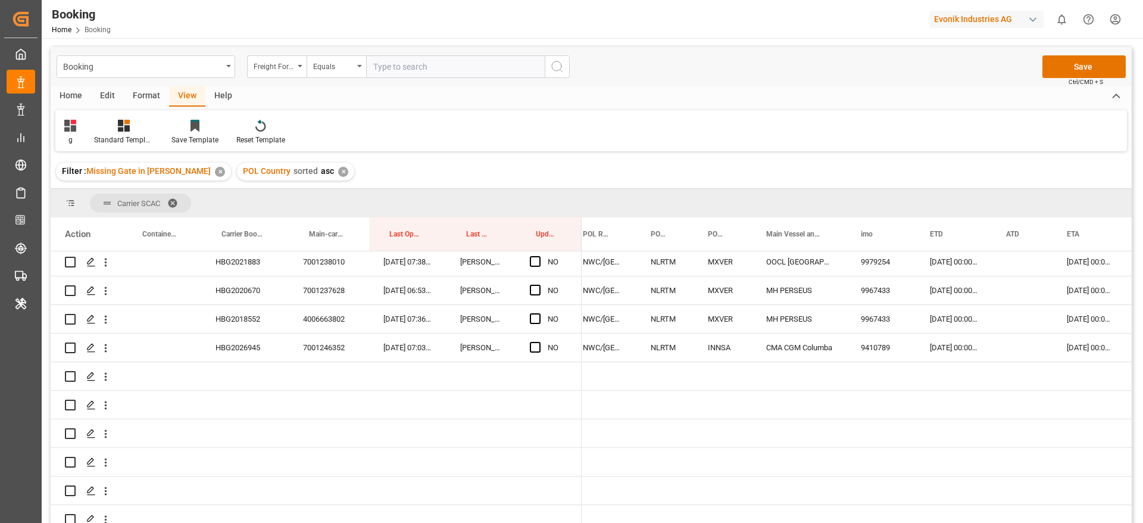
scroll to position [715, 0]
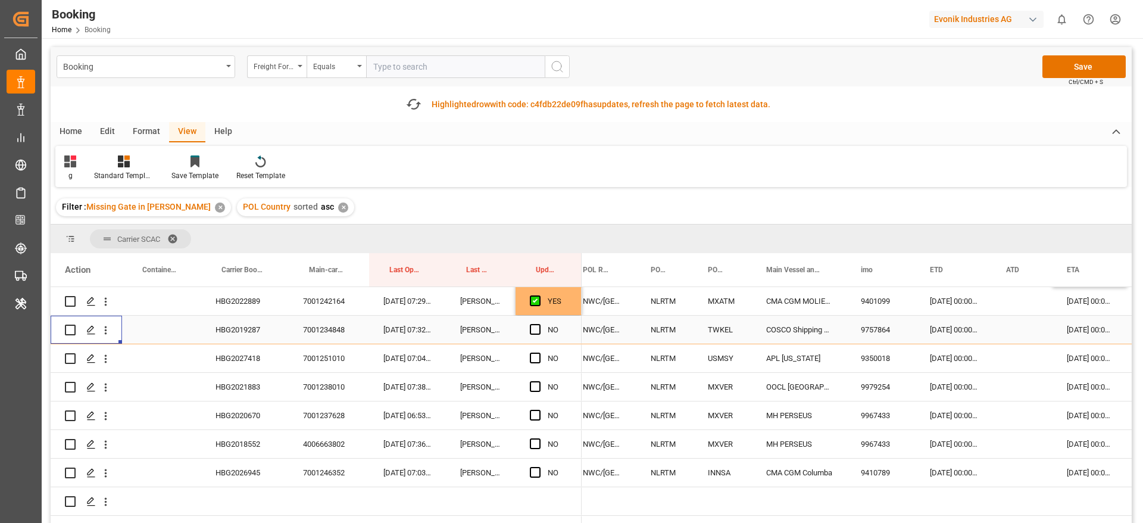
click at [253, 323] on div "HBG2019287" at bounding box center [245, 330] width 88 height 28
click at [240, 356] on div "HBG2027418" at bounding box center [245, 358] width 88 height 28
click at [229, 355] on div "HBG2027418" at bounding box center [245, 358] width 88 height 28
click at [540, 353] on span "Press SPACE to select this row." at bounding box center [535, 358] width 11 height 11
click at [539, 353] on input "Press SPACE to select this row." at bounding box center [539, 353] width 0 height 0
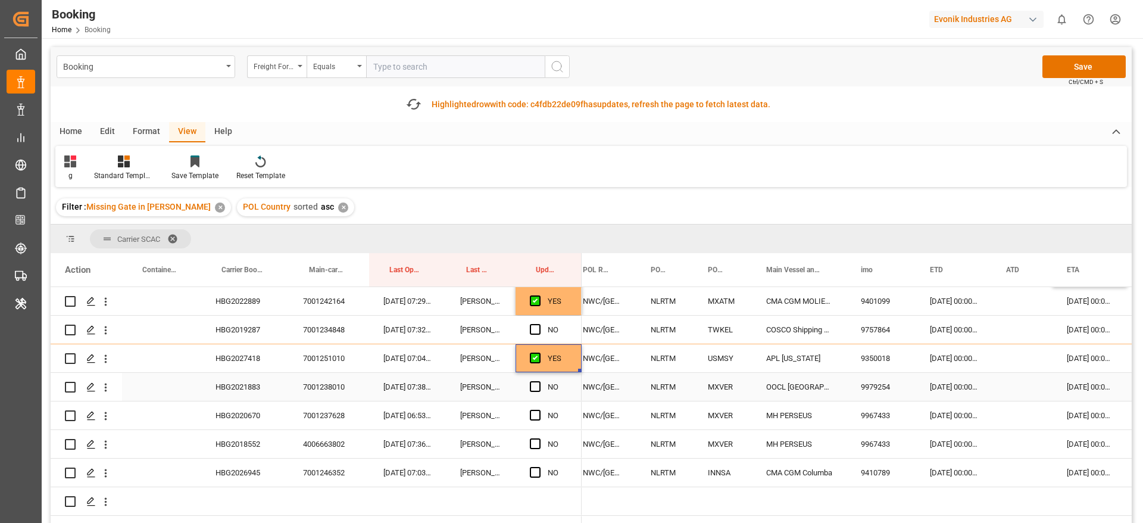
click at [231, 387] on div "HBG2021883" at bounding box center [245, 387] width 88 height 28
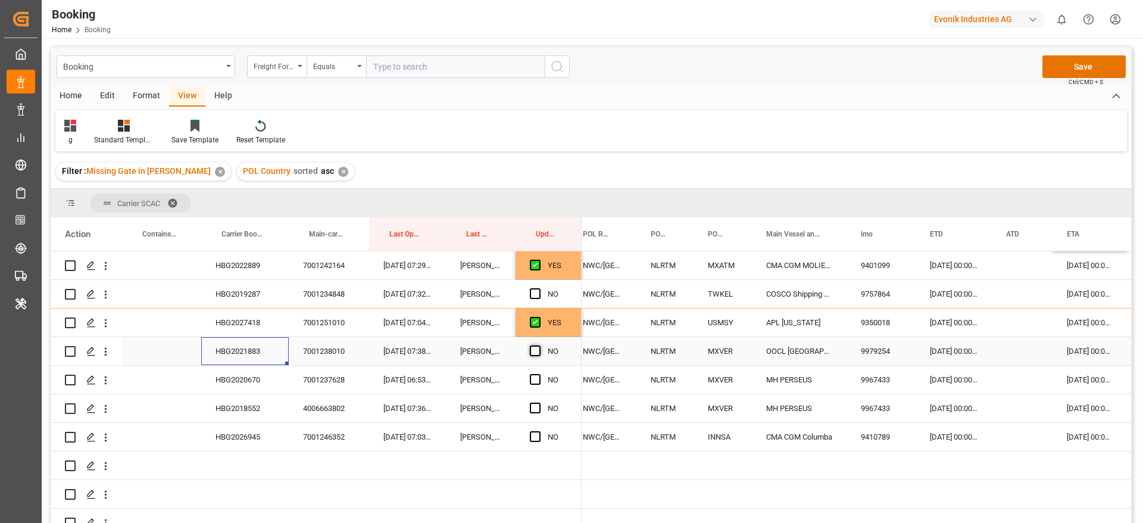
click at [535, 350] on span "Press SPACE to select this row." at bounding box center [535, 350] width 11 height 11
click at [539, 345] on input "Press SPACE to select this row." at bounding box center [539, 345] width 0 height 0
click at [242, 375] on div "HBG2020670" at bounding box center [245, 380] width 88 height 28
click at [952, 379] on div "10-09-2025 00:00:00" at bounding box center [954, 380] width 76 height 28
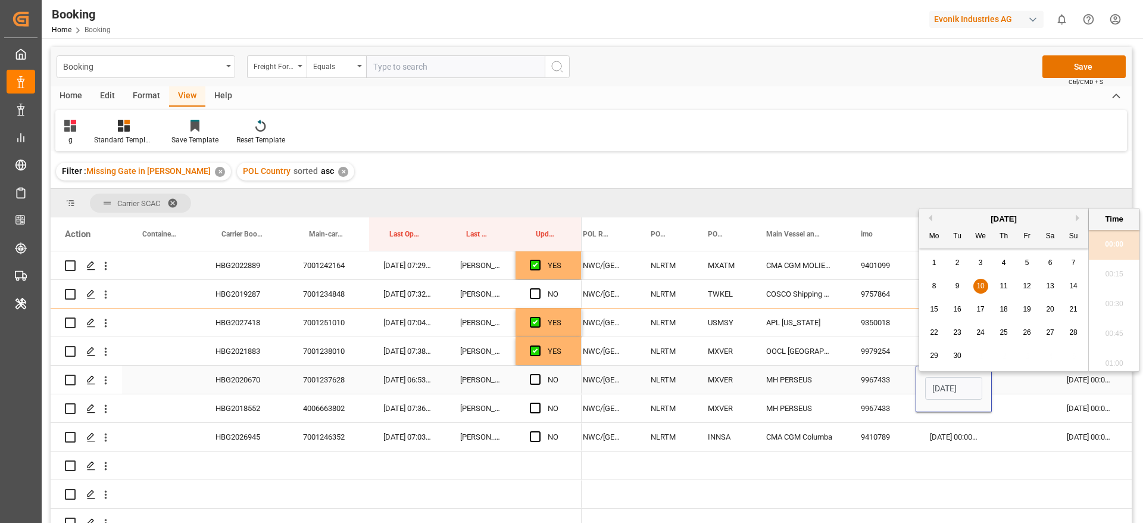
scroll to position [0, 40]
click at [1031, 278] on span "12" at bounding box center [1027, 280] width 8 height 8
type input "12-09-2025 00:00"
click at [1024, 382] on div "Press SPACE to select this row." at bounding box center [1022, 380] width 61 height 28
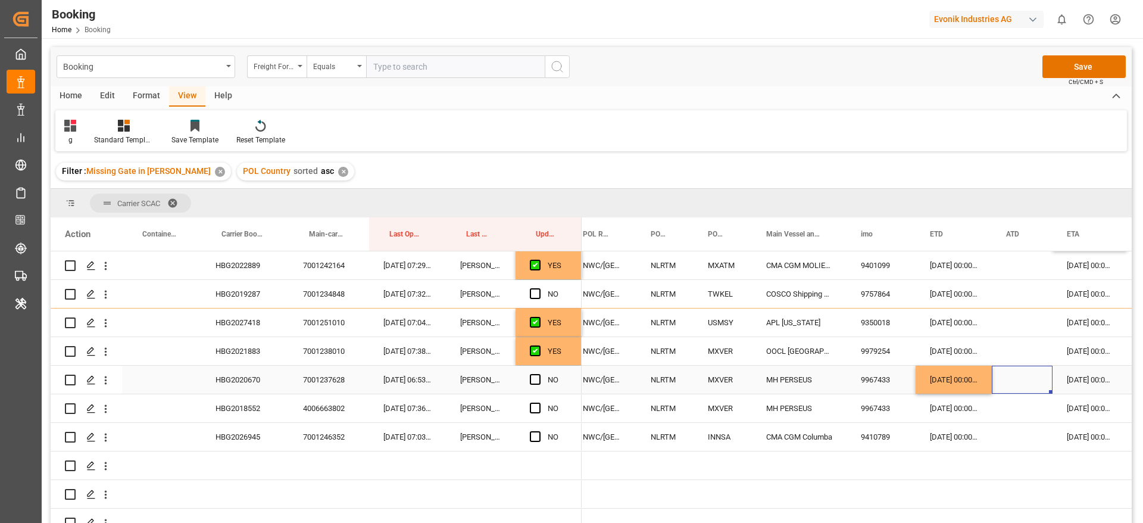
click at [537, 378] on span "Press SPACE to select this row." at bounding box center [535, 379] width 11 height 11
click at [539, 374] on input "Press SPACE to select this row." at bounding box center [539, 374] width 0 height 0
click at [223, 404] on div "HBG2018552" at bounding box center [245, 408] width 88 height 28
click at [106, 415] on icon "open menu" at bounding box center [105, 409] width 13 height 13
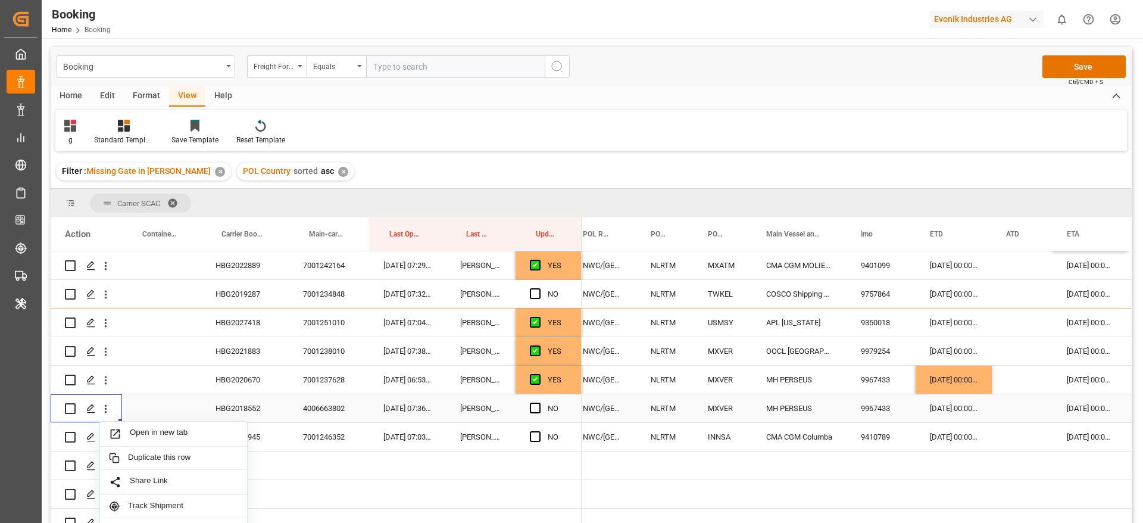
click at [198, 432] on span "Open in new tab" at bounding box center [184, 434] width 108 height 13
click at [249, 441] on div "HBG2026945" at bounding box center [245, 437] width 88 height 28
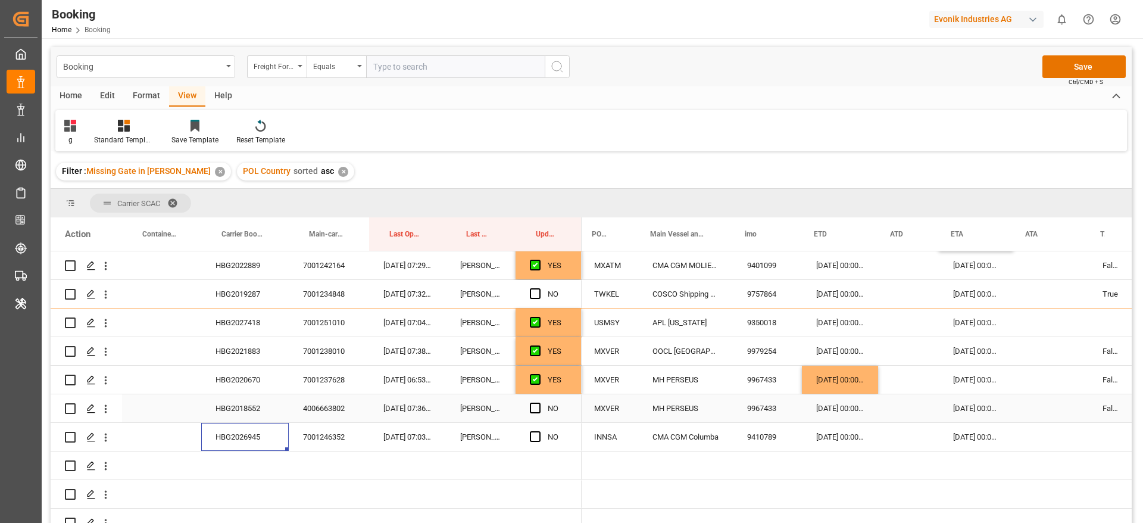
scroll to position [0, 557]
click at [111, 441] on icon "open menu" at bounding box center [105, 437] width 13 height 13
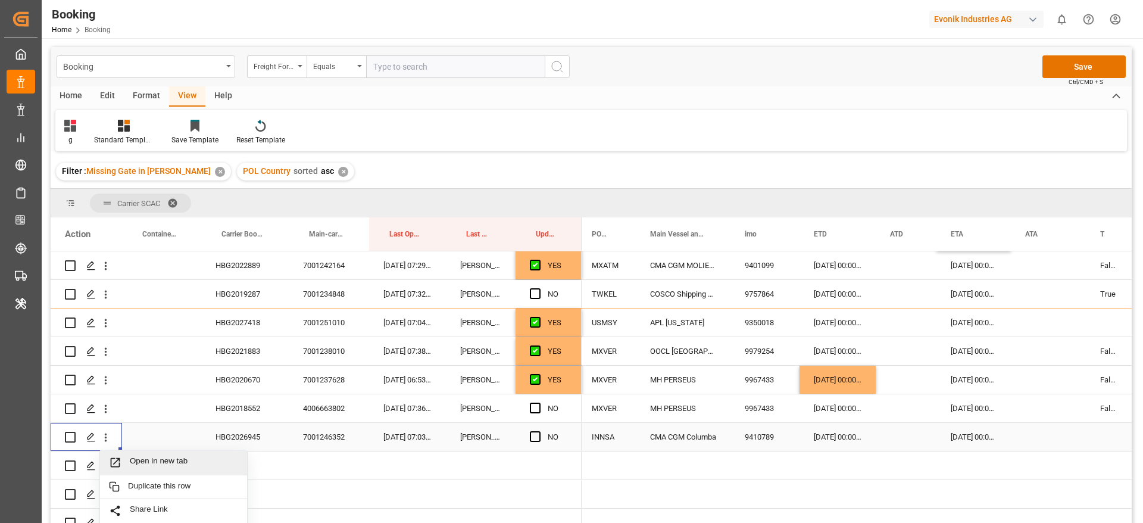
click at [180, 458] on span "Open in new tab" at bounding box center [184, 462] width 108 height 13
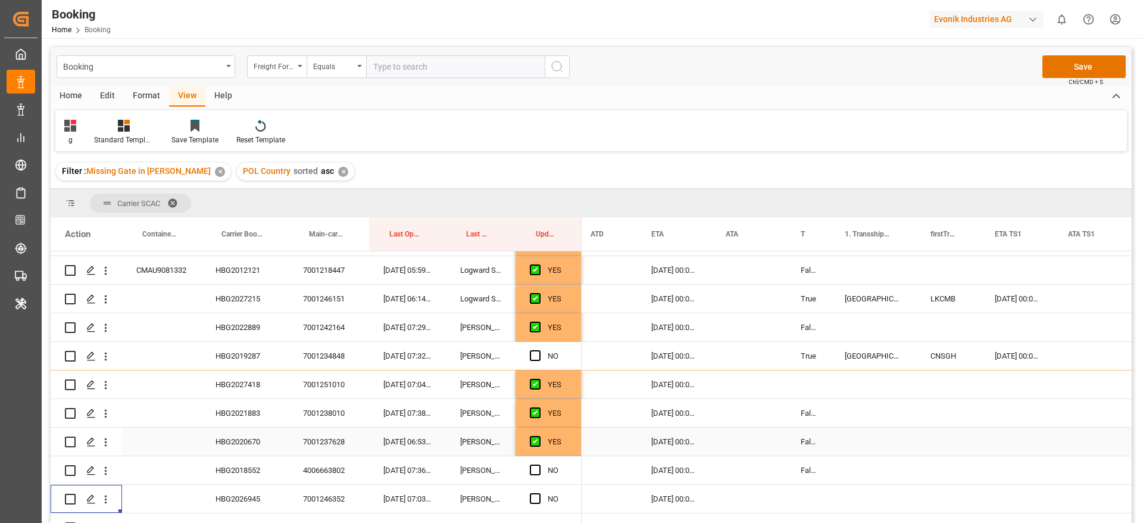
scroll to position [625, 0]
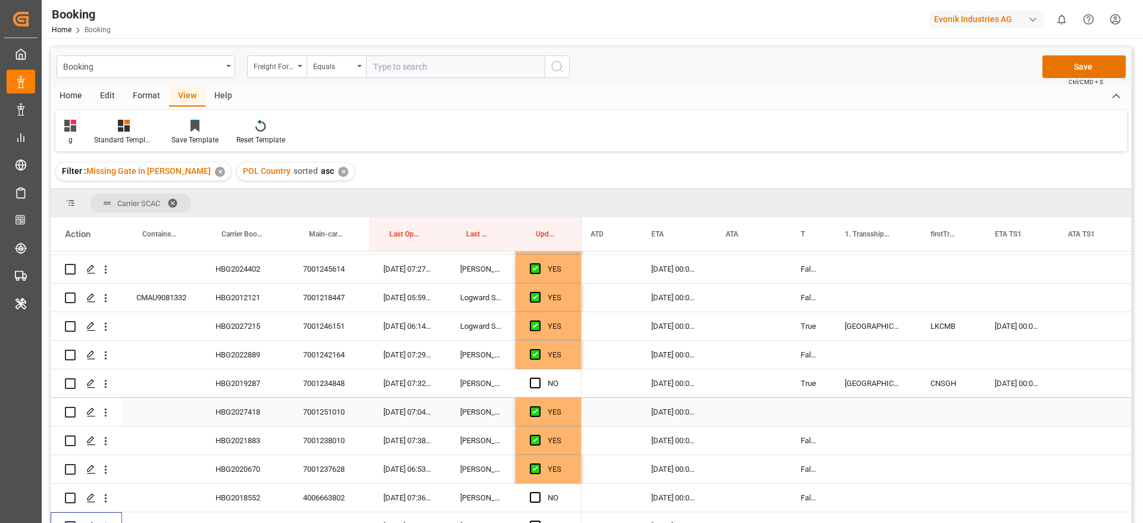
click at [813, 404] on div "Press SPACE to select this row." at bounding box center [809, 412] width 44 height 28
click at [808, 350] on div "False" at bounding box center [809, 355] width 44 height 28
click at [806, 413] on div "Press SPACE to select this row." at bounding box center [809, 412] width 44 height 28
click at [109, 416] on icon "open menu" at bounding box center [105, 412] width 13 height 13
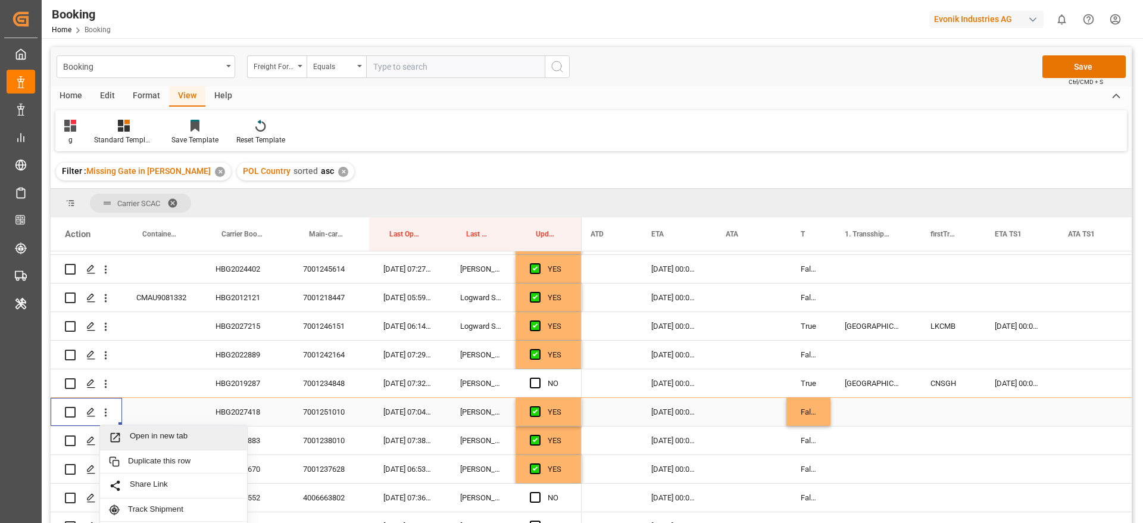
click at [243, 412] on div "HBG2027418" at bounding box center [245, 412] width 88 height 28
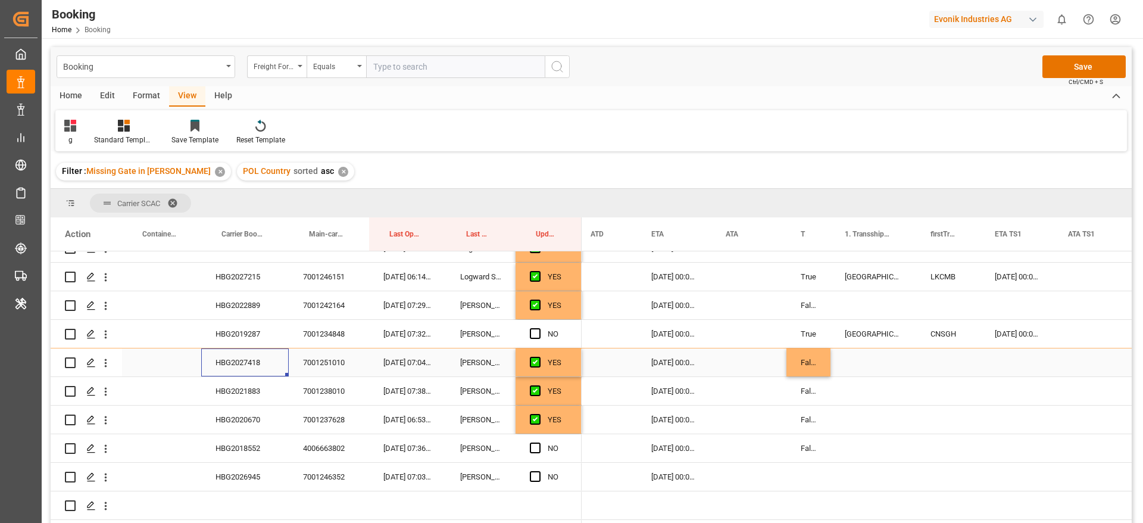
scroll to position [715, 0]
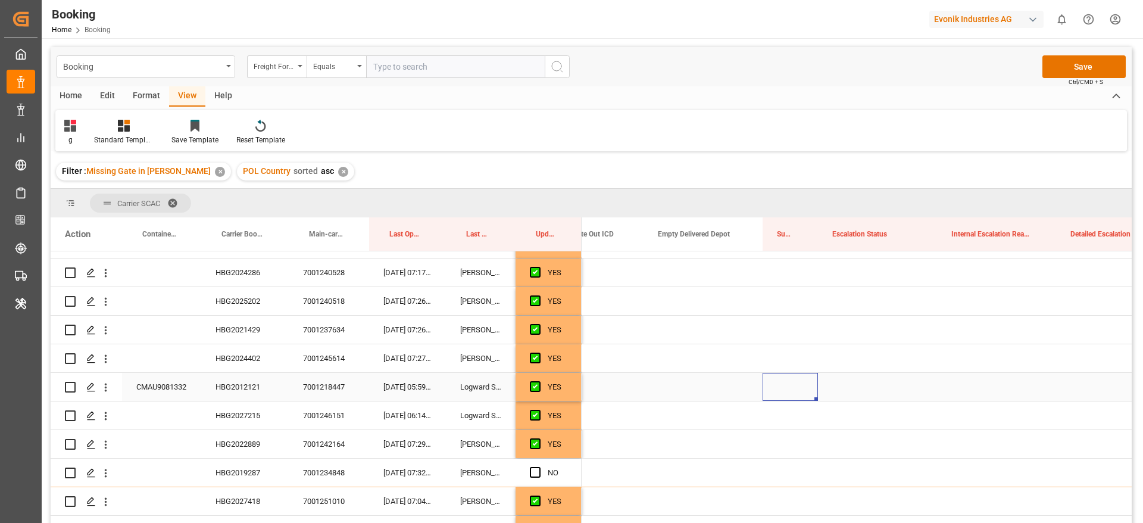
click at [778, 380] on div "Press SPACE to select this row." at bounding box center [790, 387] width 55 height 28
click at [799, 388] on input "Press SPACE to select this row." at bounding box center [790, 393] width 36 height 23
type input "0"
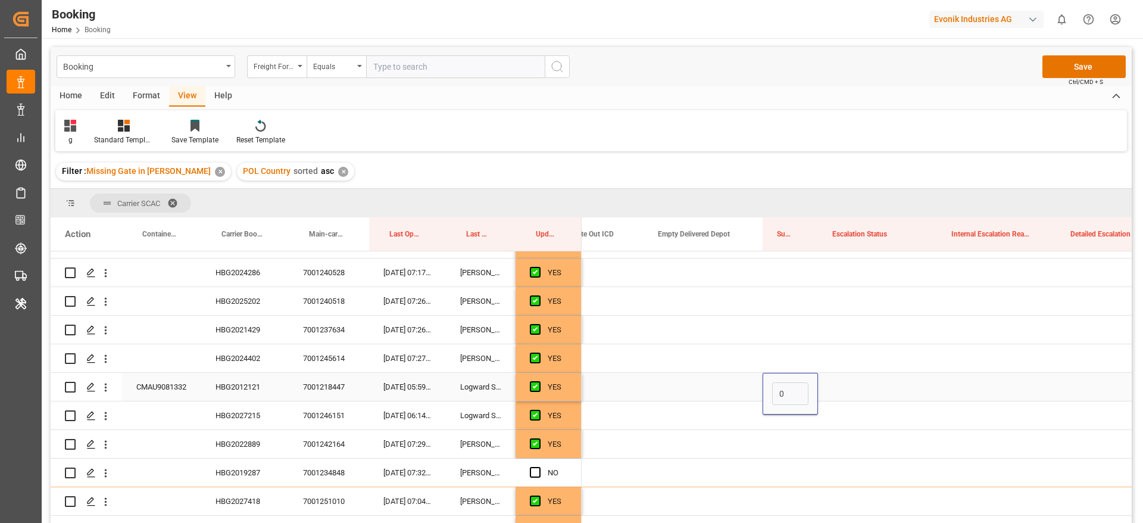
click at [859, 387] on div "Press SPACE to select this row." at bounding box center [877, 387] width 119 height 28
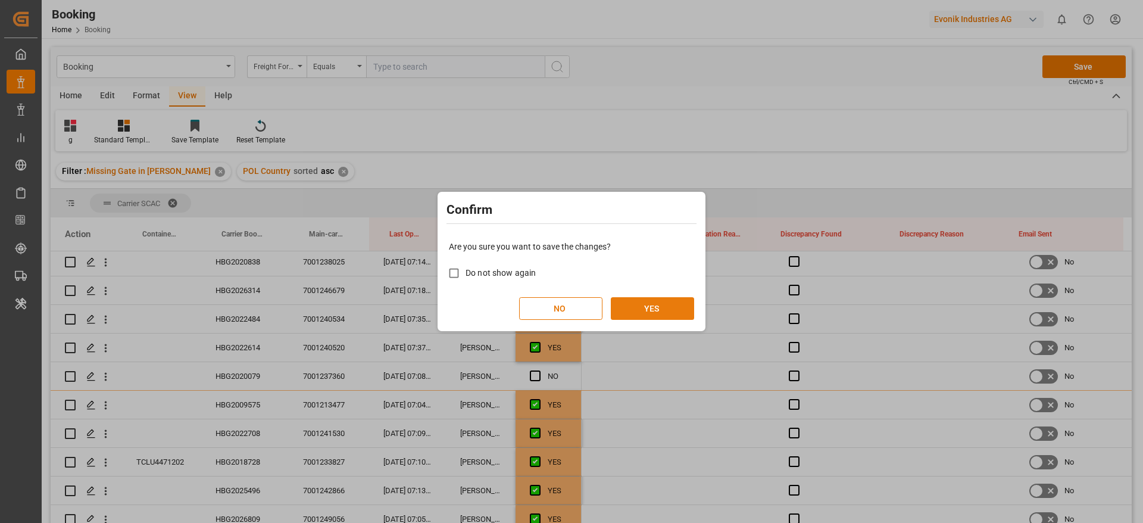
click at [658, 309] on button "YES" at bounding box center [652, 308] width 83 height 23
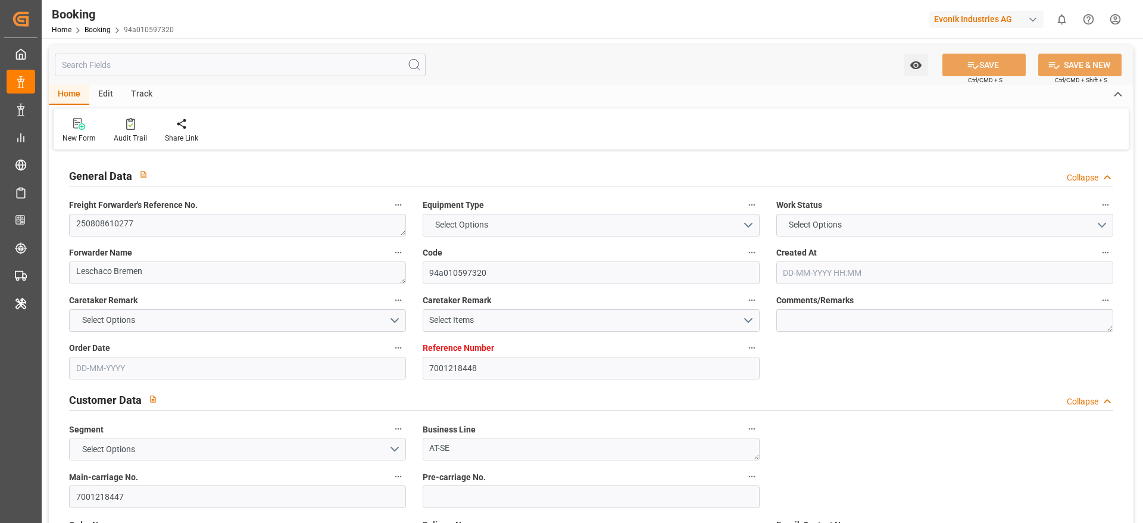
type input "7001218448"
type input "9356696"
type input "CMACGM"
type input "CMA CGM Group"
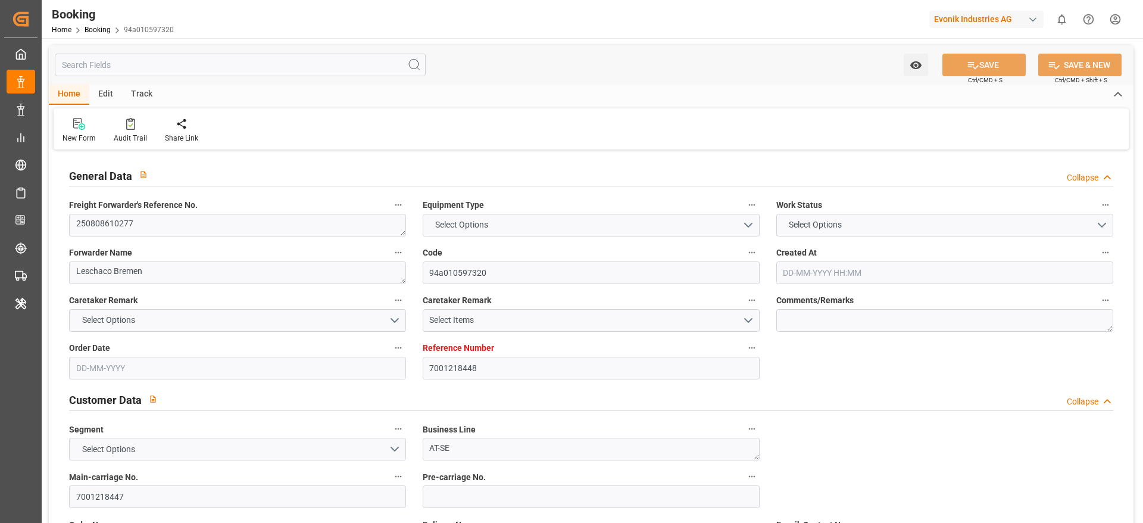
type input "NLRTM"
type input "MXVER"
type input "[DATE] 06:12"
type input "[DATE]"
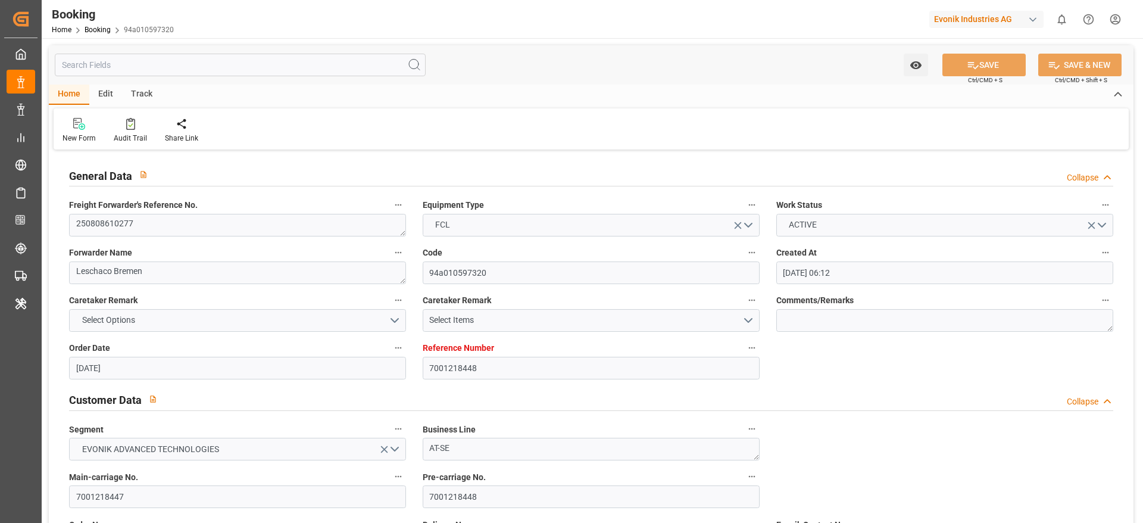
type input "[DATE]"
type input "[DATE] 00:00"
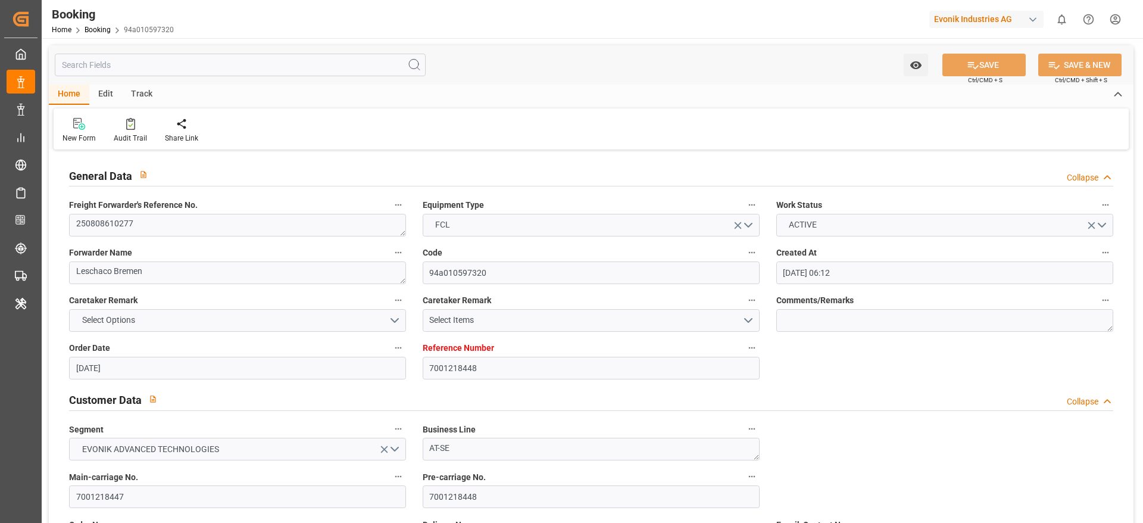
type input "[DATE] 00:00"
type input "[DATE]"
type input "[DATE] 05:59"
click at [135, 128] on div at bounding box center [130, 123] width 33 height 13
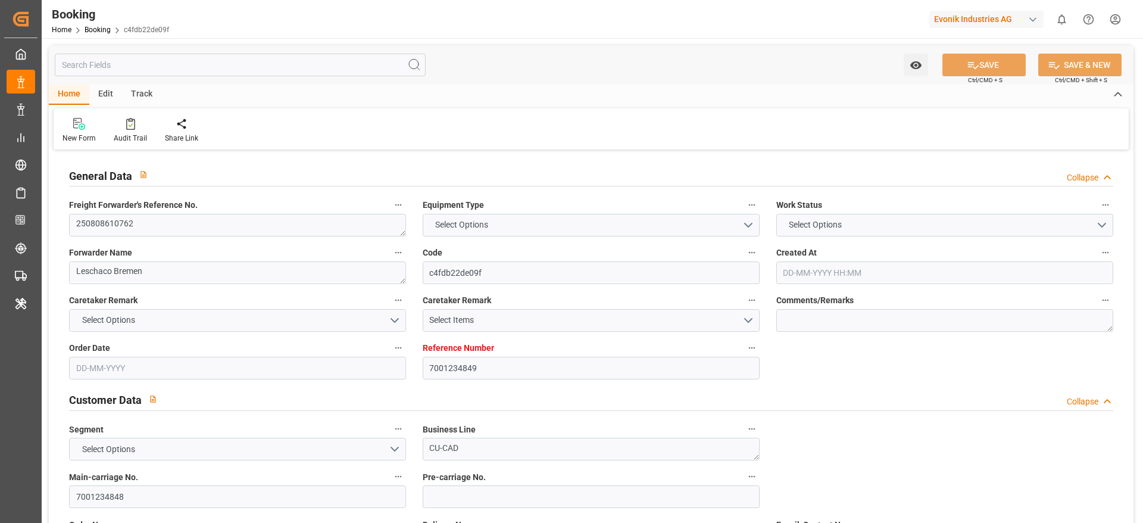
type input "7001234849"
type input "9757864"
type input "CMACGM"
type input "CMA CGM Group"
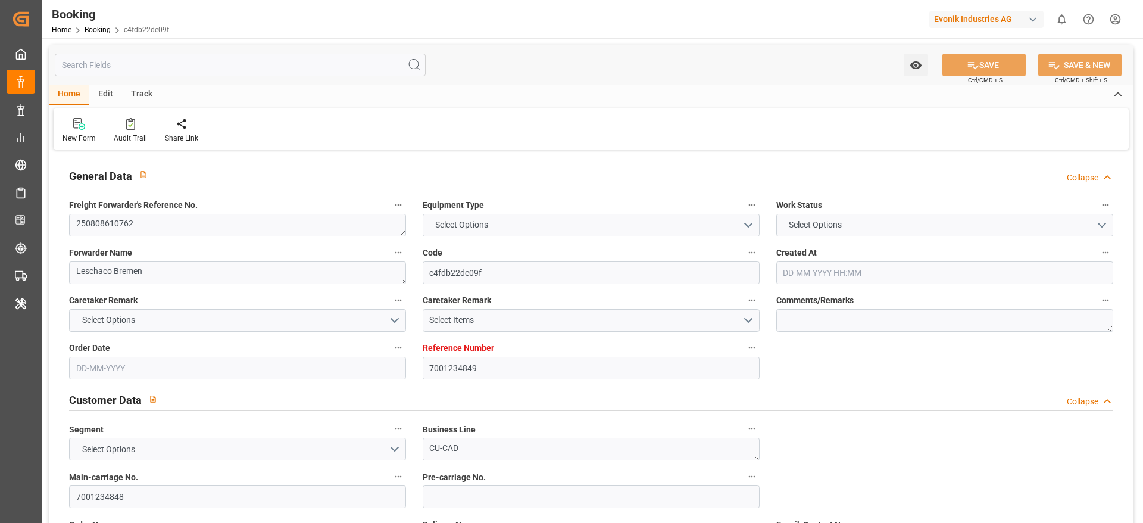
type input "NLRTM"
type input "TWKEL"
type input "CNSGH"
click at [167, 215] on textarea "250808610762" at bounding box center [237, 225] width 337 height 23
type input "[DATE] 09:09"
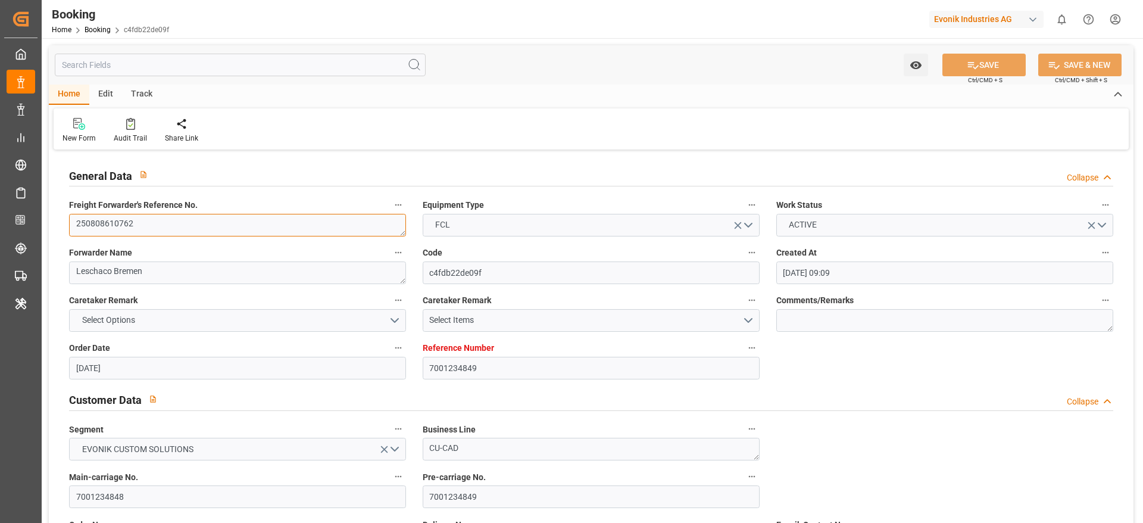
type input "[DATE]"
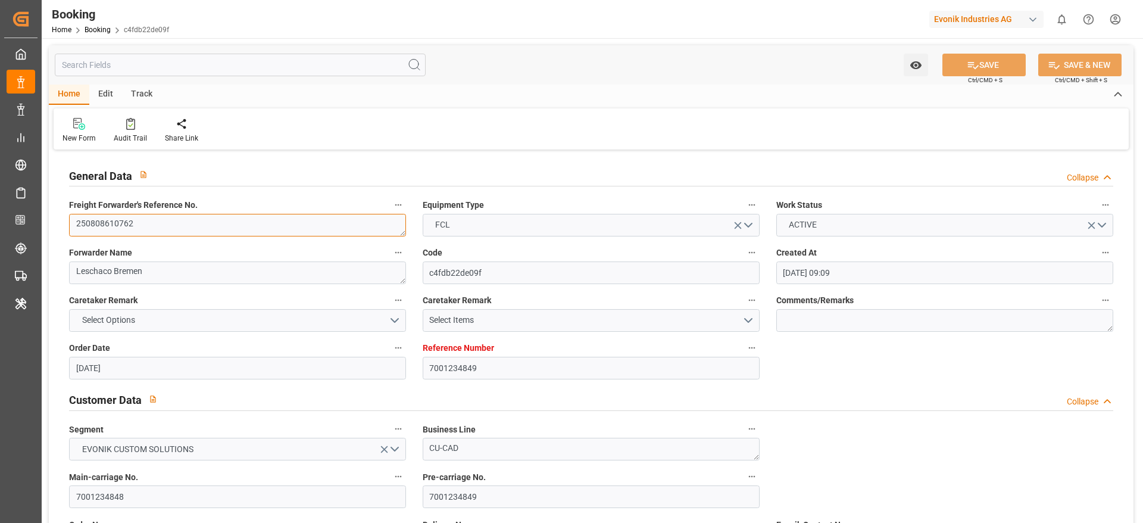
type input "[DATE] 00:00"
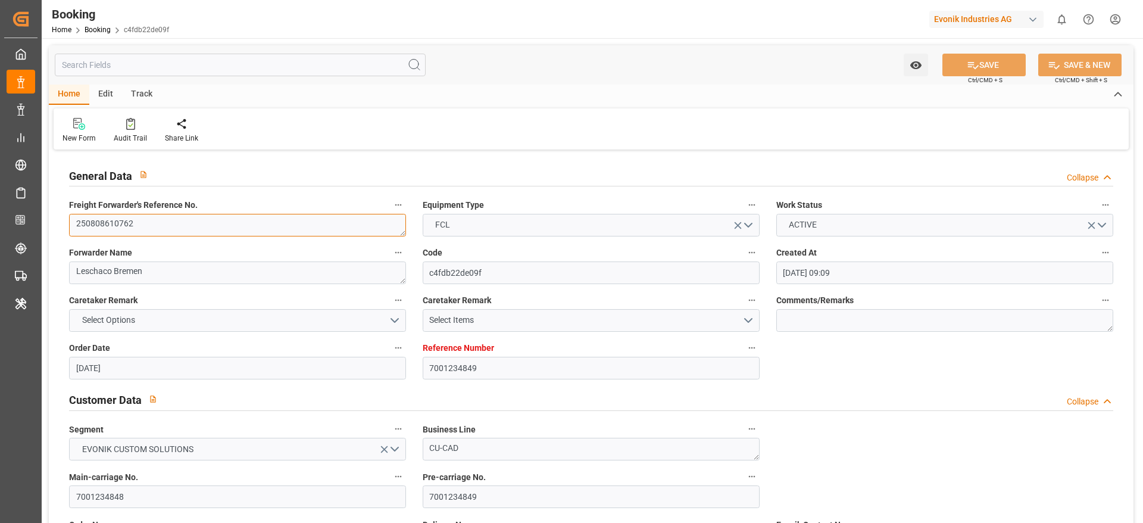
type input "[DATE] 00:00"
type input "[DATE]"
type input "[DATE] 07:32"
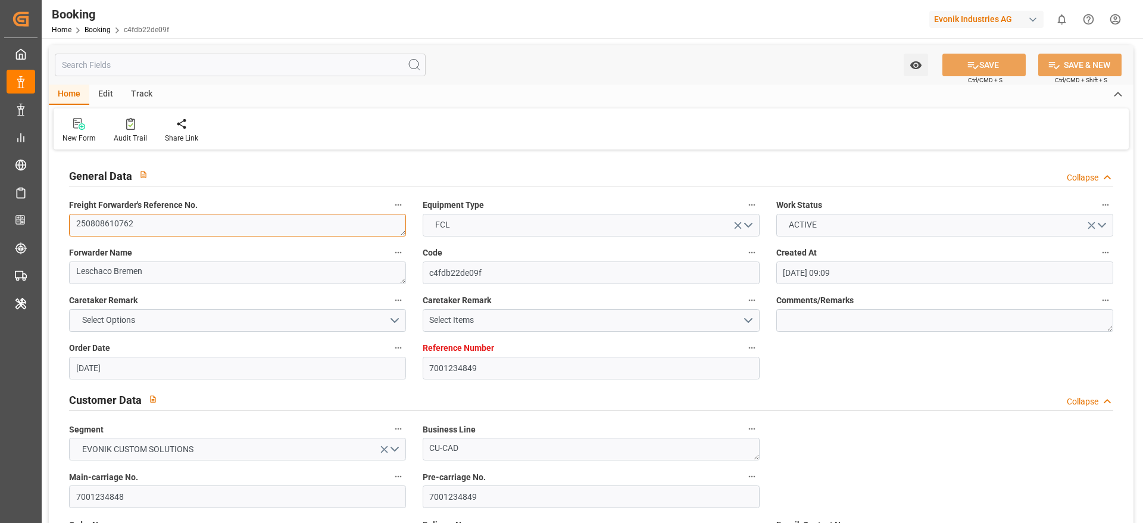
click at [167, 215] on textarea "250808610762" at bounding box center [237, 225] width 337 height 23
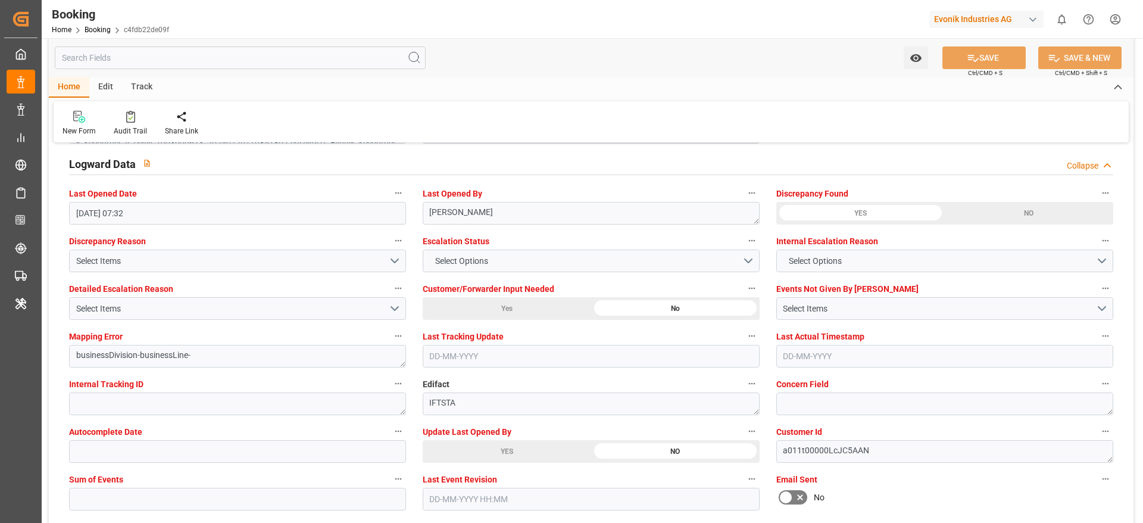
scroll to position [2233, 0]
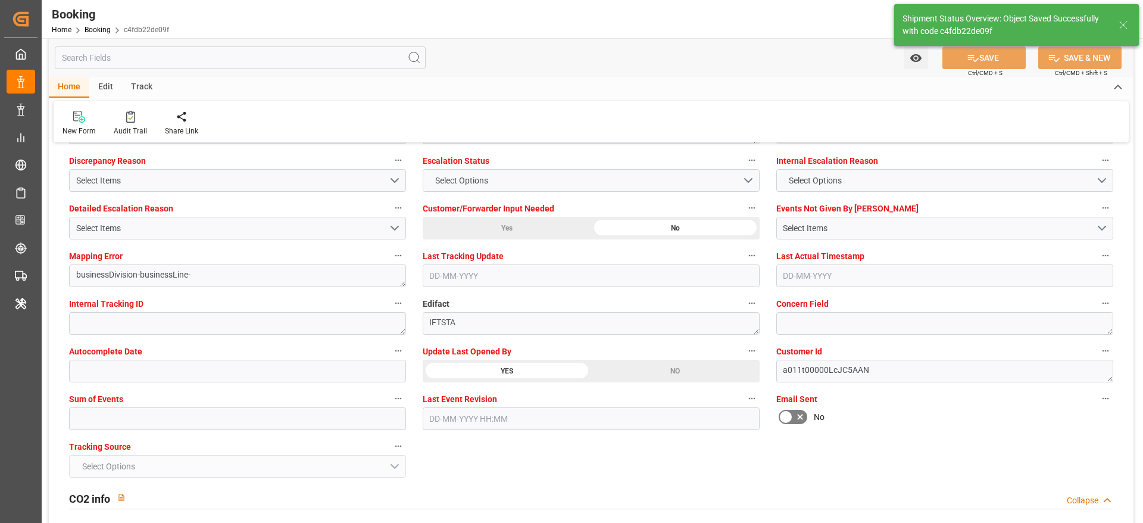
type textarea "Madhu T V"
type input "[DATE] 07:36"
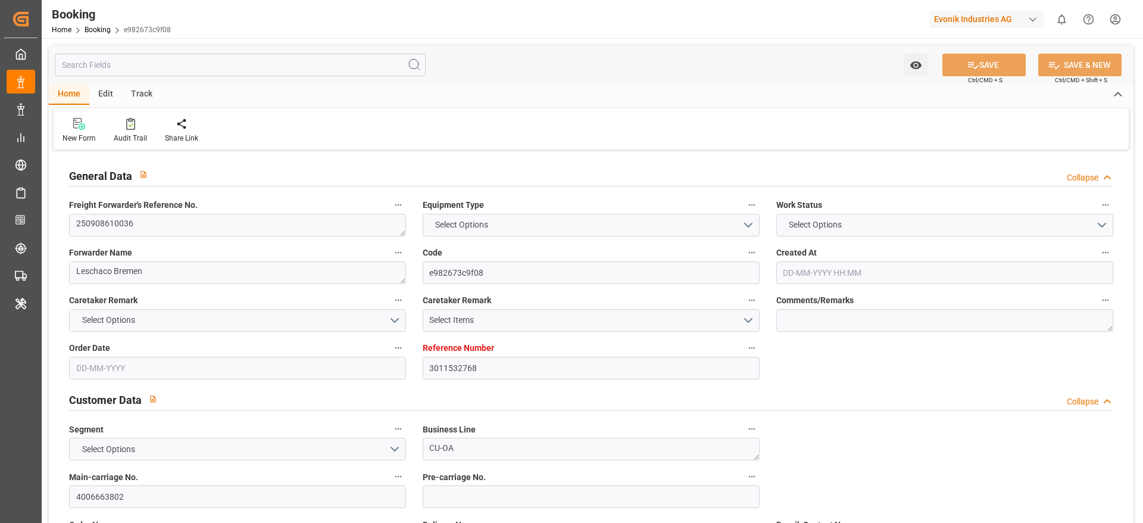
type input "3011532768"
type input "9967433"
type input "CMACGM"
type input "CMA CGM Group"
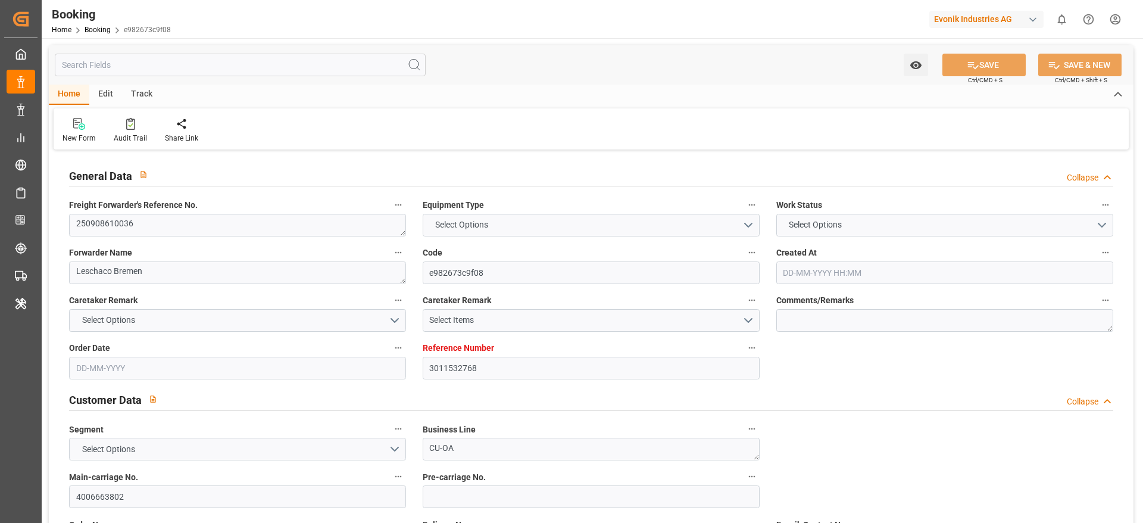
type input "NLRTM"
type input "MXVER"
type input "[DATE] 06:22"
type input "[DATE]"
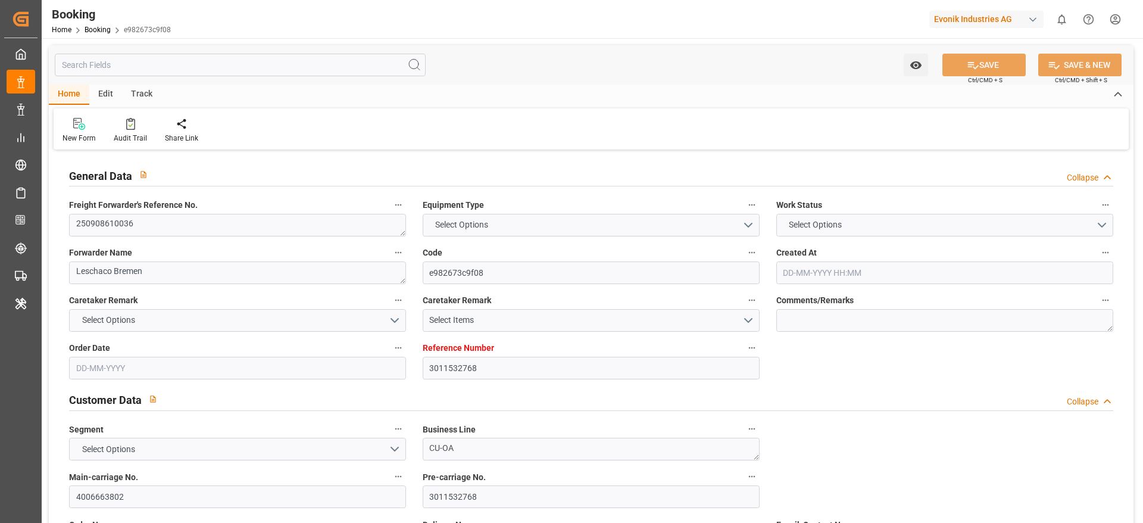
type input "[DATE]"
type input "[DATE] 00:00"
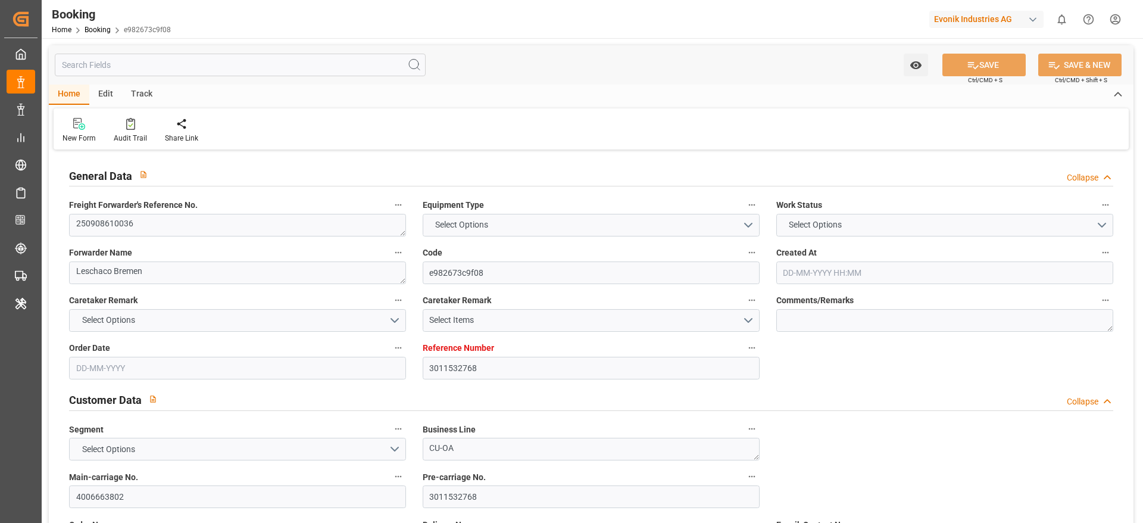
type input "[DATE] 00:00"
type input "[DATE]"
type input "[DATE] 07:36"
click at [182, 207] on span "Freight Forwarder's Reference No." at bounding box center [133, 205] width 129 height 13
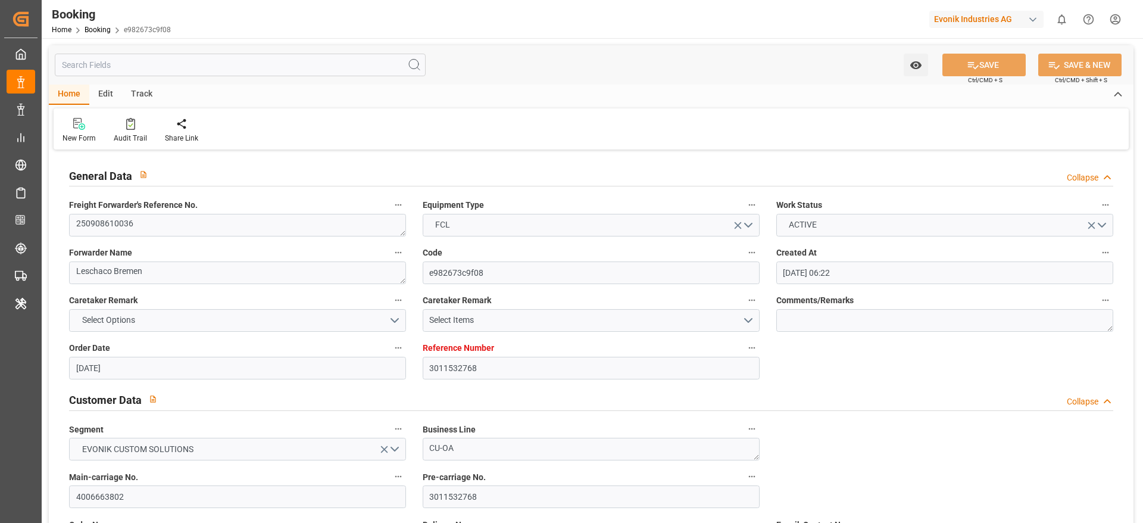
click at [391, 207] on button "Freight Forwarder's Reference No." at bounding box center [398, 204] width 15 height 15
click at [164, 224] on div at bounding box center [571, 261] width 1143 height 523
click at [164, 224] on body "Created by potrace 1.15, written by [PERSON_NAME] [DATE]-[DATE] Created by potr…" at bounding box center [571, 261] width 1143 height 523
click at [164, 224] on textarea "250908610036" at bounding box center [237, 225] width 337 height 23
type input "7001246353"
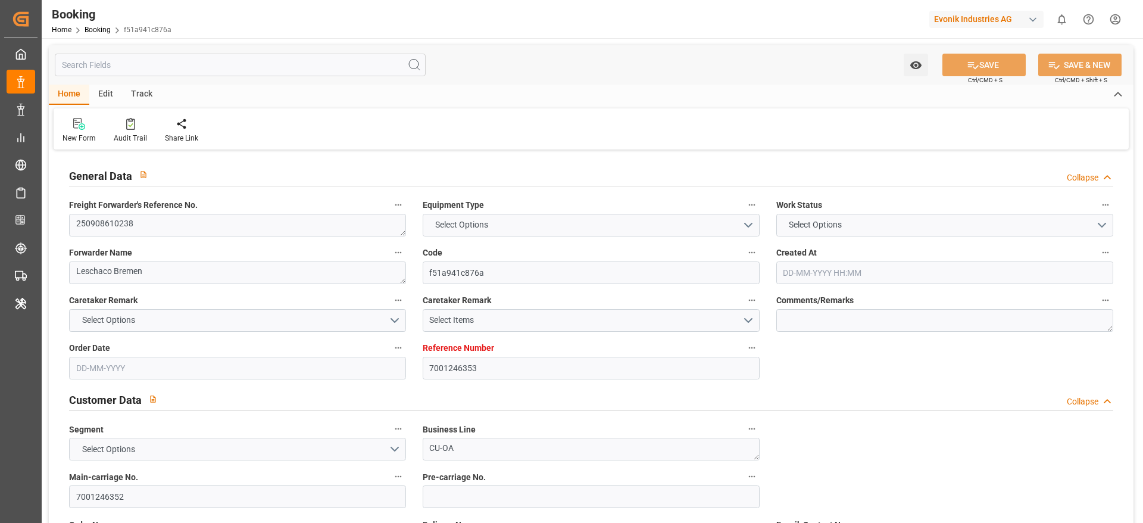
type input "9410789"
type input "CMACGM"
type input "CMA CGM Group"
type input "NLRTM"
type input "INNSA"
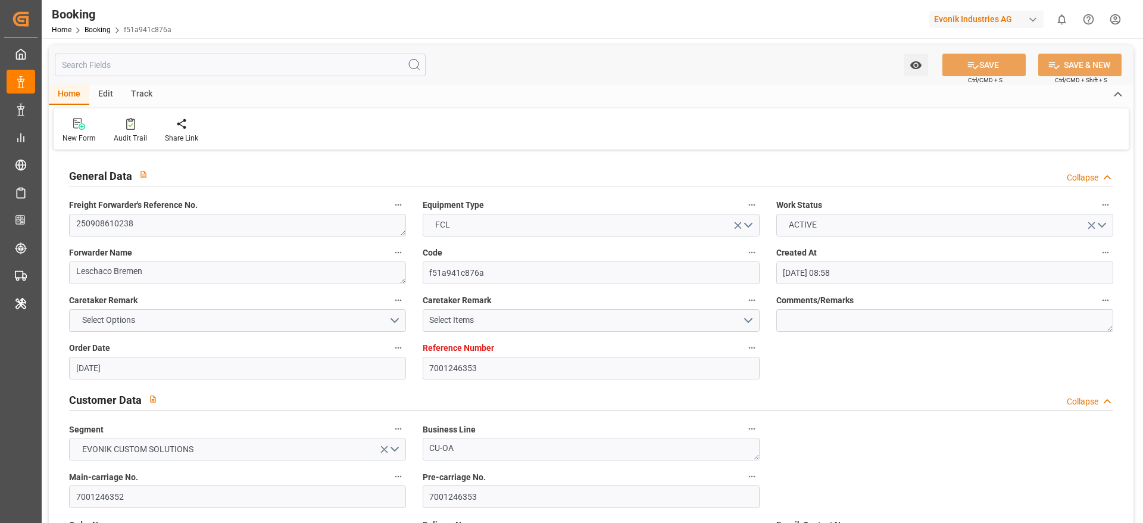
type input "[DATE] 08:58"
type input "[DATE]"
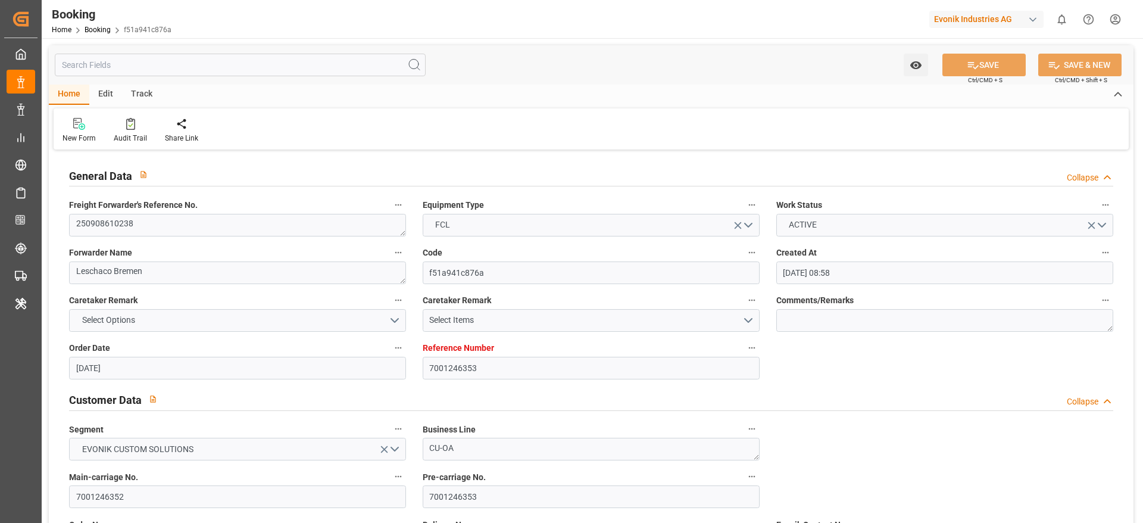
type input "[DATE]"
type input "[DATE] 00:00"
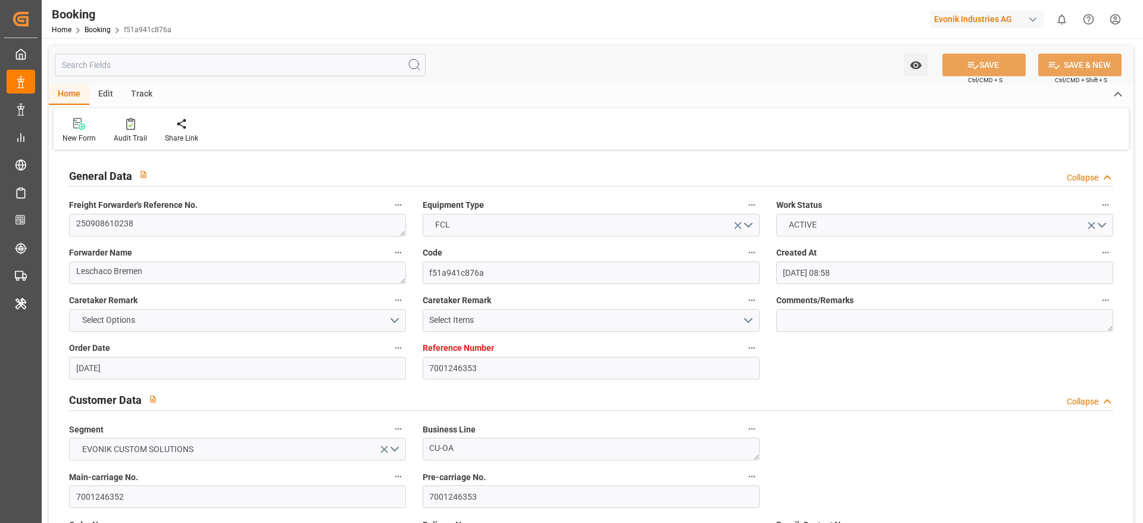
type input "[DATE]"
type input "[DATE] 07:03"
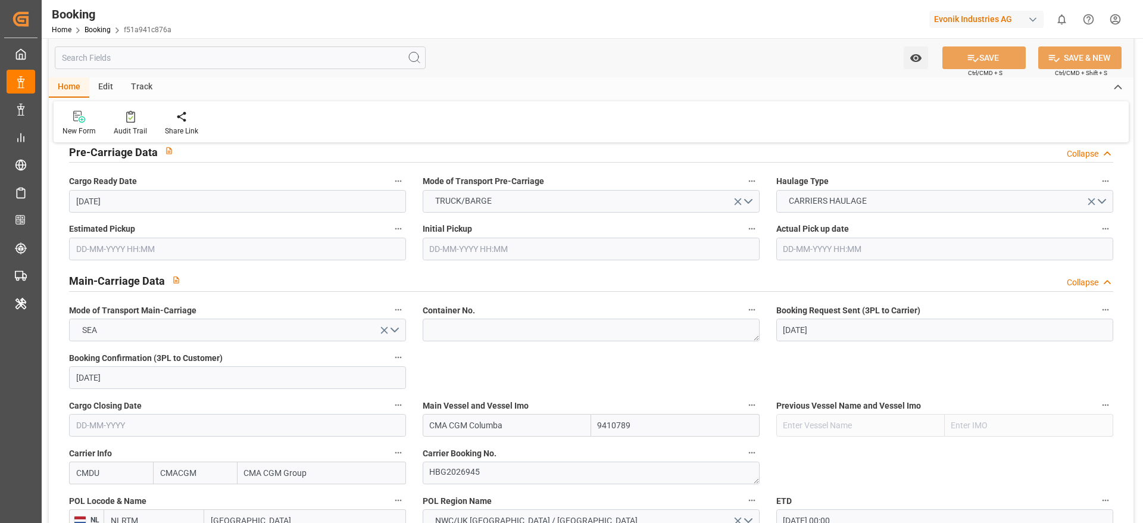
scroll to position [804, 0]
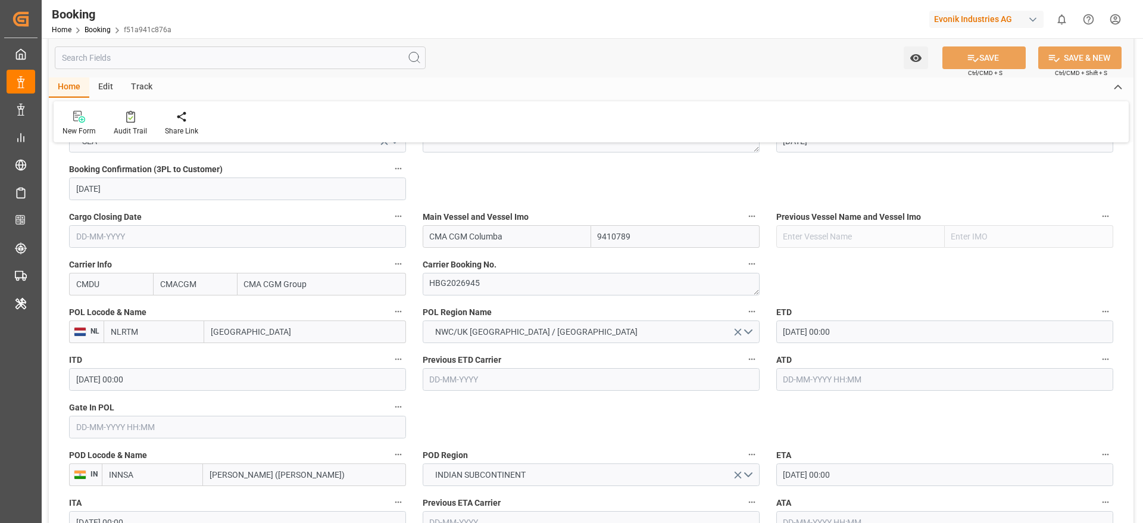
click at [523, 241] on input "CMA CGM Columba" at bounding box center [507, 236] width 169 height 23
paste input "APL GWANGYANG"
type input "APL GWANGYANG"
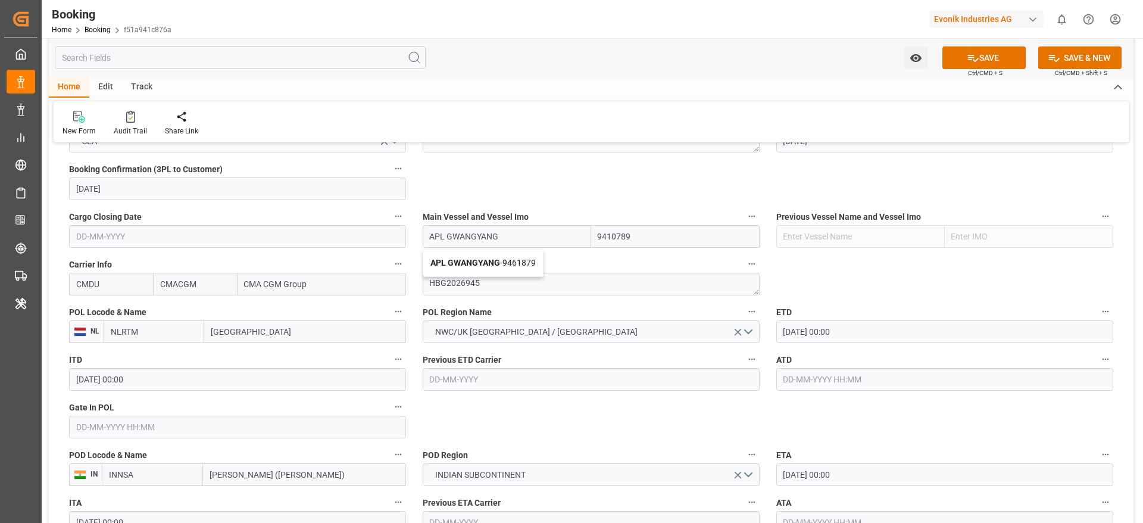
click at [516, 260] on span "APL GWANGYANG - 9461879" at bounding box center [483, 263] width 105 height 10
type input "9461879"
type input "APL GWANGYANG"
click at [899, 332] on input "[DATE] 00:00" at bounding box center [945, 331] width 337 height 23
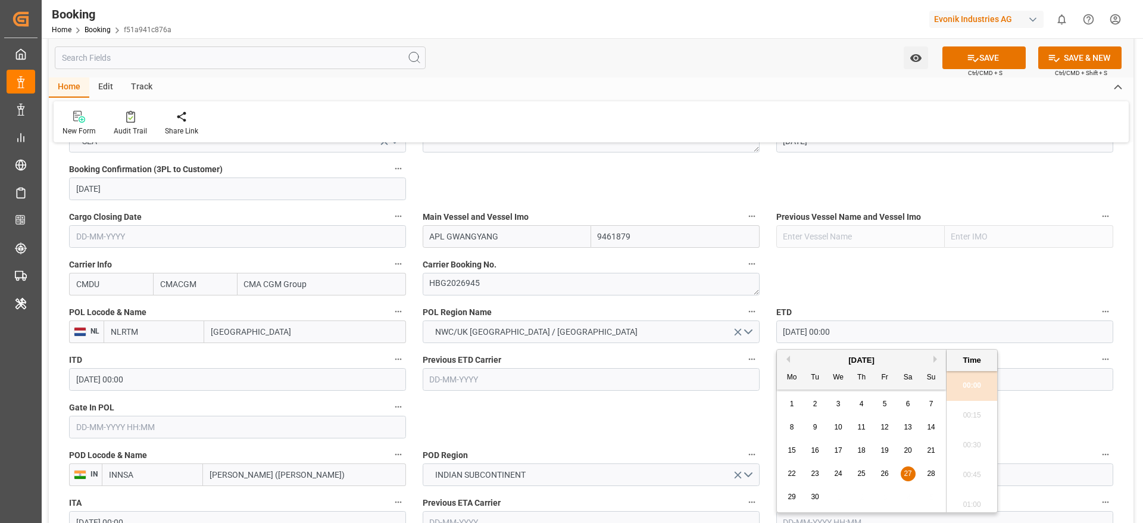
click at [938, 362] on button "Next Month" at bounding box center [937, 359] width 7 height 7
click at [911, 429] on span "11" at bounding box center [908, 427] width 8 height 8
type input "[DATE] 00:00"
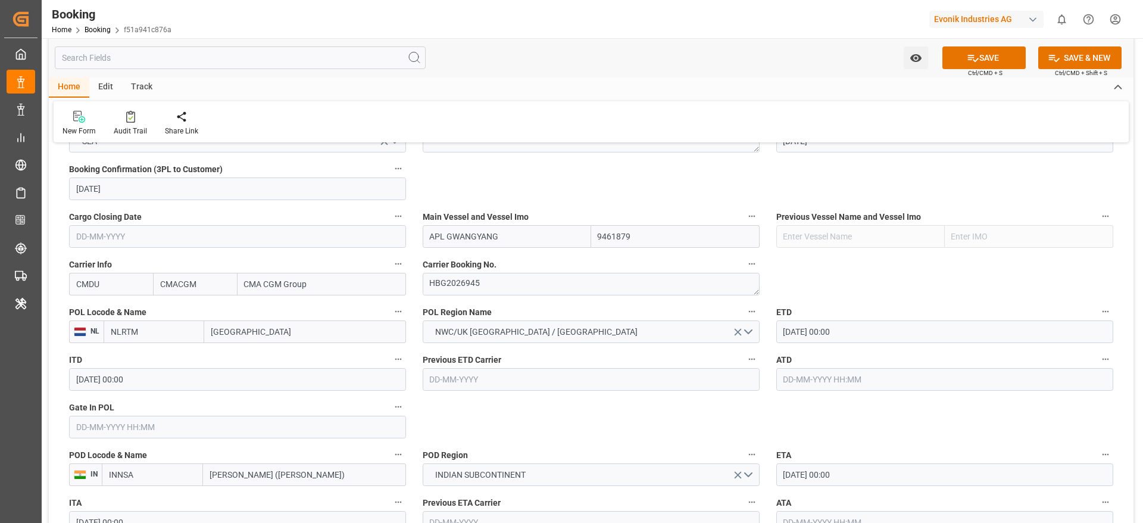
scroll to position [893, 0]
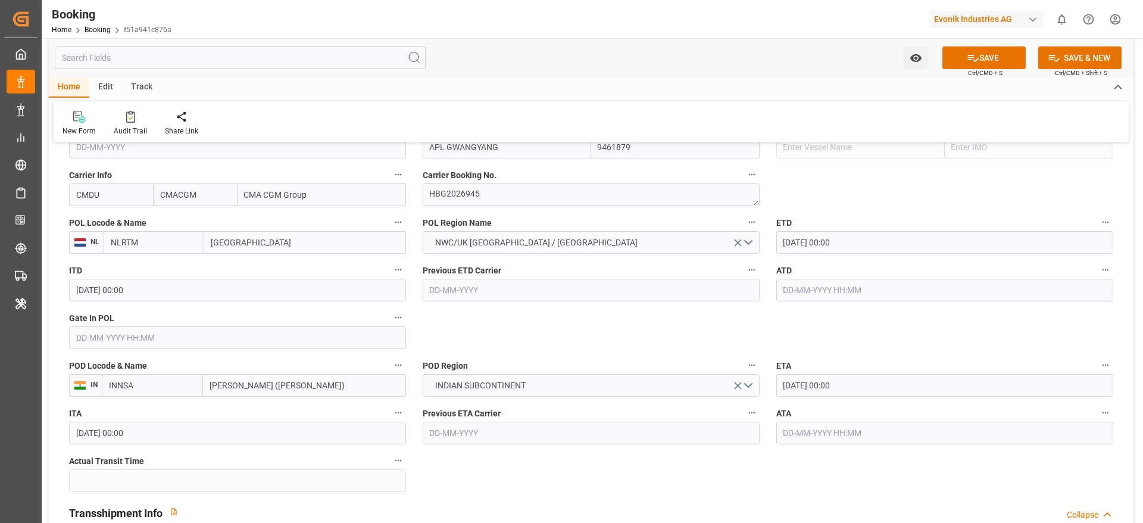
click at [858, 376] on input "[DATE] 00:00" at bounding box center [945, 385] width 337 height 23
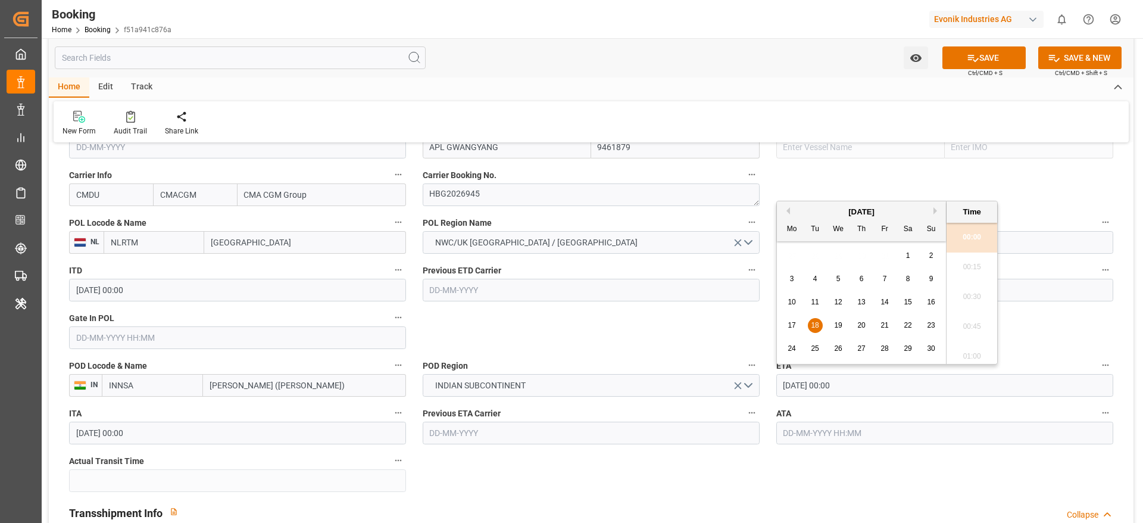
click at [933, 213] on div "[DATE]" at bounding box center [861, 212] width 169 height 12
click at [935, 210] on button "Next Month" at bounding box center [937, 210] width 7 height 7
click at [817, 257] on span "2" at bounding box center [816, 255] width 4 height 8
type input "[DATE] 00:00"
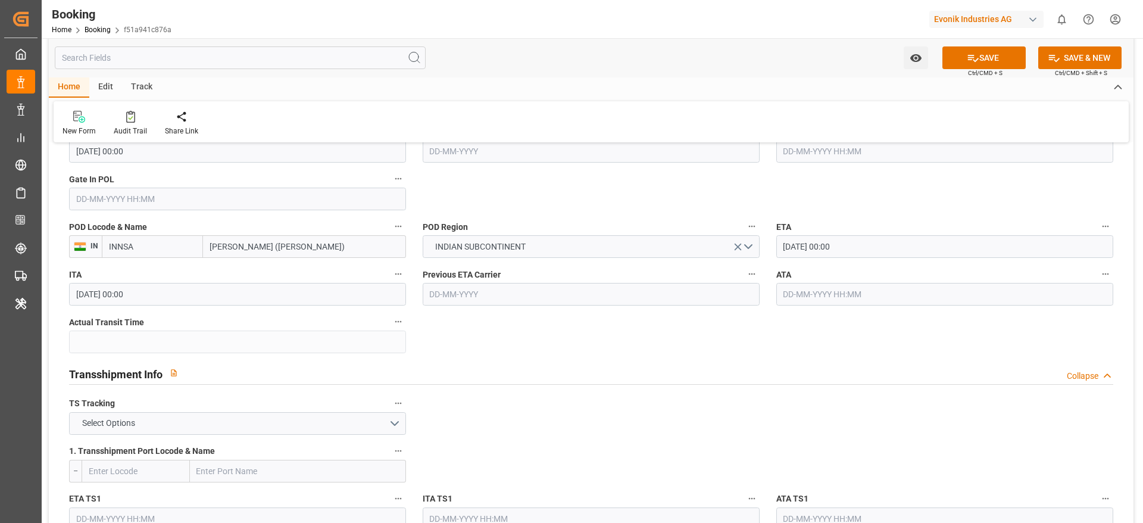
scroll to position [1072, 0]
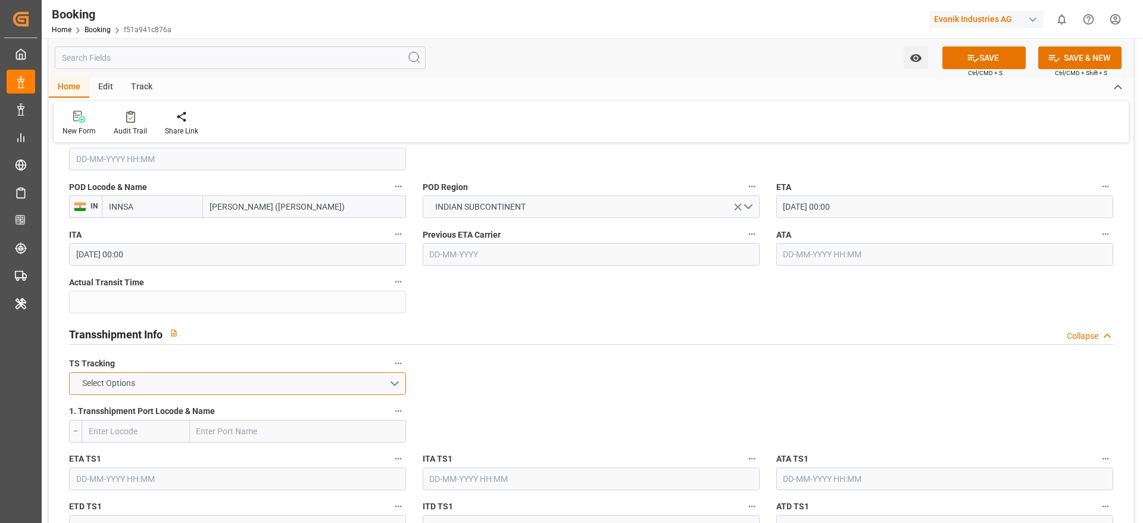
click at [110, 389] on button "Select Options" at bounding box center [237, 383] width 337 height 23
click at [102, 406] on div "FALSE" at bounding box center [238, 411] width 336 height 25
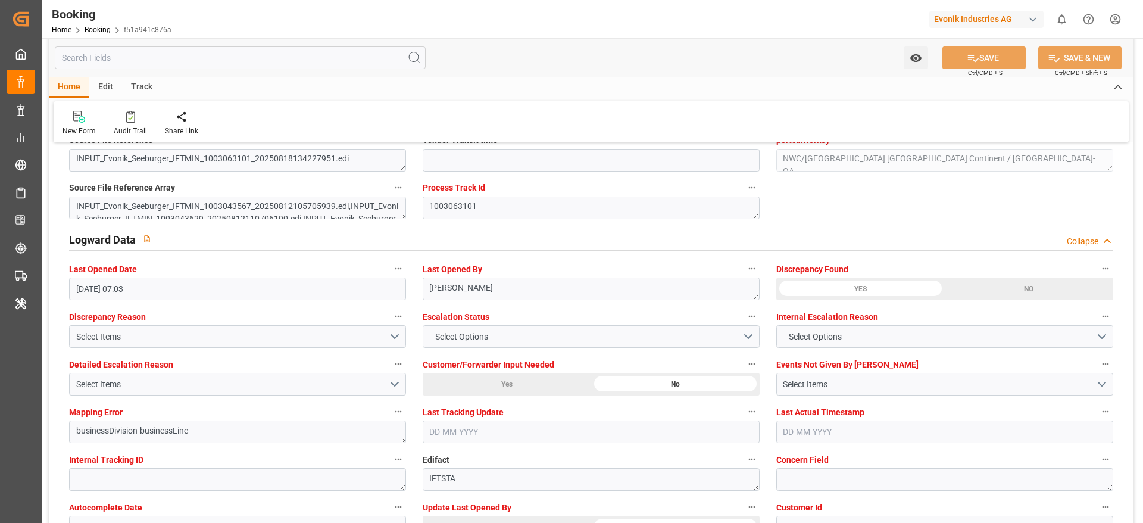
scroll to position [2233, 0]
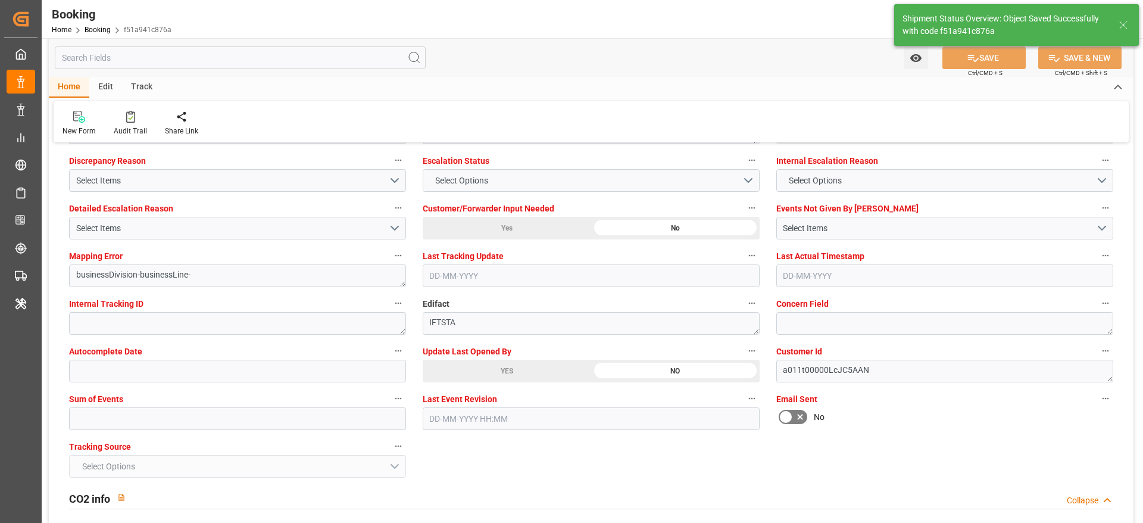
type input "CMA CGM Columba"
type input "9410789"
type textarea "Madhu T V"
type input "[DATE] 07:38"
